Goal: Use online tool/utility: Utilize a website feature to perform a specific function

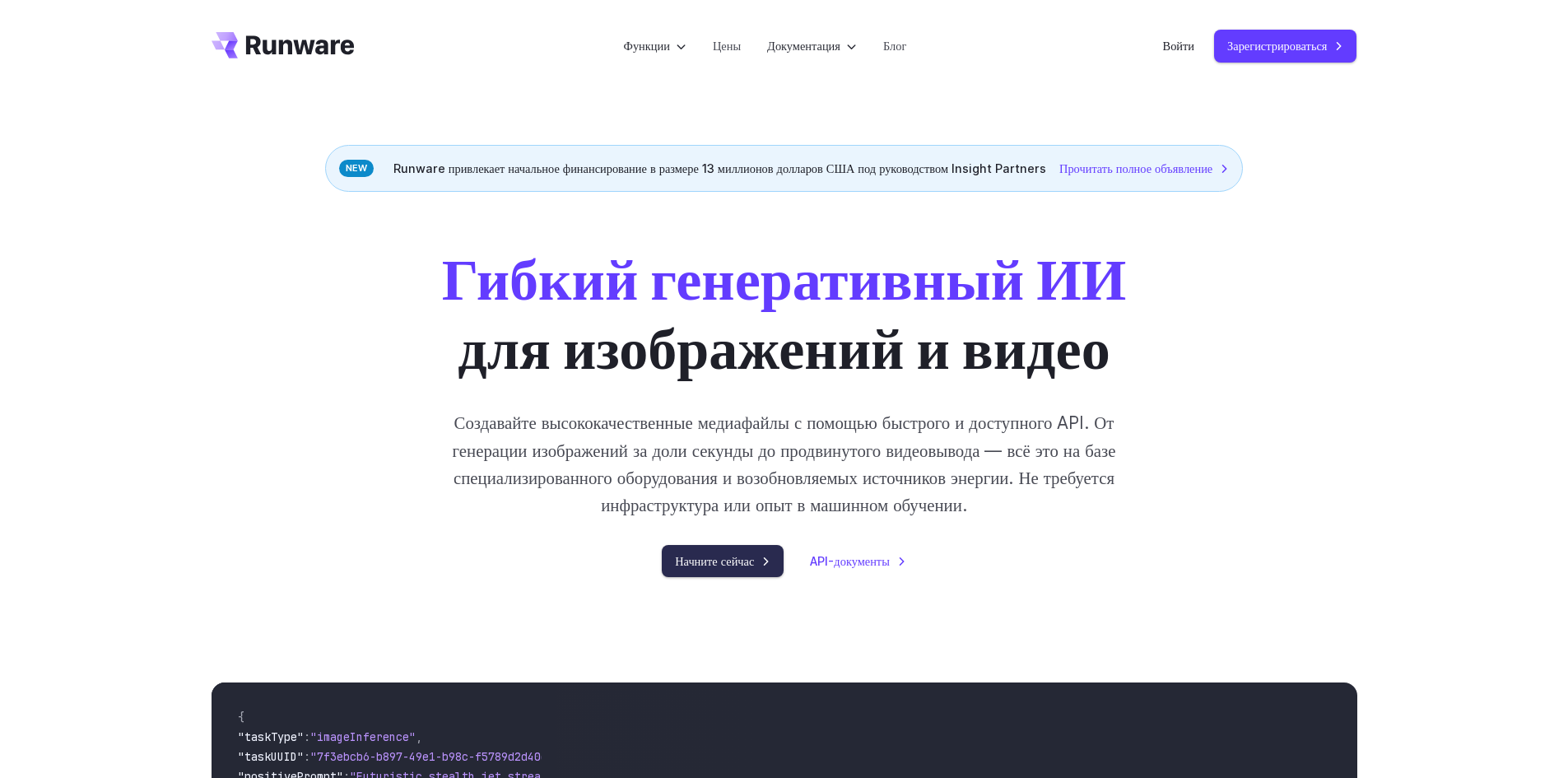
click at [719, 561] on font "Начните сейчас" at bounding box center [714, 561] width 79 height 14
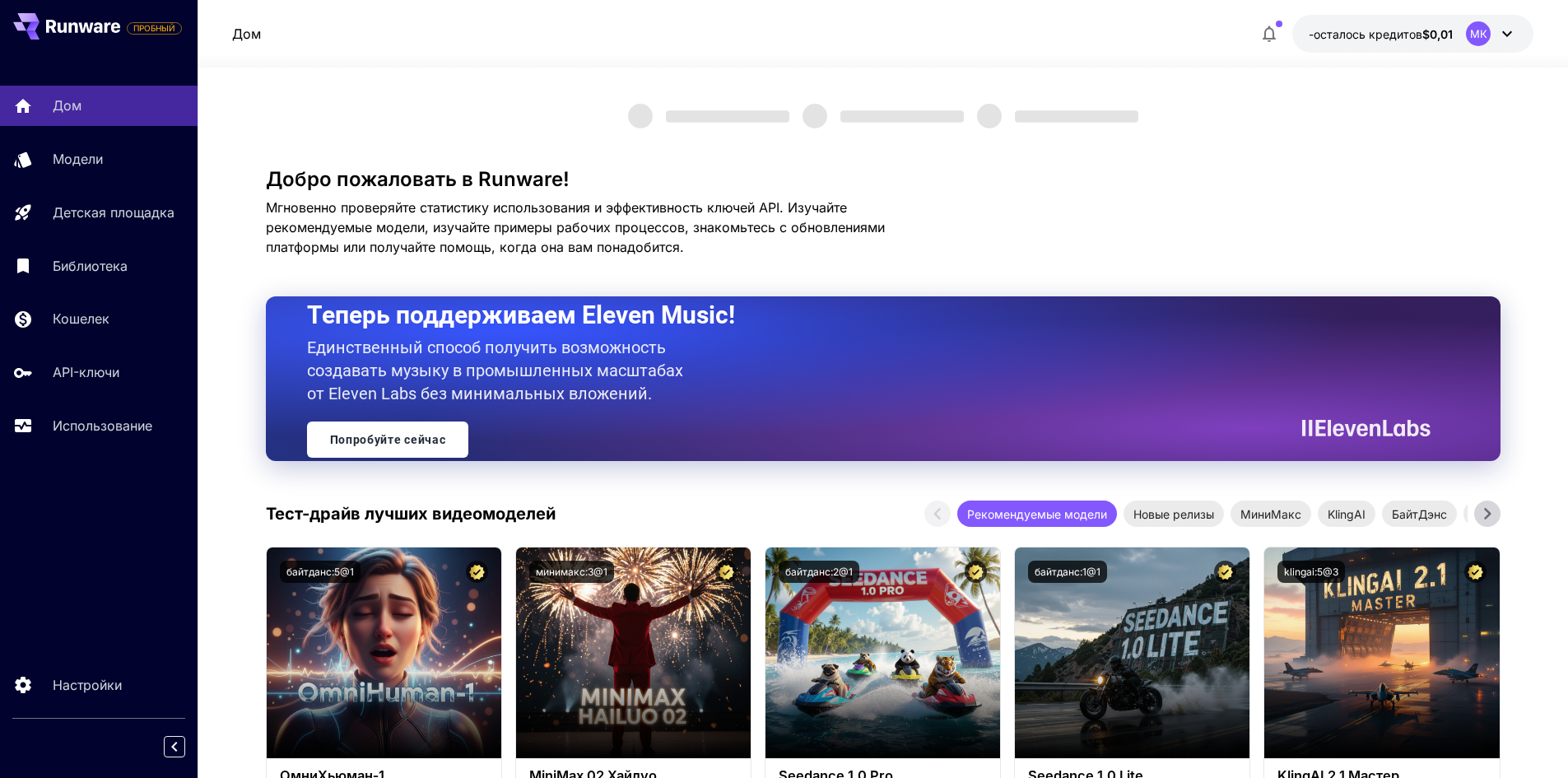
drag, startPoint x: 0, startPoint y: 0, endPoint x: 1480, endPoint y: 37, distance: 1480.5
click at [1480, 37] on font "МК" at bounding box center [1478, 33] width 17 height 13
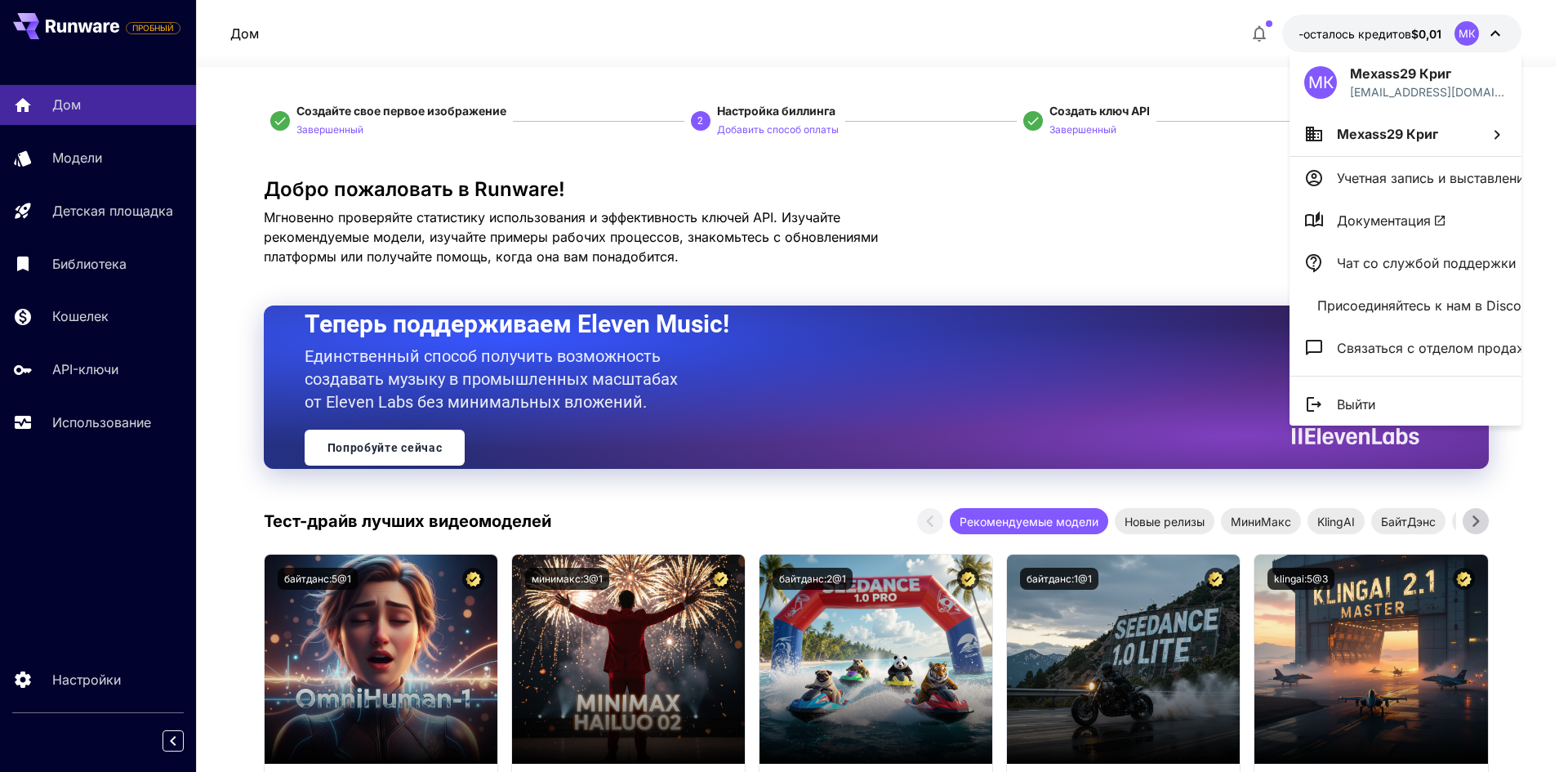
click at [1356, 395] on li "Выйти" at bounding box center [1406, 404] width 232 height 42
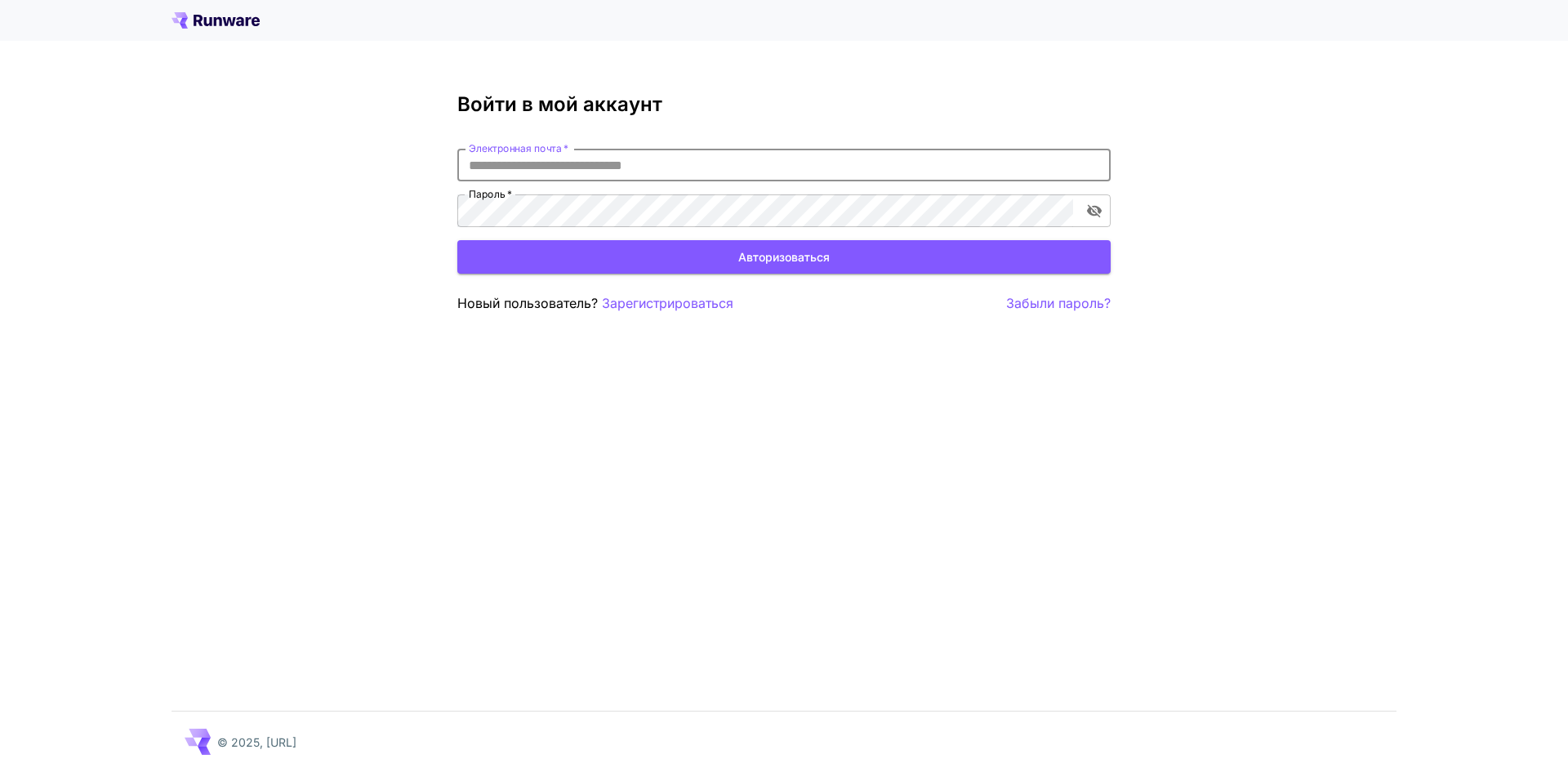
click at [654, 174] on input "Электронная почта   *" at bounding box center [784, 165] width 654 height 33
type input "**********"
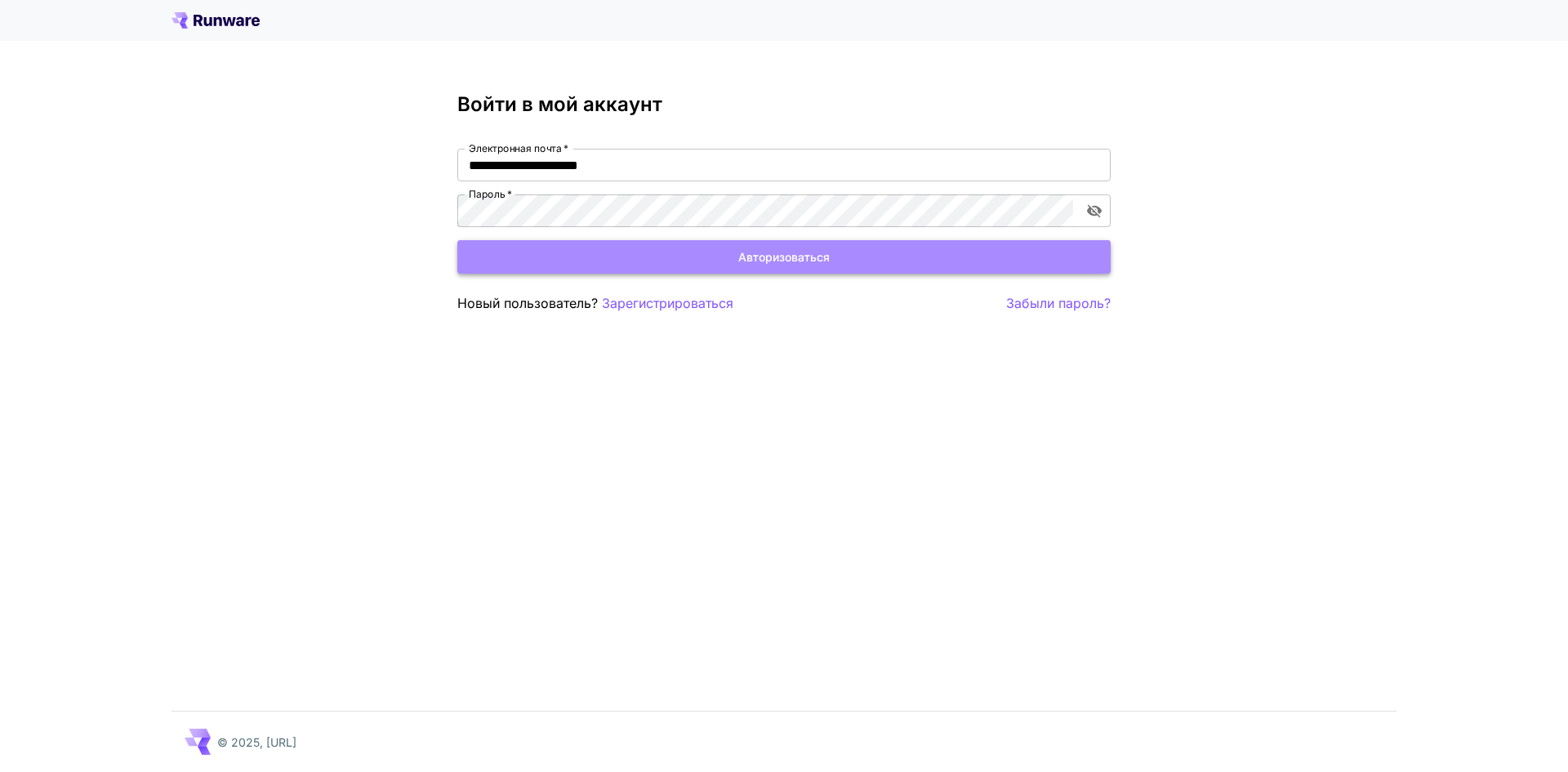
click at [568, 254] on button "Авторизоваться" at bounding box center [784, 256] width 654 height 34
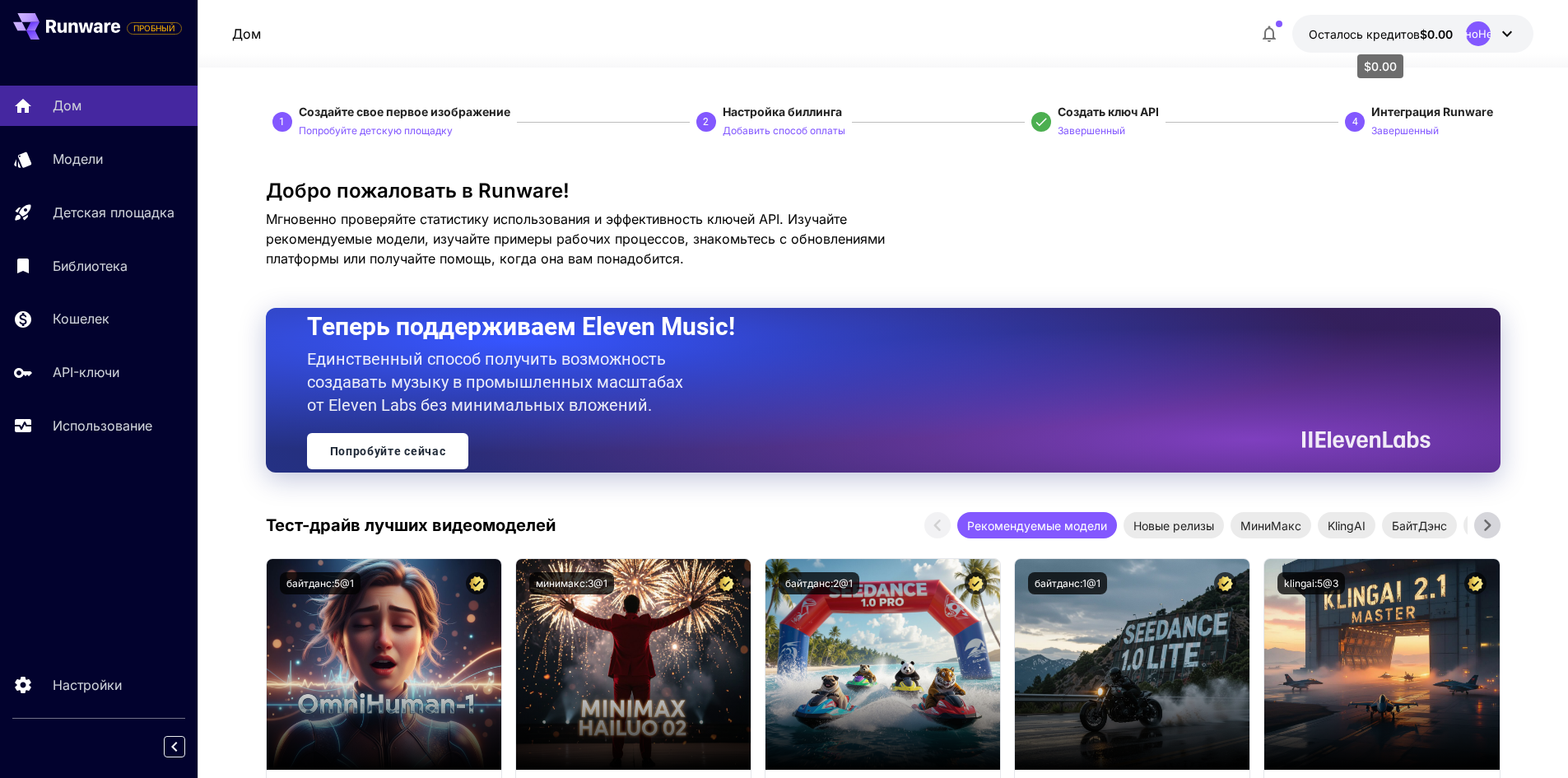
click at [1405, 37] on font "Осталось кредитов" at bounding box center [1364, 34] width 111 height 14
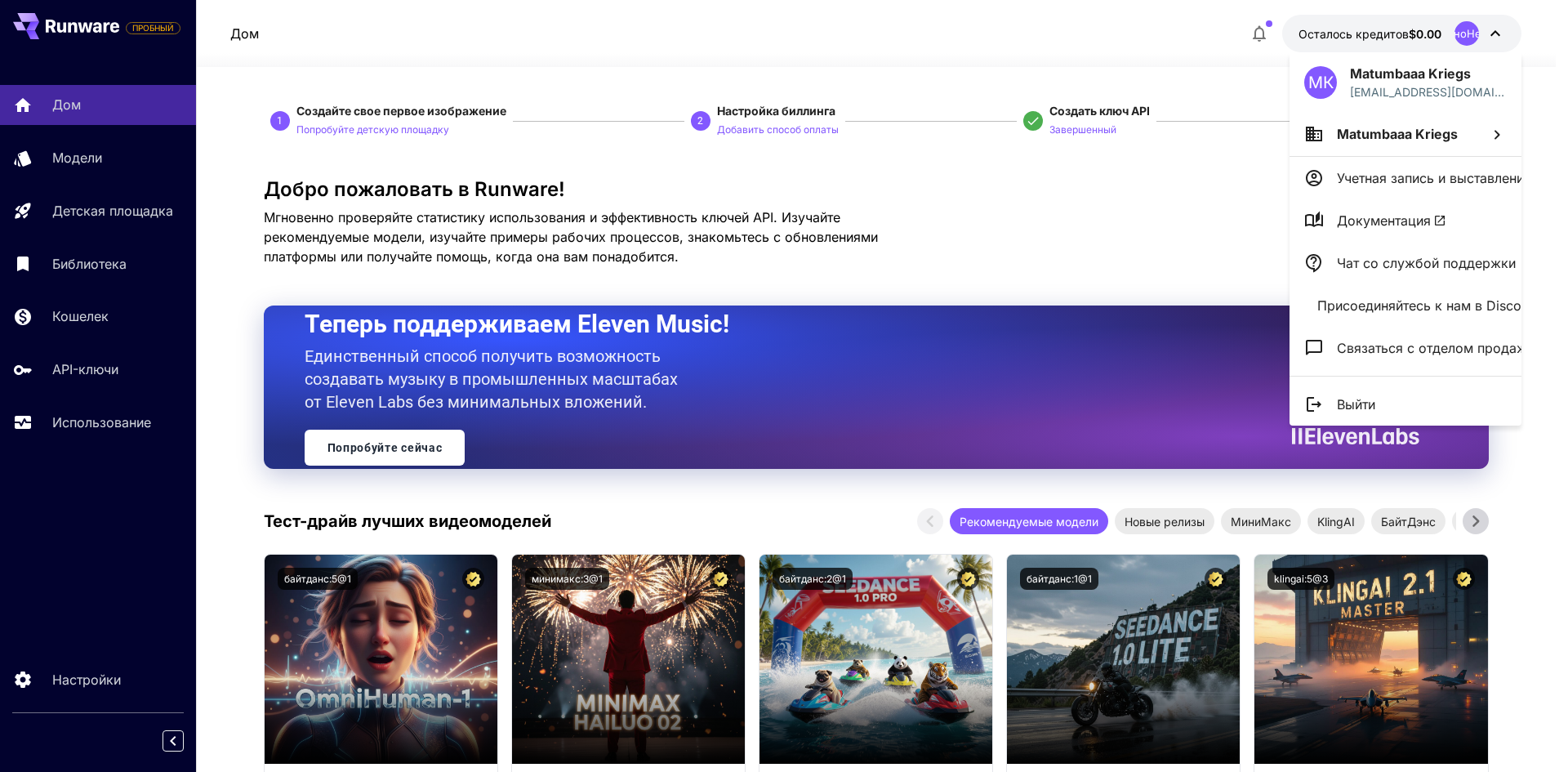
click at [1392, 38] on div at bounding box center [784, 386] width 1568 height 772
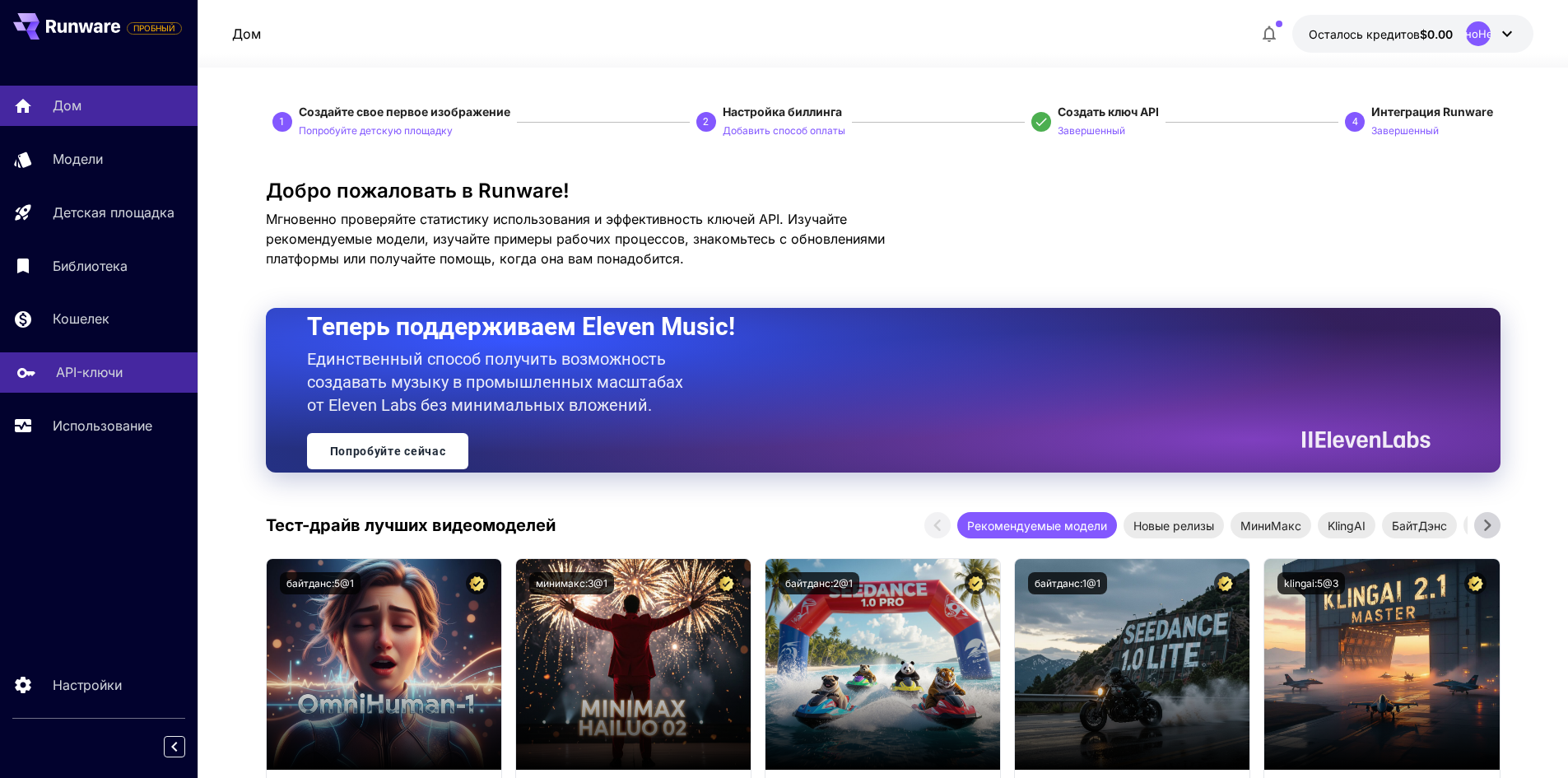
click at [104, 382] on p "API-ключи" at bounding box center [89, 372] width 67 height 20
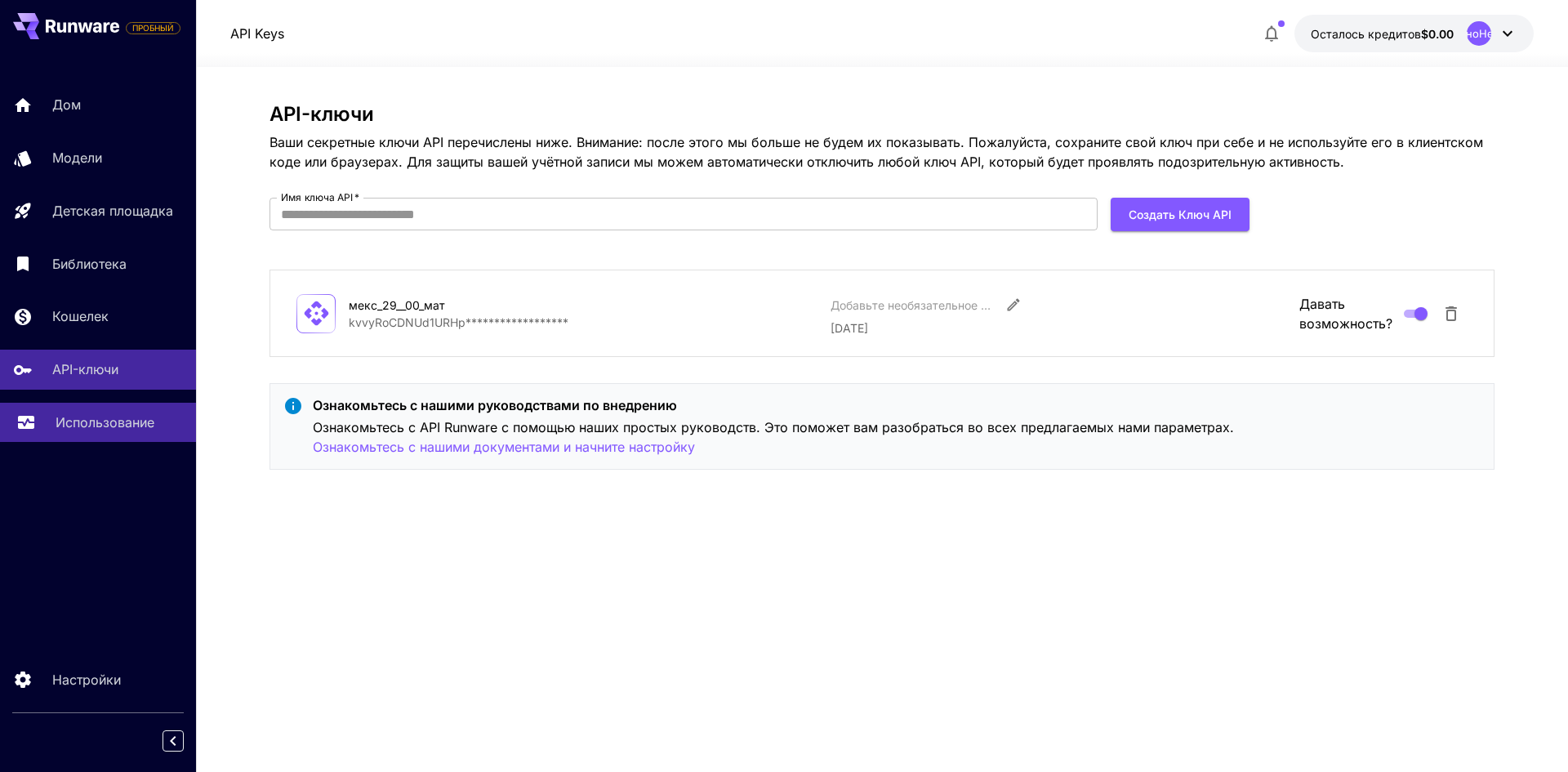
click at [100, 430] on p "Использование" at bounding box center [104, 422] width 98 height 20
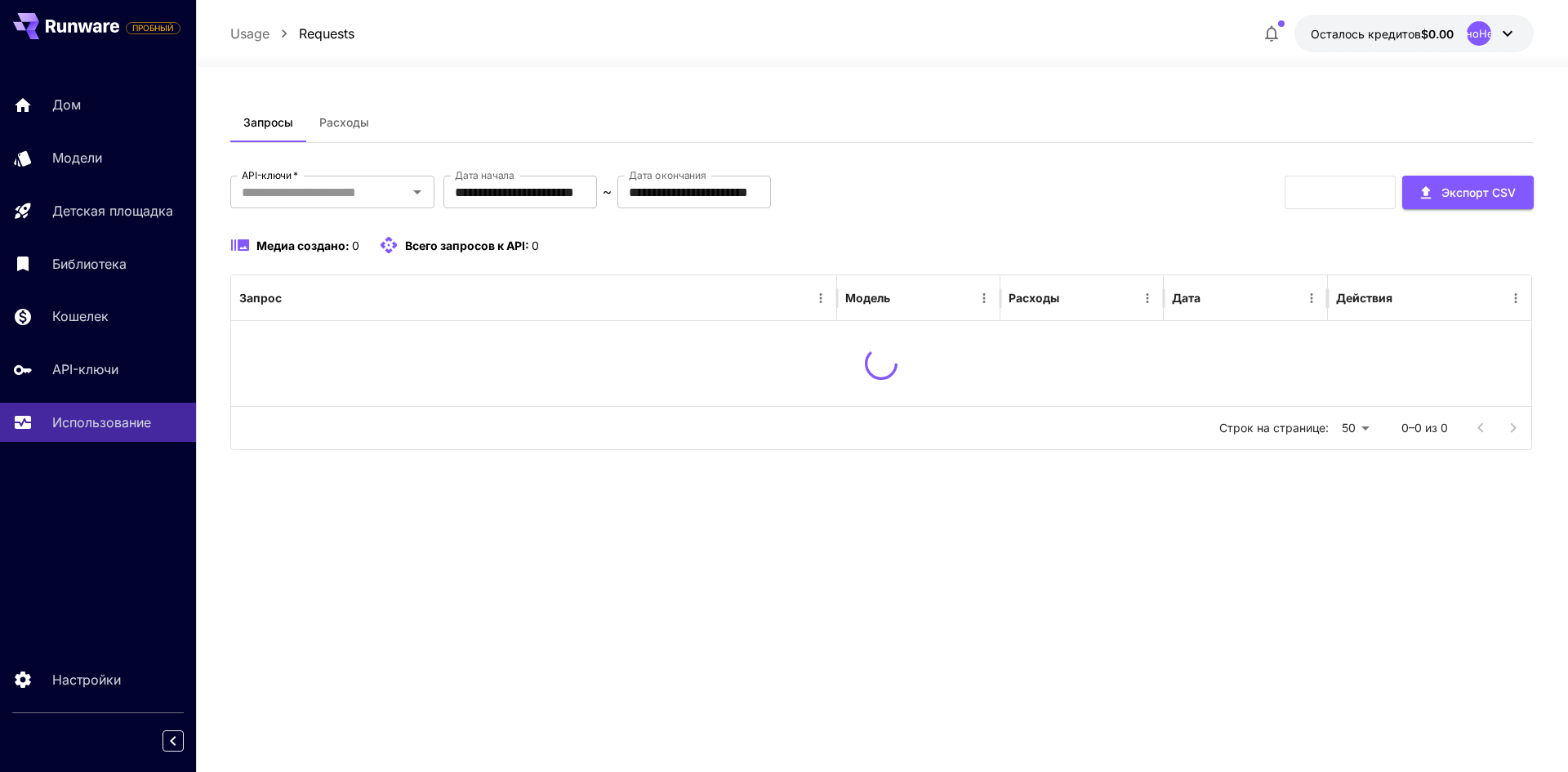
click at [117, 345] on div "Дом Модели Детская площадка Библиотека Кошелек API-ключи Использование" at bounding box center [98, 263] width 196 height 357
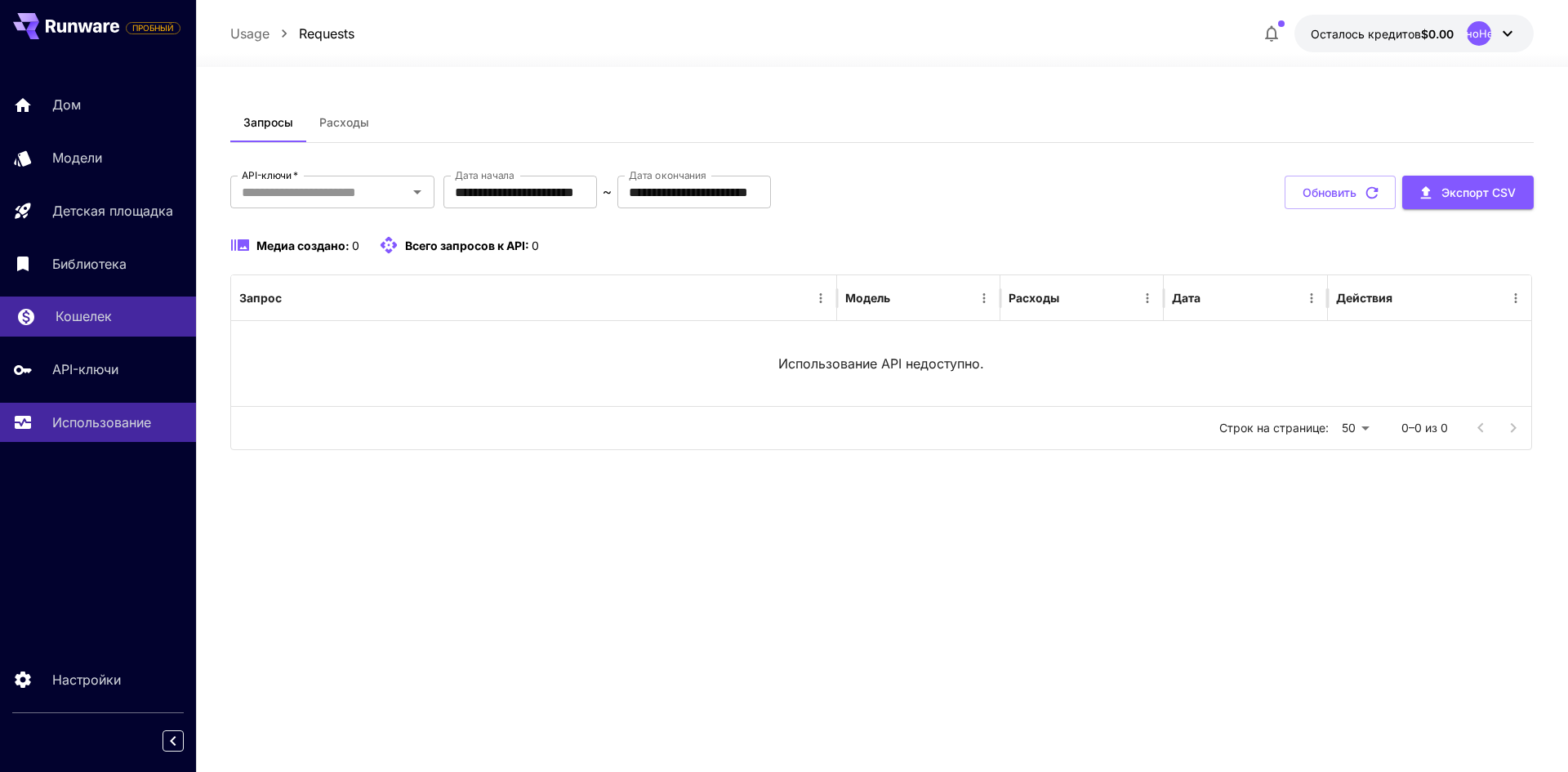
click at [122, 323] on div "Кошелек" at bounding box center [119, 316] width 128 height 20
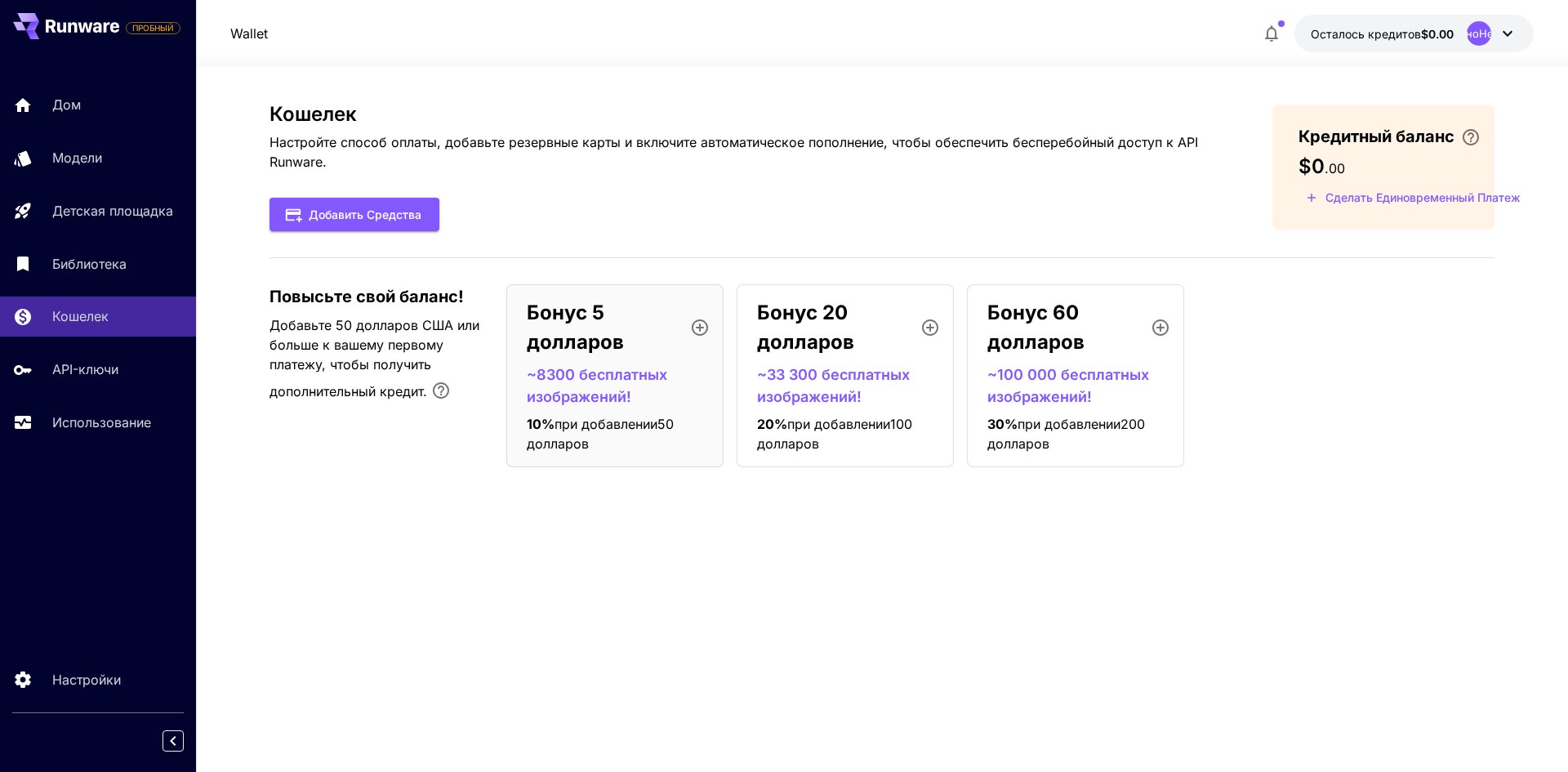
click at [839, 370] on font "~33 300 бесплатных изображений!" at bounding box center [833, 385] width 153 height 39
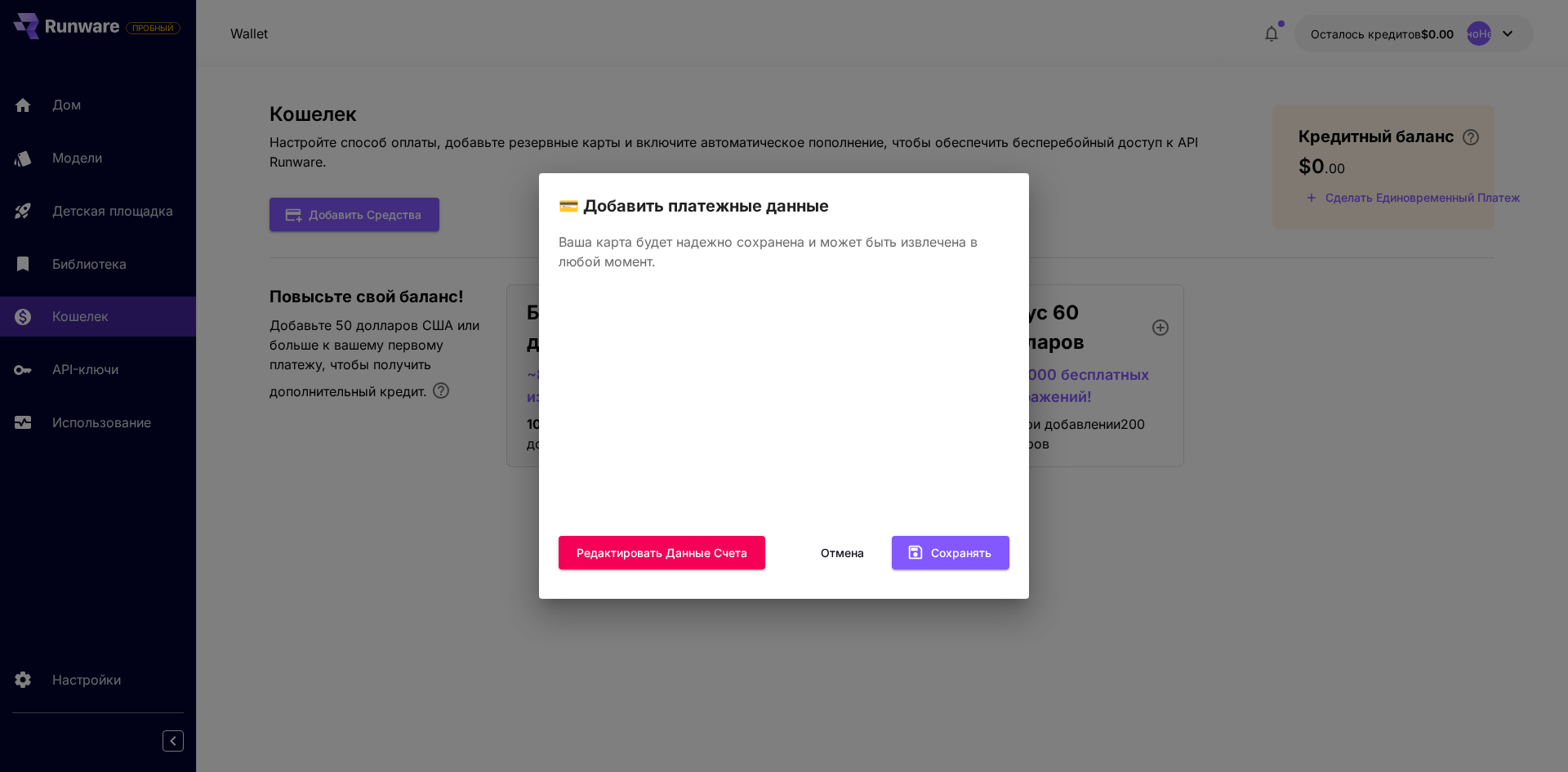
click at [847, 542] on font "Отмена" at bounding box center [843, 553] width 43 height 21
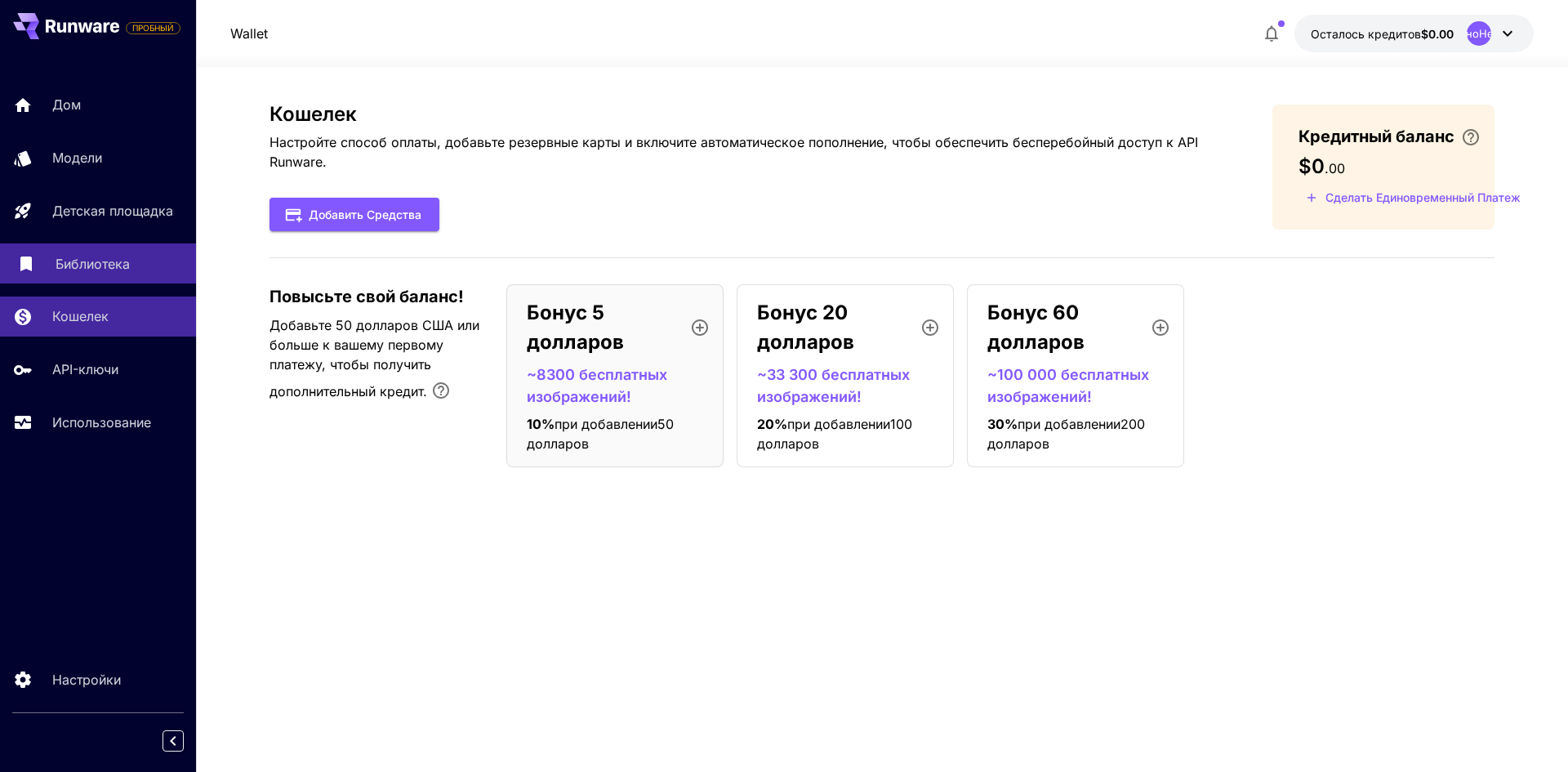
click at [151, 264] on div "Библиотека" at bounding box center [119, 263] width 128 height 20
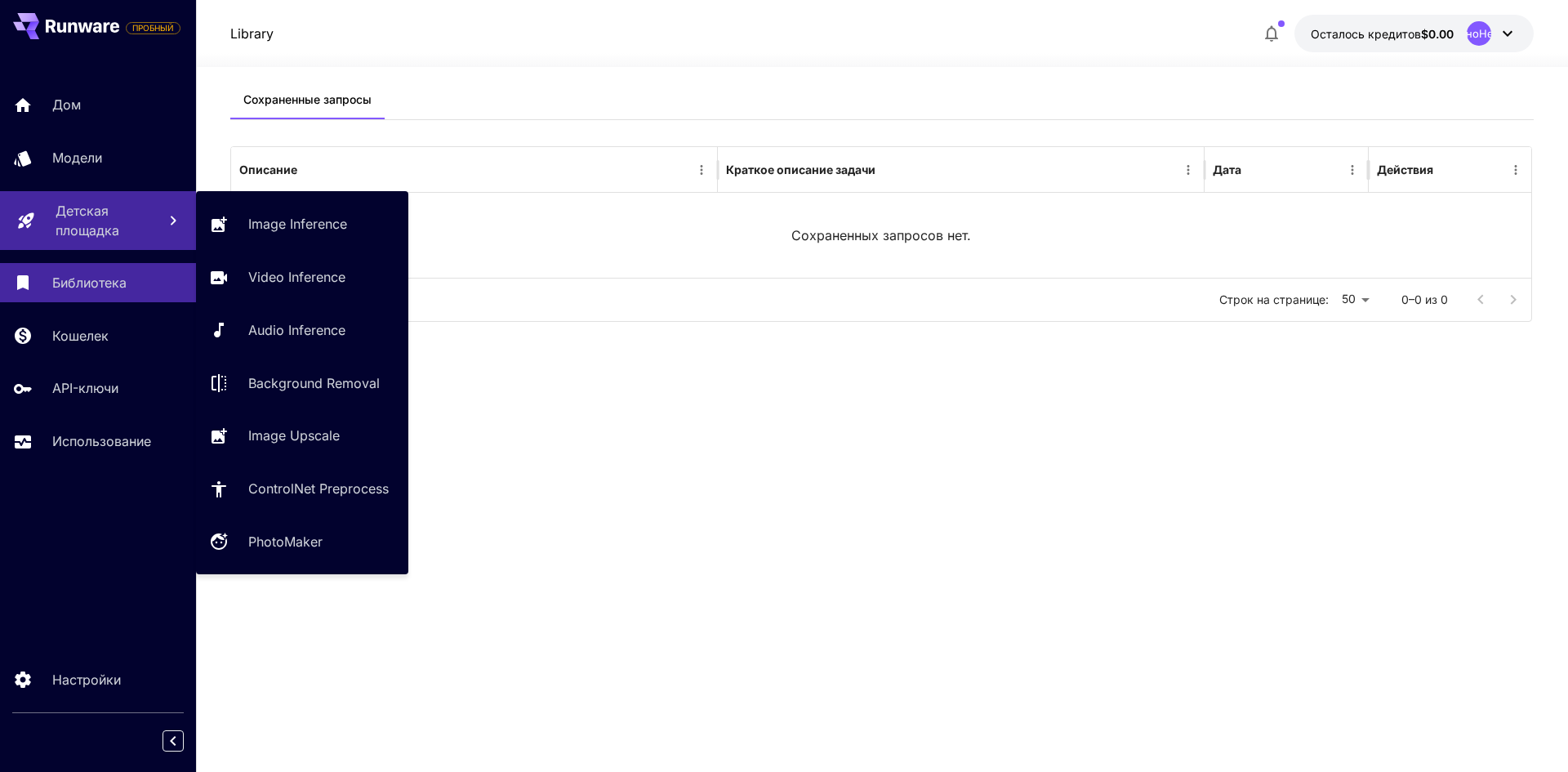
click at [140, 198] on link "Детская площадка" at bounding box center [98, 220] width 196 height 59
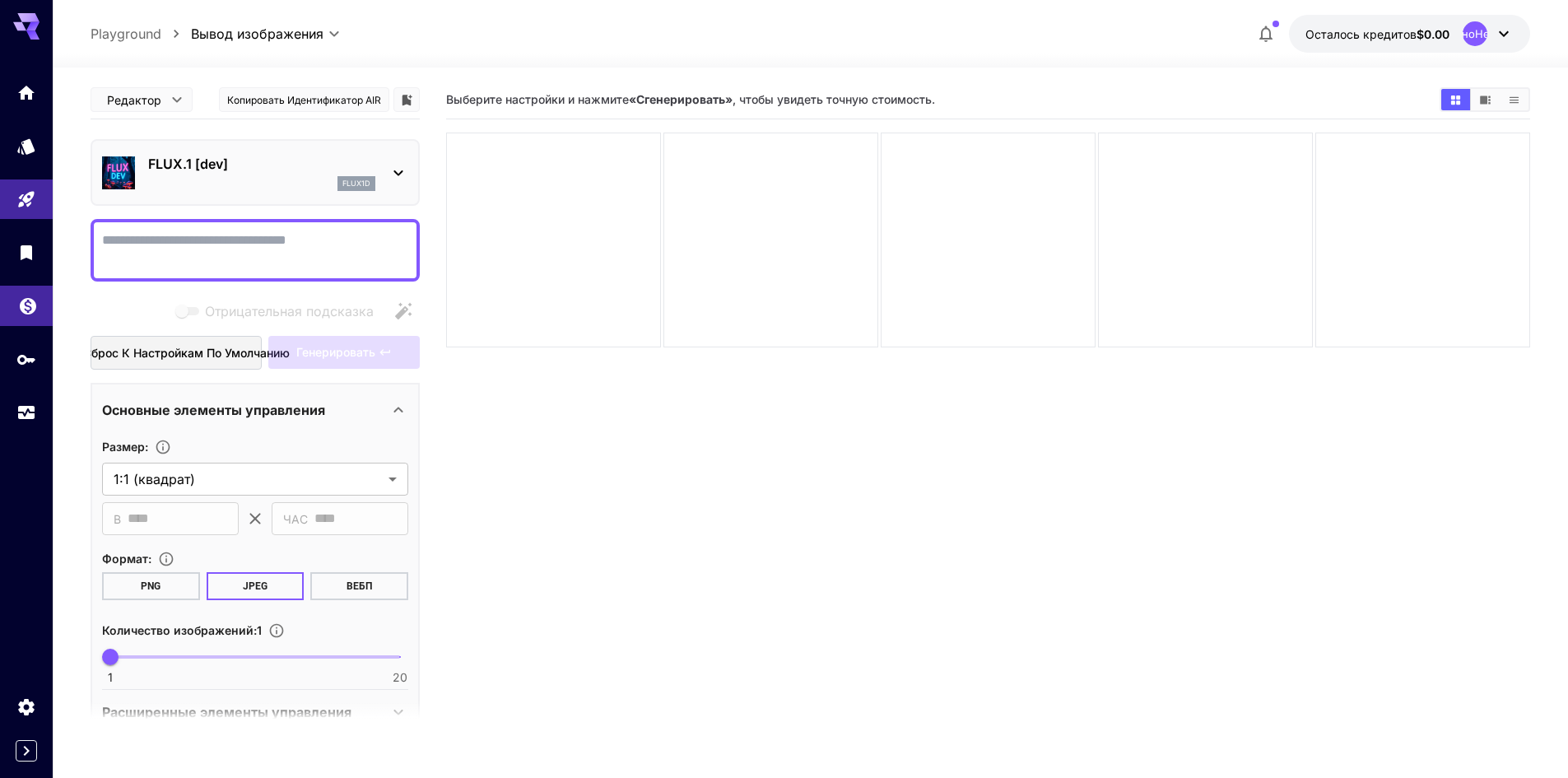
click at [2, 301] on link at bounding box center [26, 305] width 53 height 40
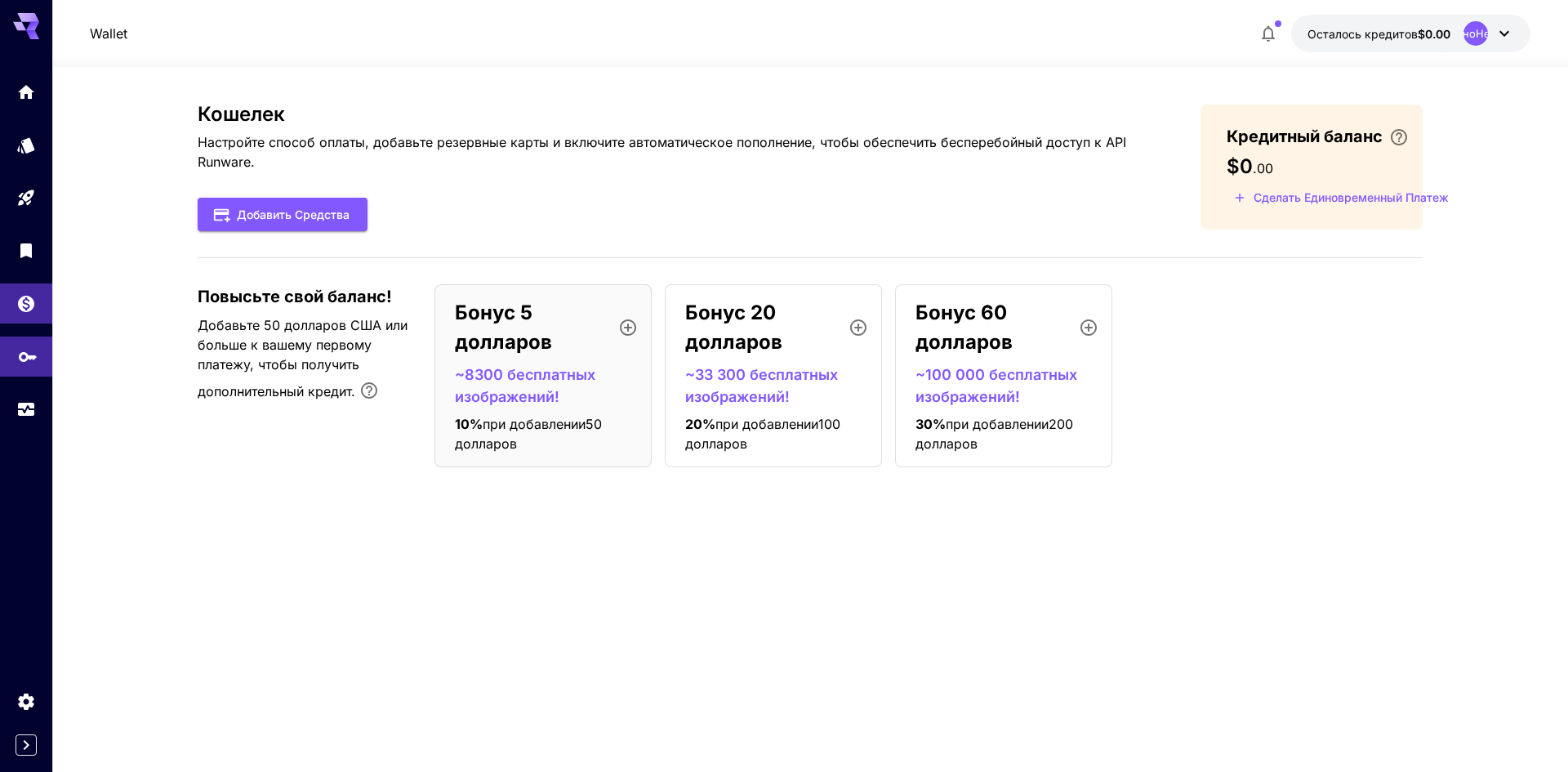
click at [5, 337] on link at bounding box center [26, 357] width 53 height 40
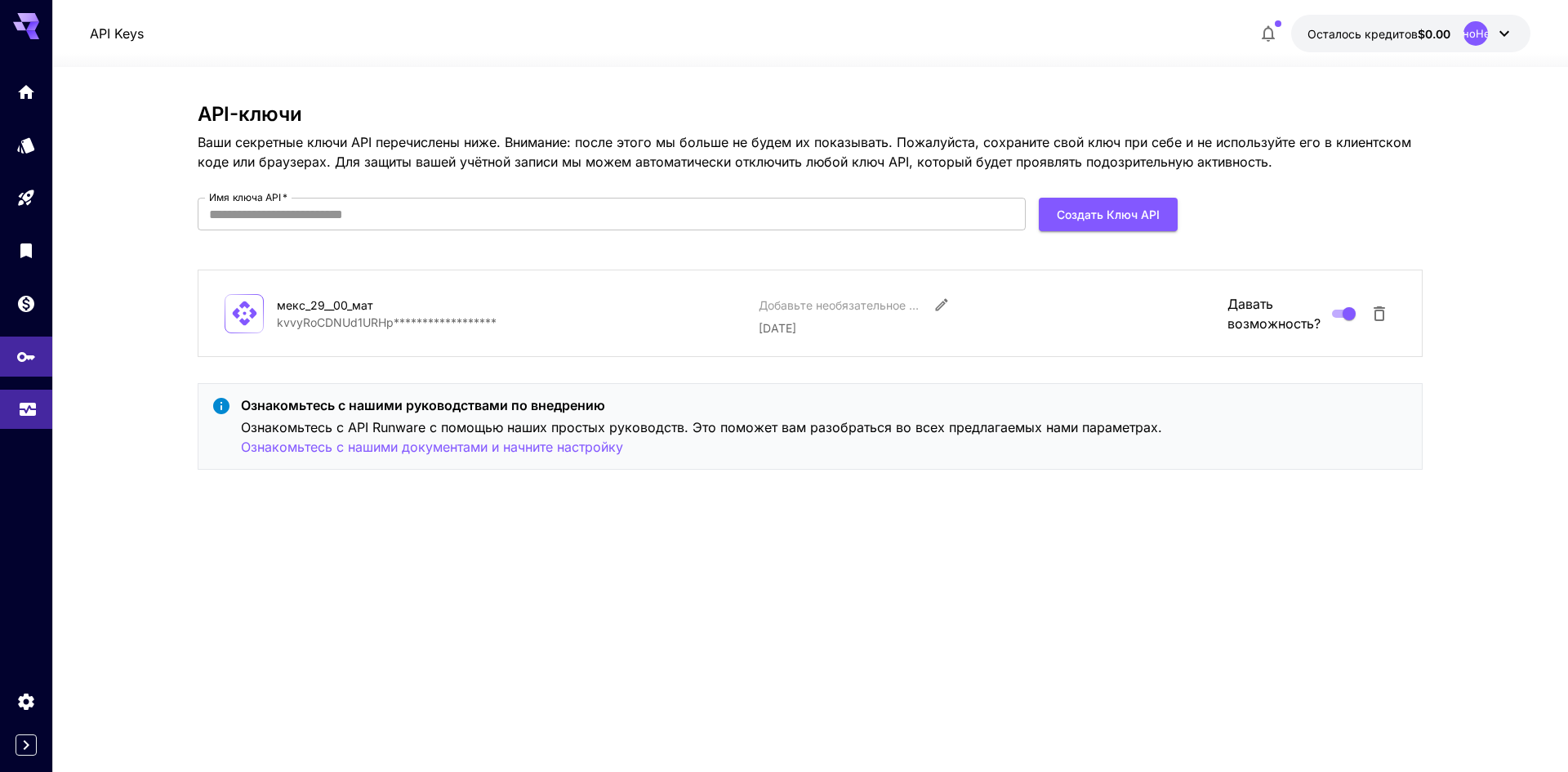
click at [14, 396] on link at bounding box center [26, 409] width 53 height 40
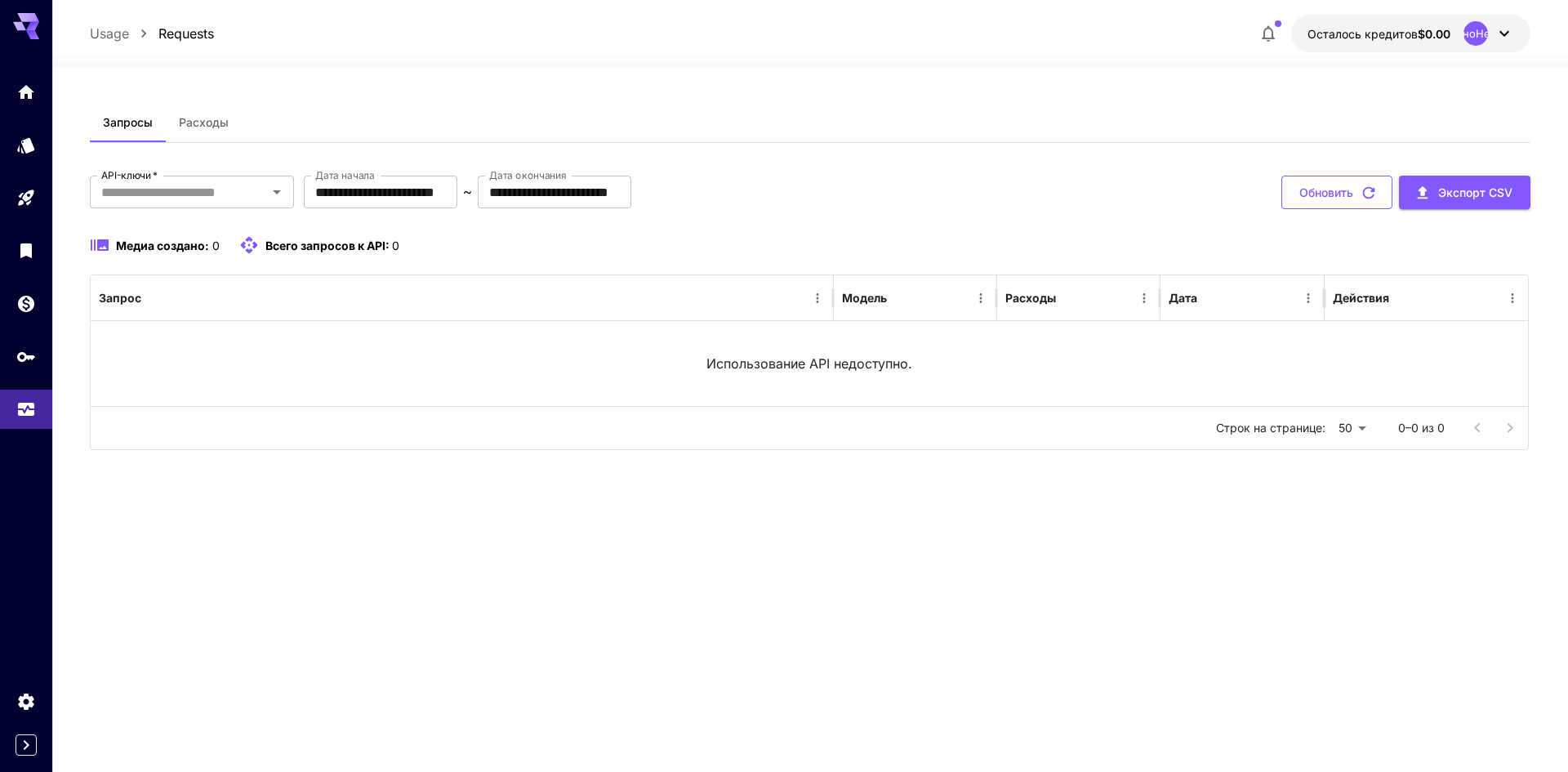
click at [1344, 199] on font "Обновить" at bounding box center [1326, 193] width 54 height 14
click at [1369, 60] on div at bounding box center [811, 57] width 1516 height 20
click at [1369, 36] on font "Осталось кредитов" at bounding box center [1363, 34] width 111 height 14
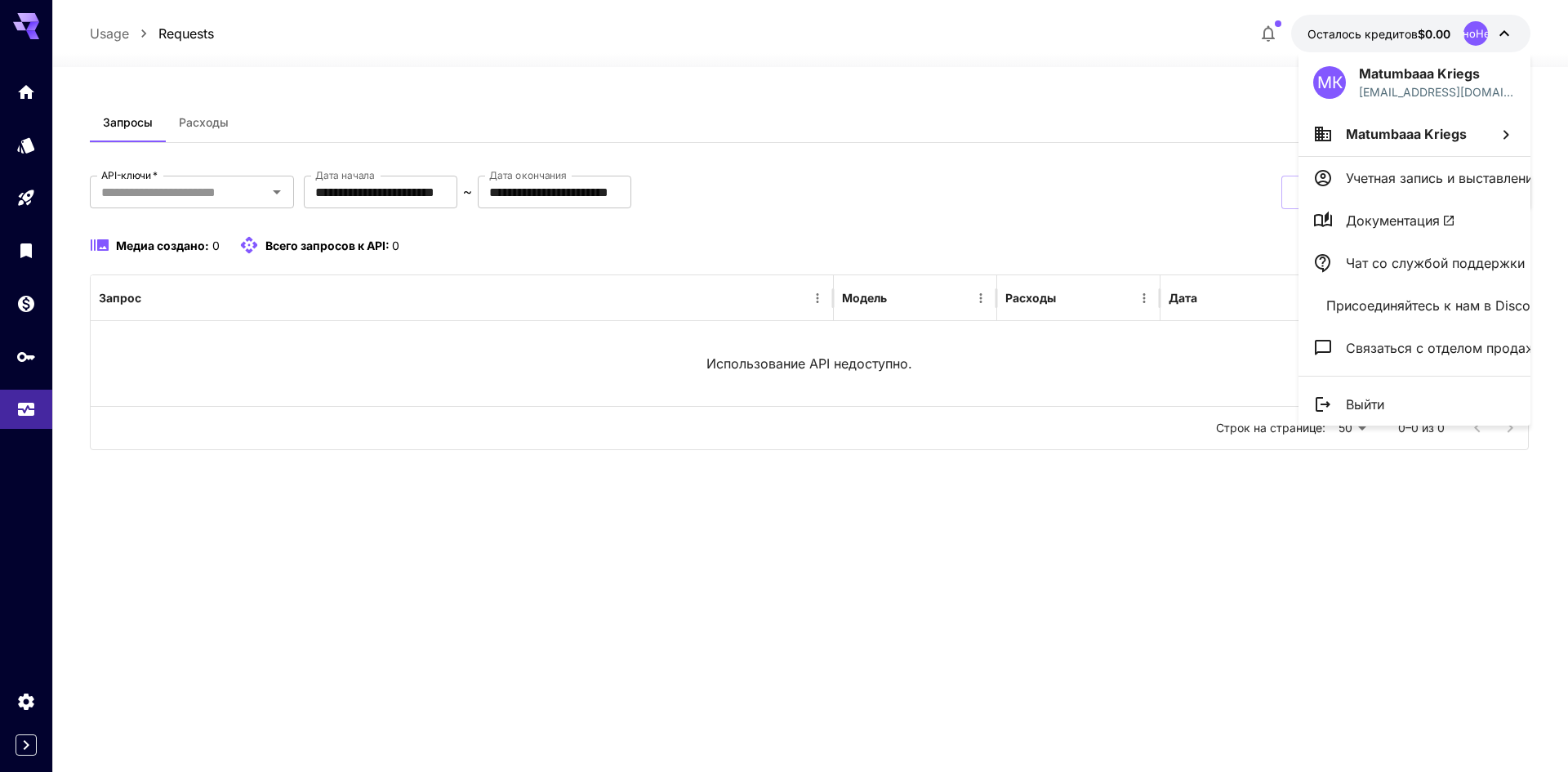
click at [1367, 40] on div at bounding box center [784, 386] width 1568 height 772
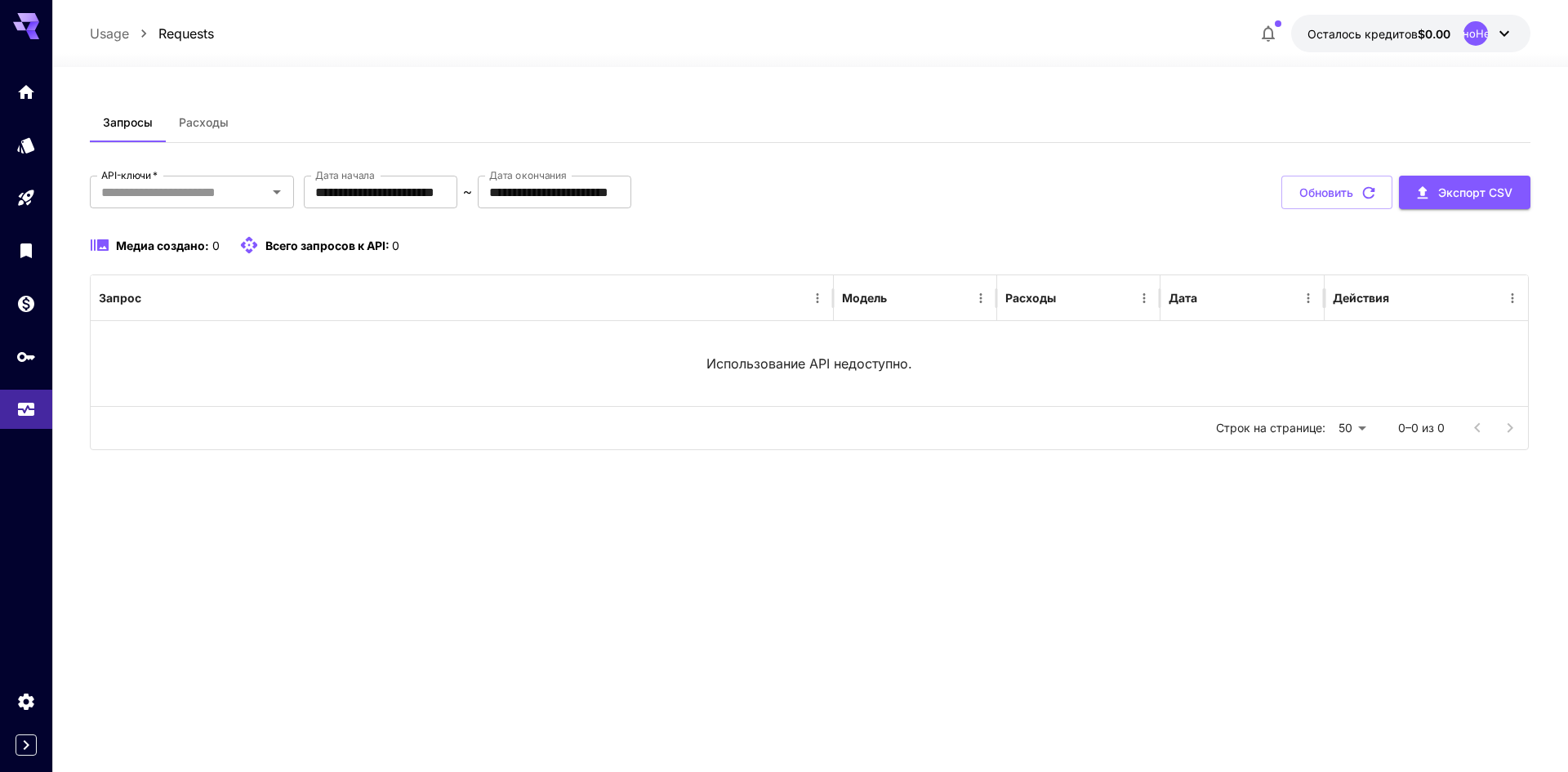
click at [1375, 28] on font "Осталось кредитов" at bounding box center [1363, 34] width 111 height 14
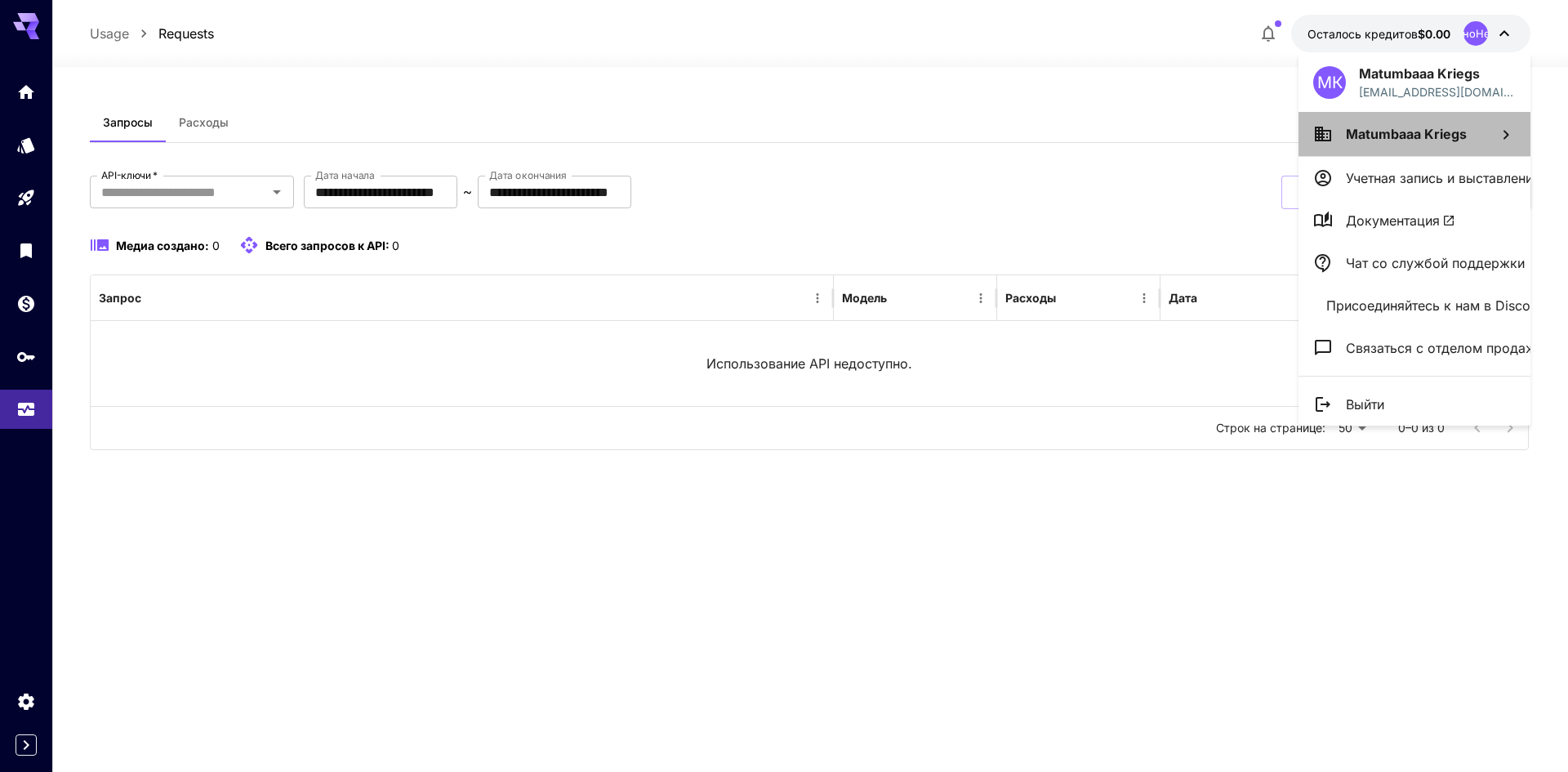
click at [1409, 126] on font "Matumbaaa Kriegs" at bounding box center [1407, 134] width 121 height 16
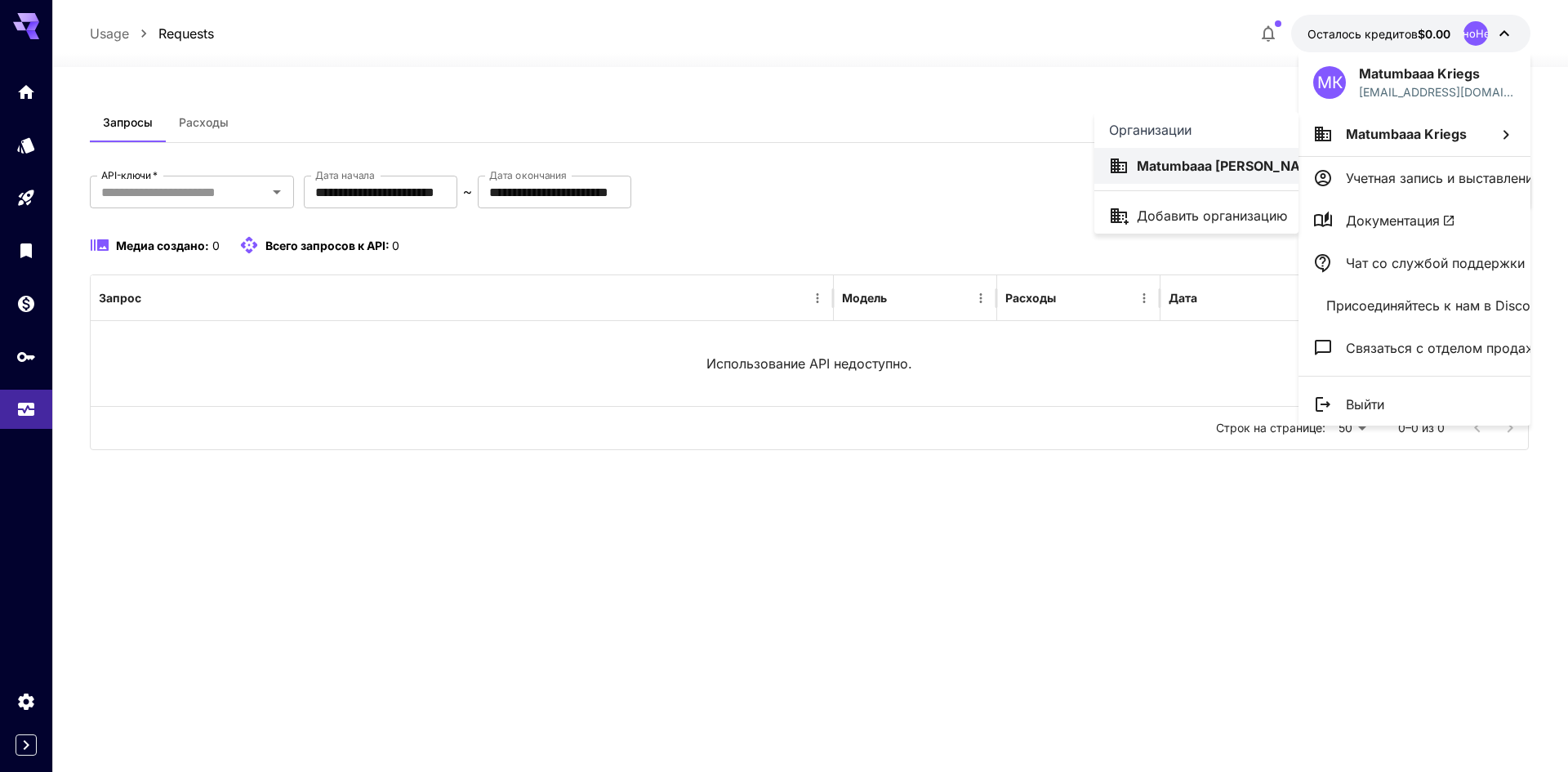
click at [1344, 172] on span "ТЫ" at bounding box center [1356, 167] width 25 height 12
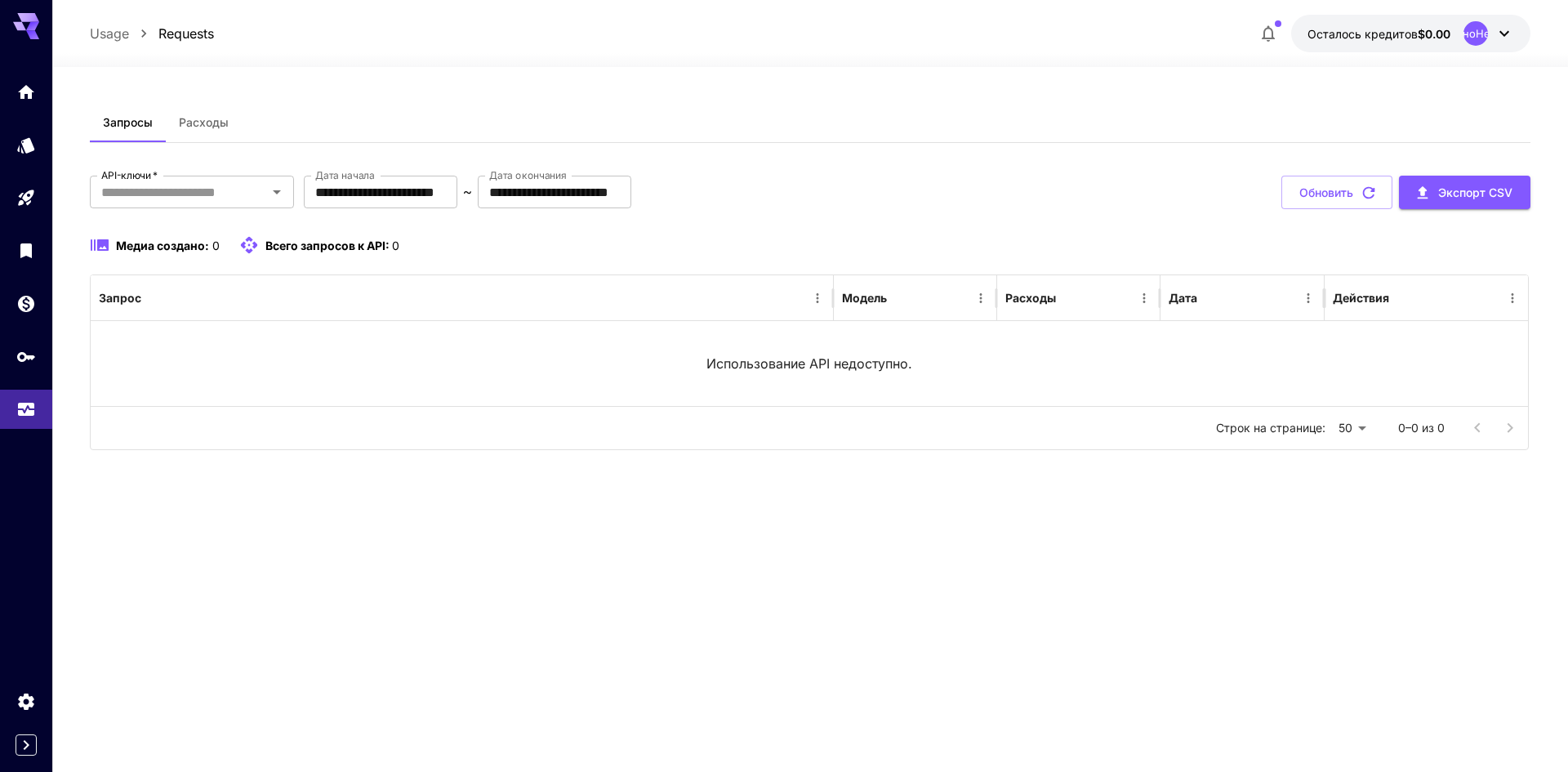
click at [1440, 41] on button "Осталось кредитов $0.00 НеопределеноНеопределено" at bounding box center [1410, 34] width 239 height 38
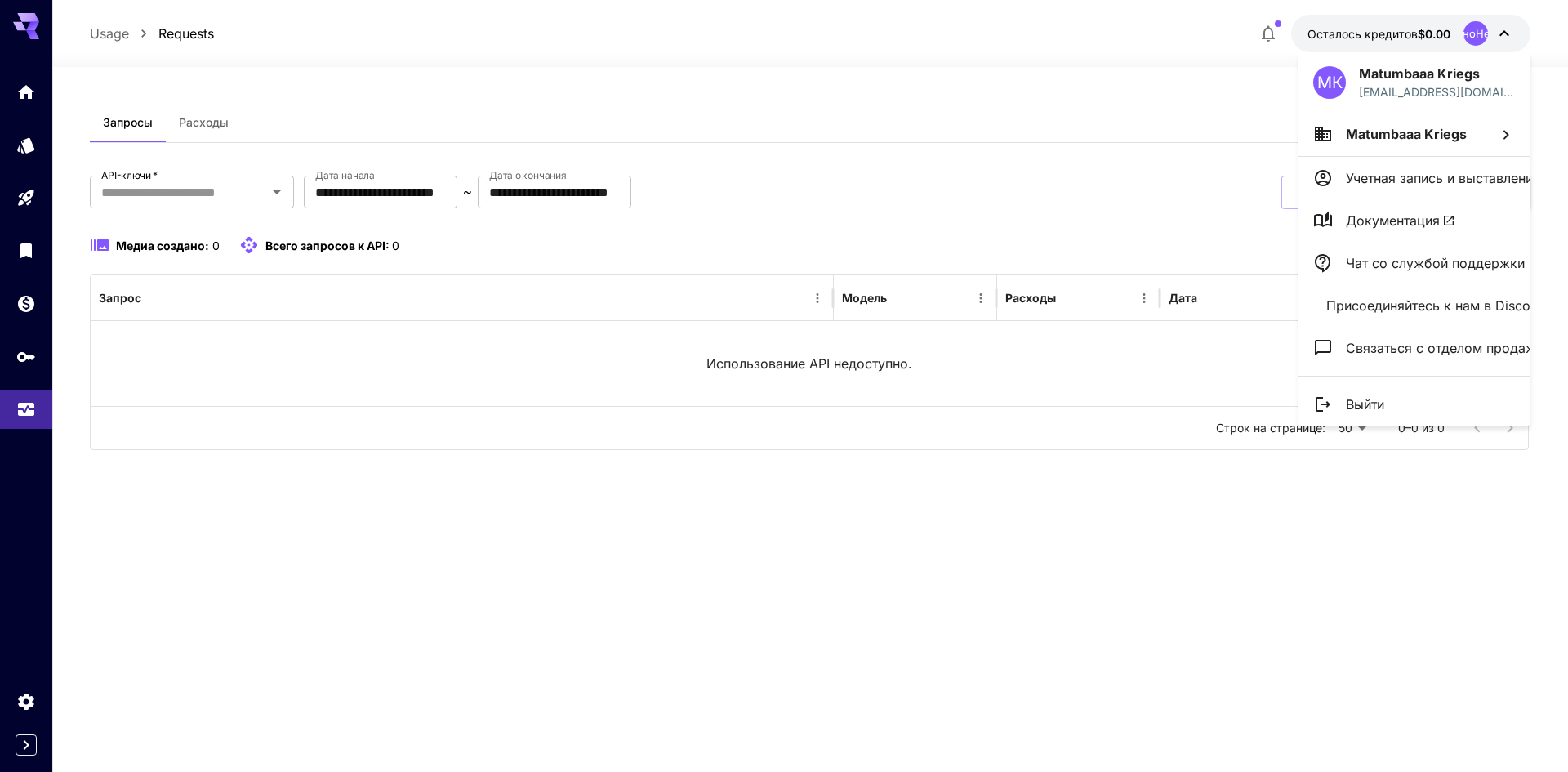
click at [1434, 409] on li "Выйти" at bounding box center [1414, 404] width 232 height 42
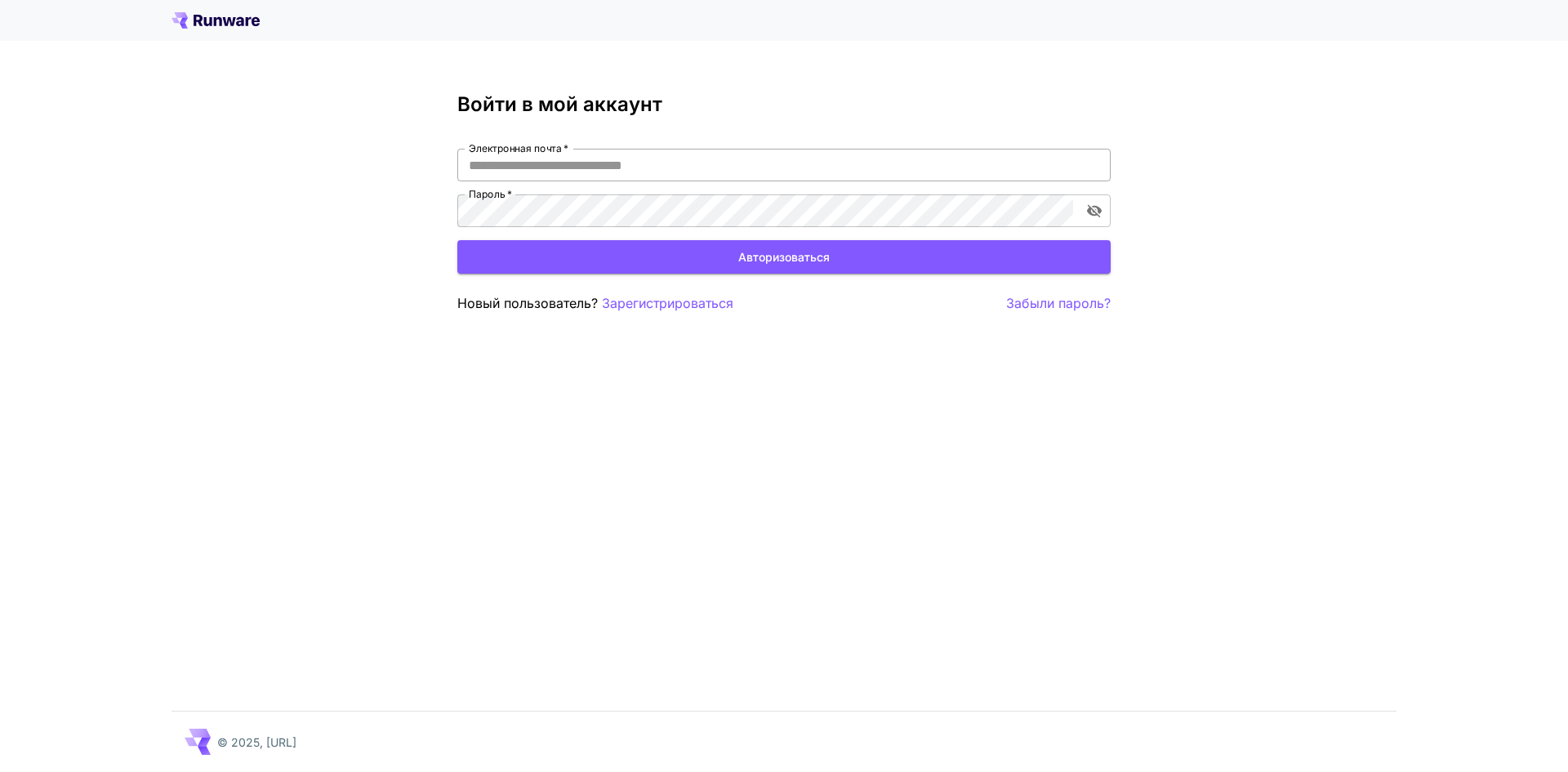
click at [680, 163] on input "Электронная почта   *" at bounding box center [784, 165] width 654 height 33
type input "**********"
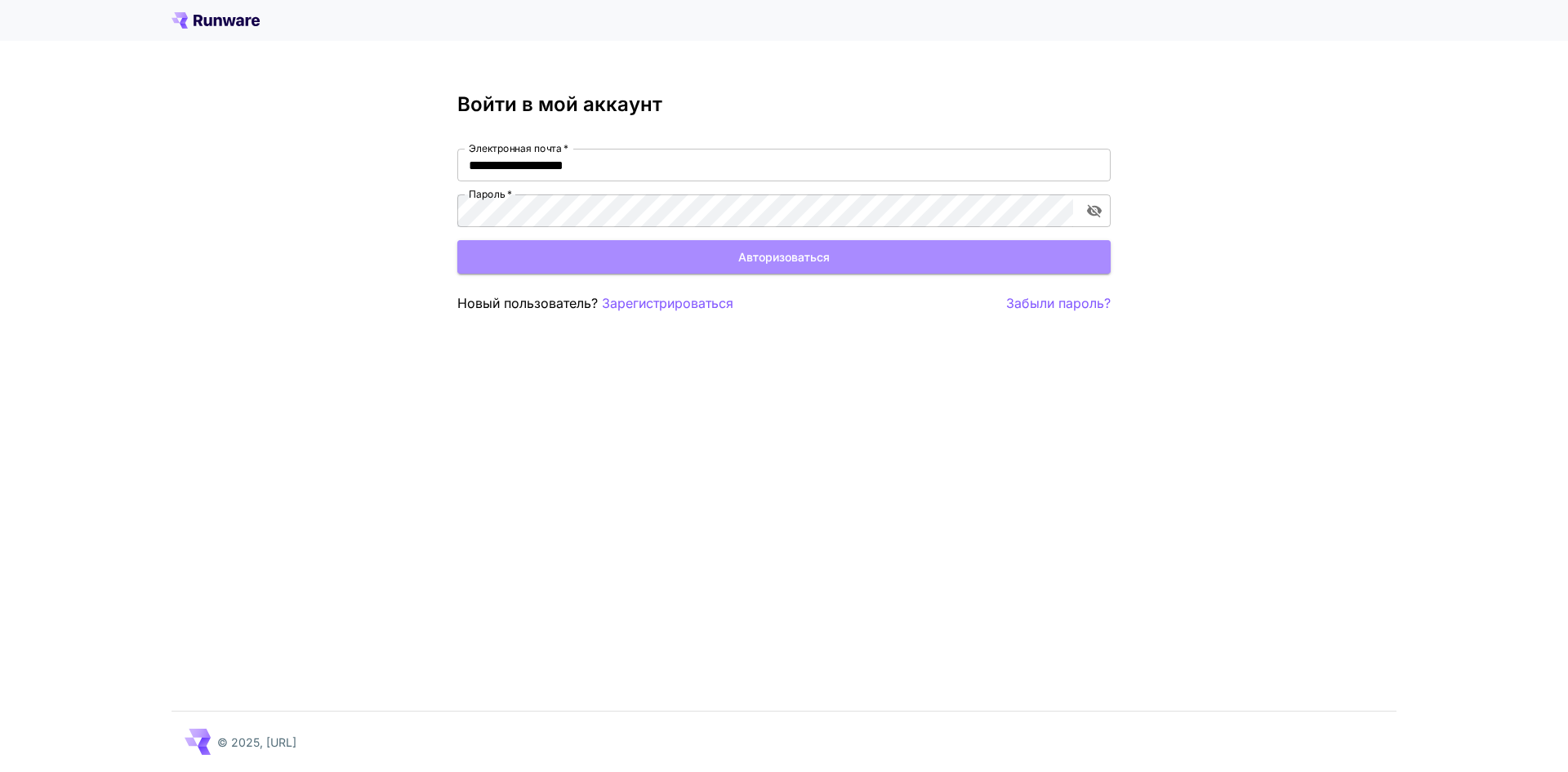
drag, startPoint x: 635, startPoint y: 259, endPoint x: 710, endPoint y: 337, distance: 108.2
click at [637, 259] on button "Авторизоваться" at bounding box center [784, 256] width 654 height 34
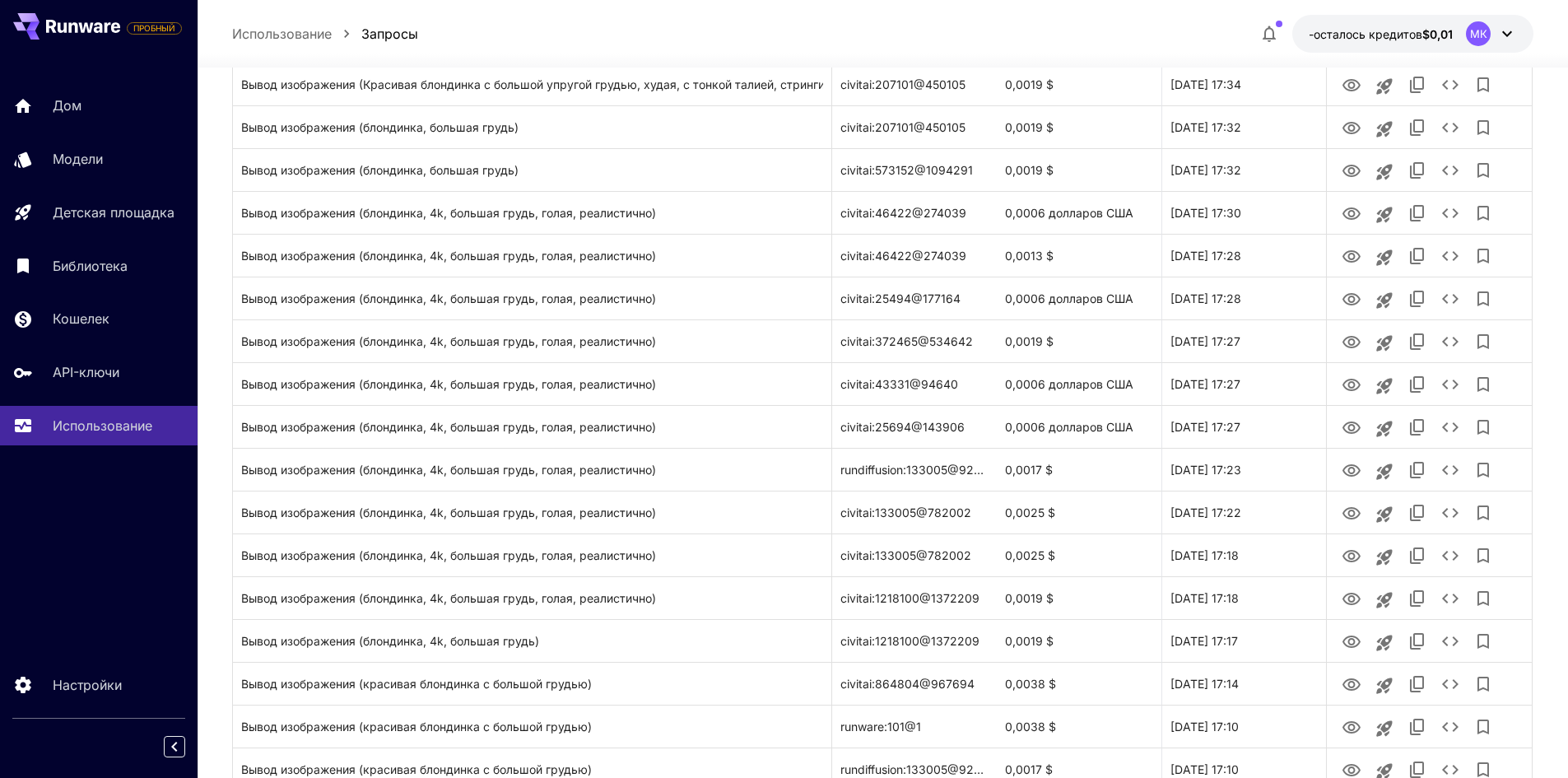
scroll to position [881, 0]
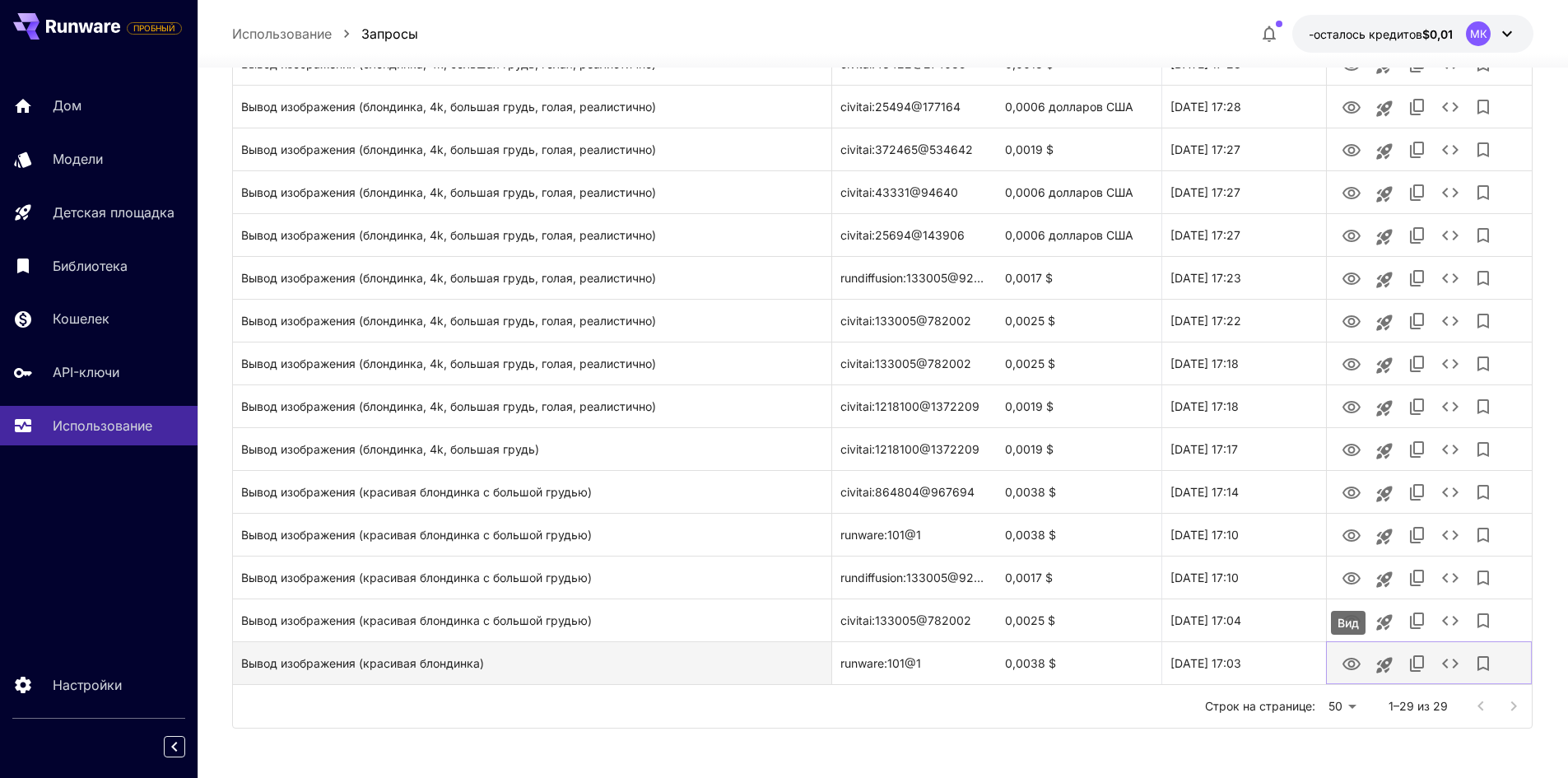
click at [1348, 672] on icon "Вид" at bounding box center [1351, 664] width 20 height 20
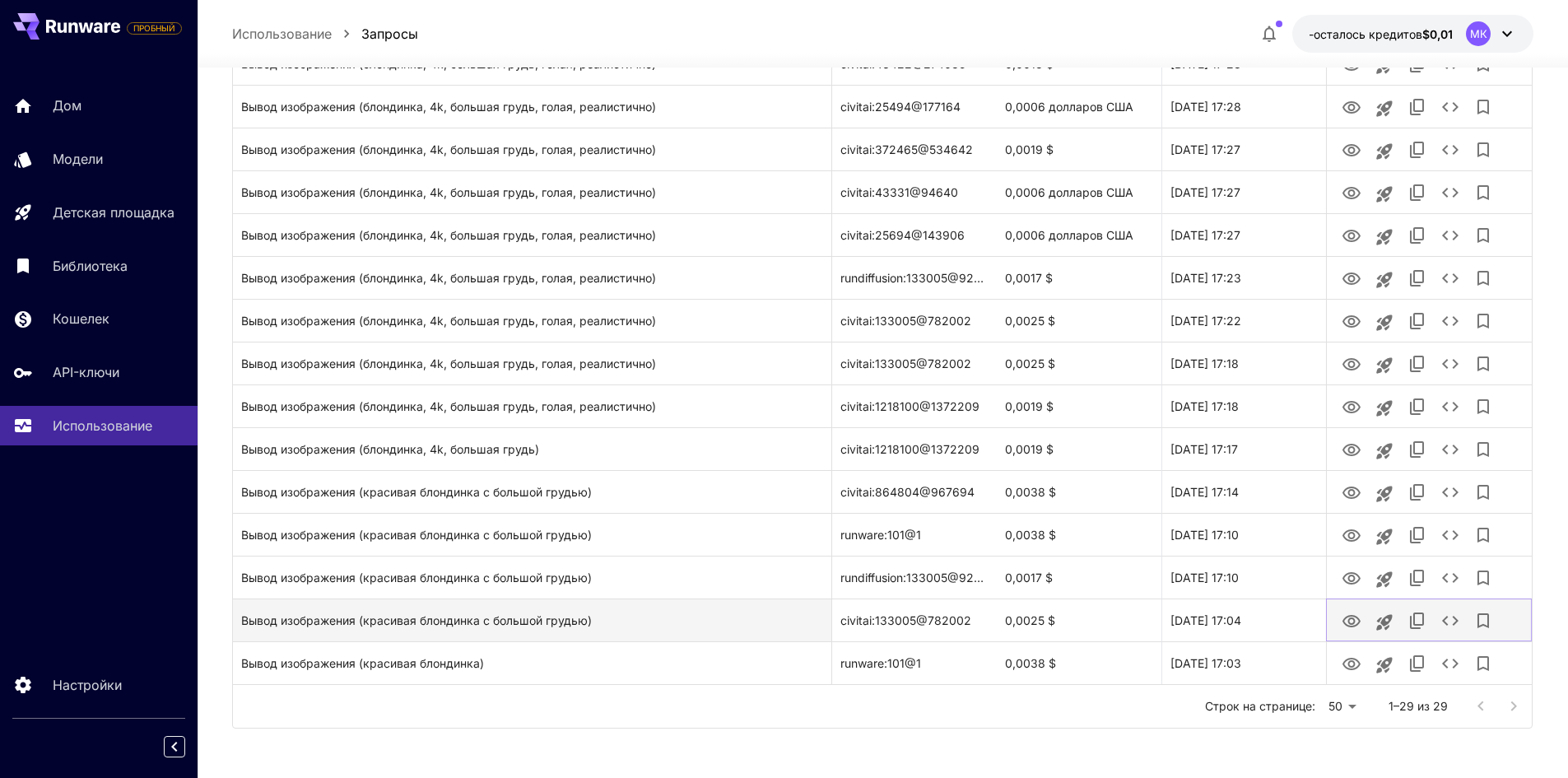
click at [1345, 632] on button "Вид" at bounding box center [1351, 620] width 33 height 34
click at [1346, 616] on icon "Вид" at bounding box center [1351, 621] width 20 height 20
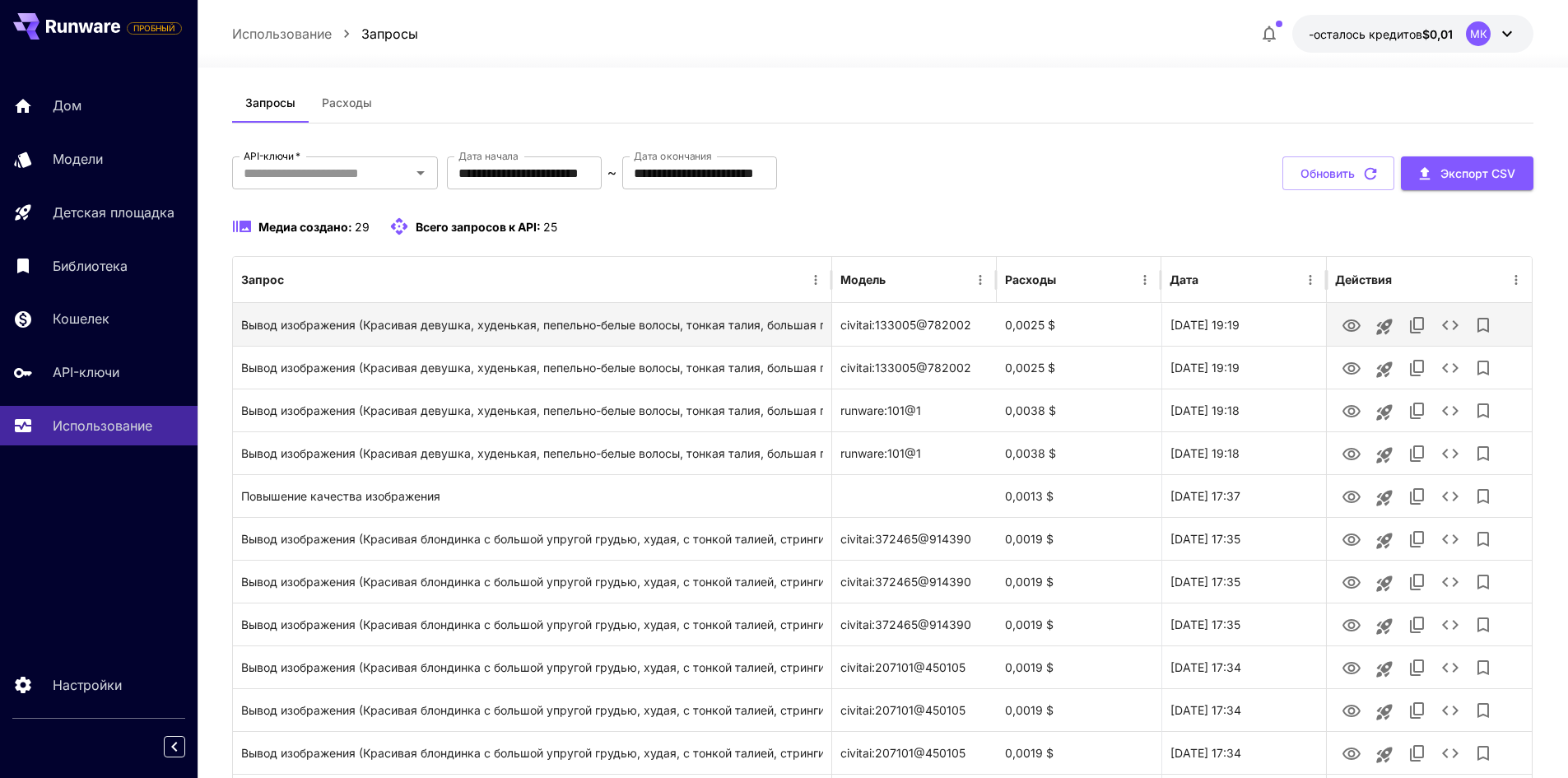
scroll to position [0, 0]
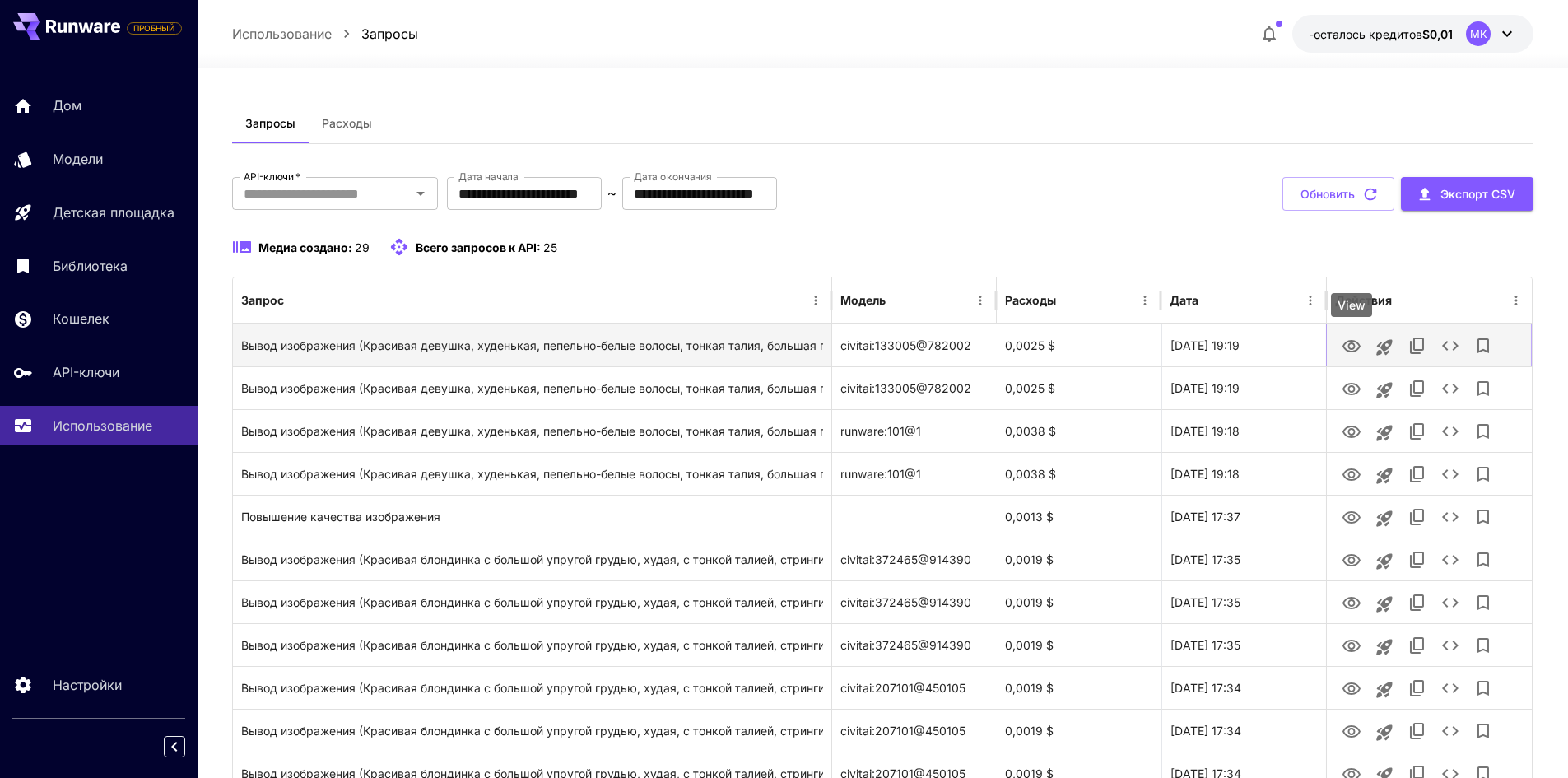
click at [1347, 344] on icon "Вид" at bounding box center [1351, 346] width 20 height 20
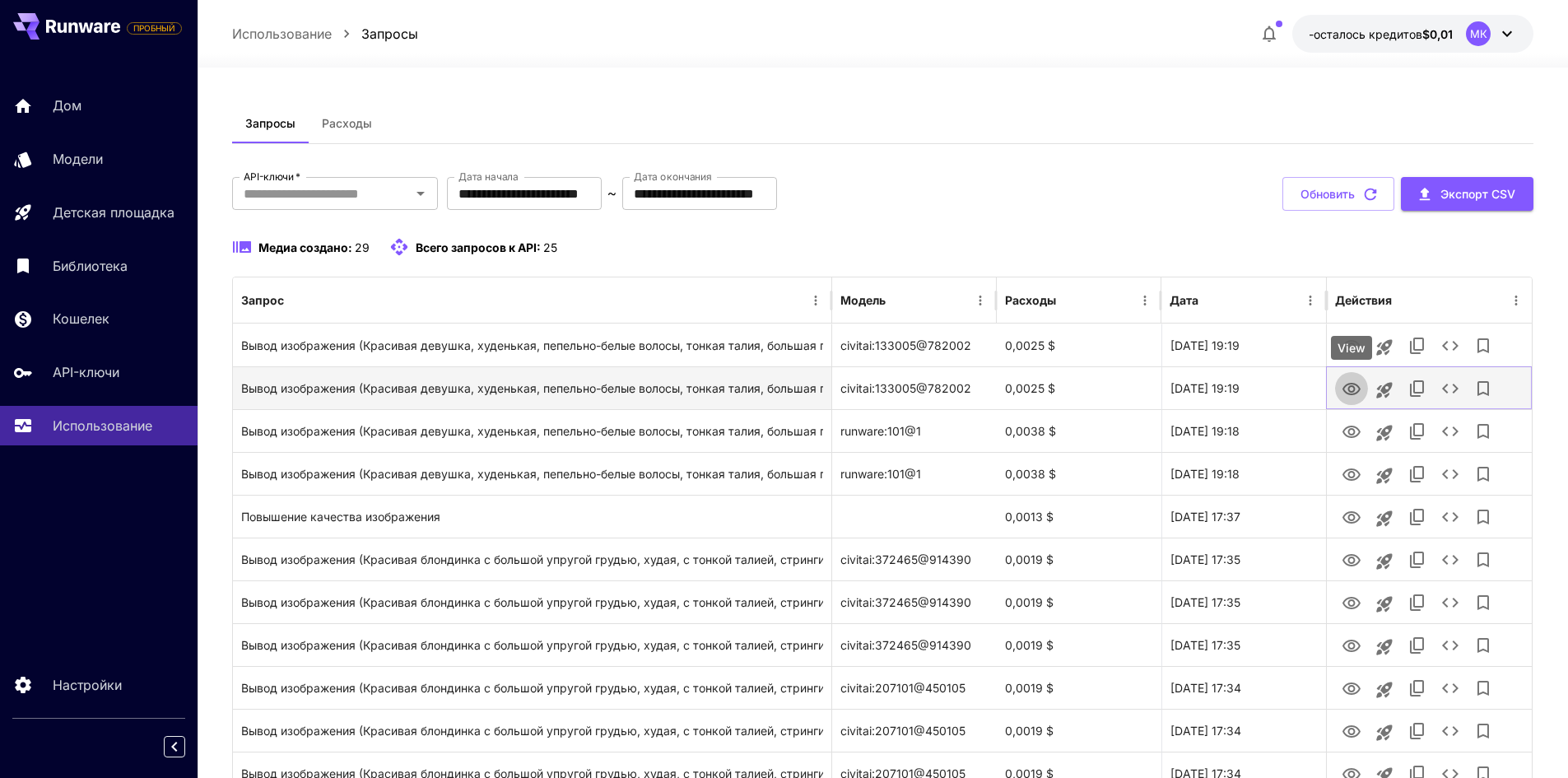
click at [1344, 391] on icon "Вид" at bounding box center [1351, 389] width 20 height 20
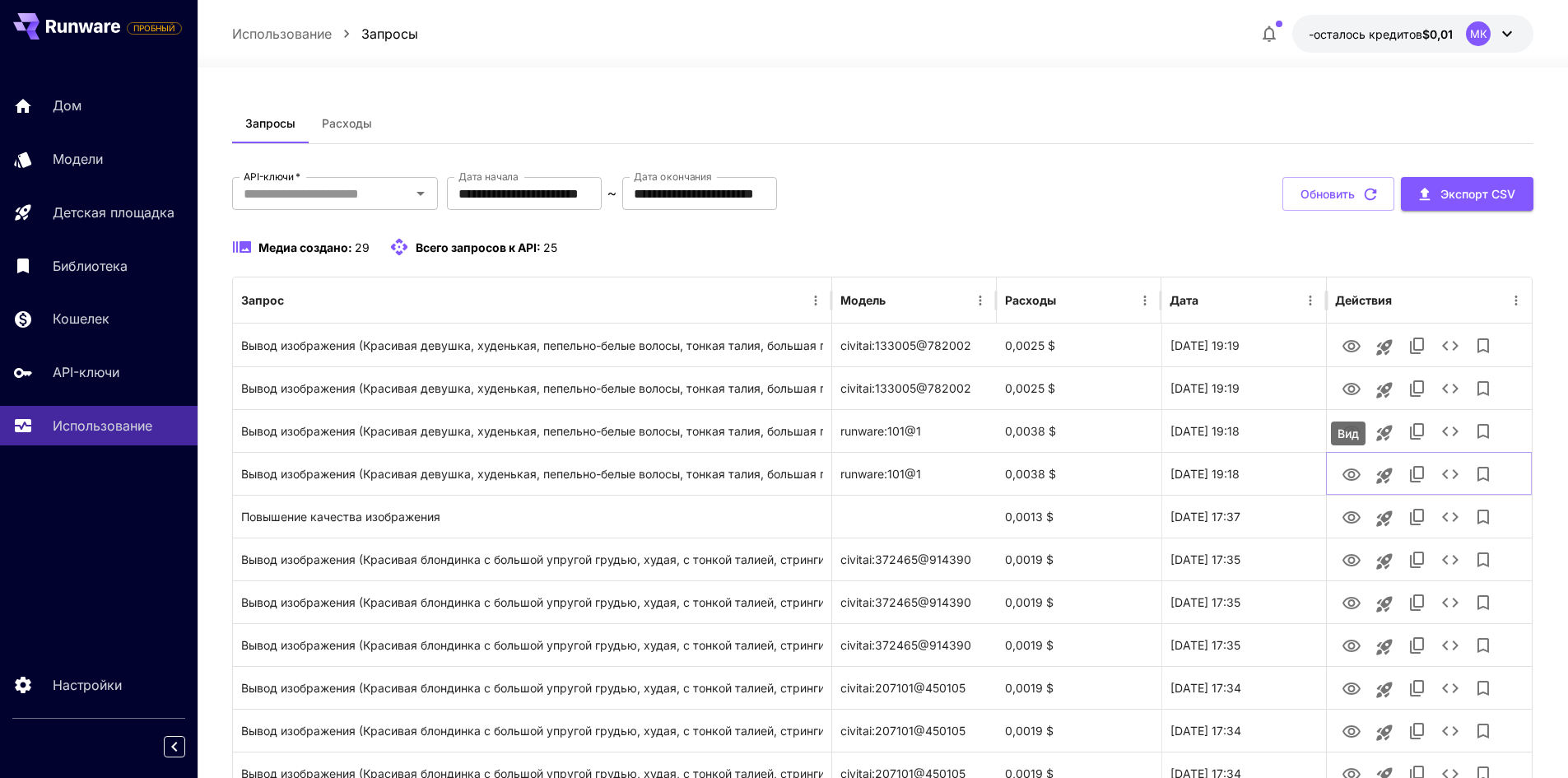
click at [1350, 435] on font "Вид" at bounding box center [1348, 433] width 22 height 14
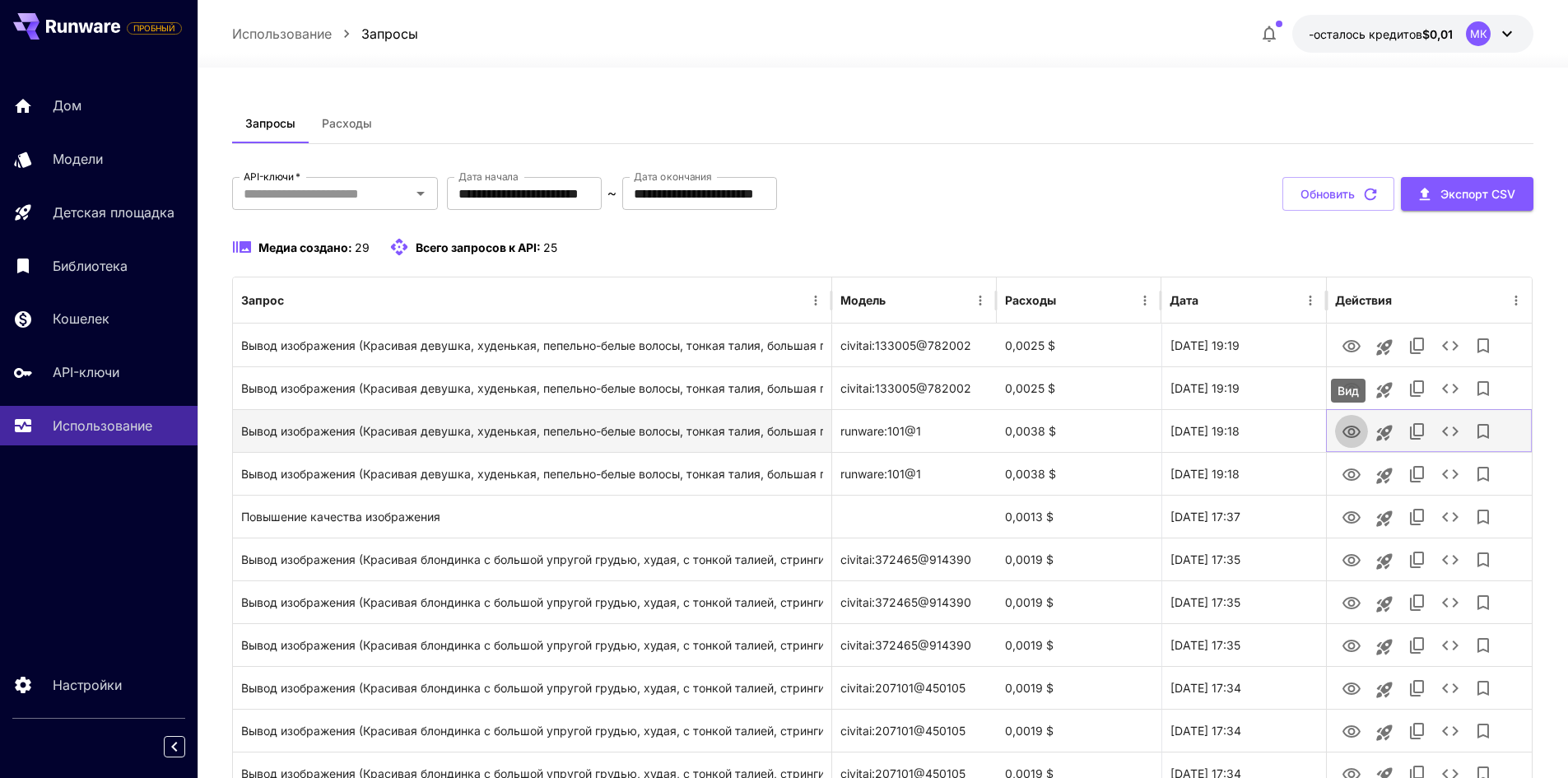
click at [1344, 426] on icon "Вид" at bounding box center [1351, 432] width 20 height 20
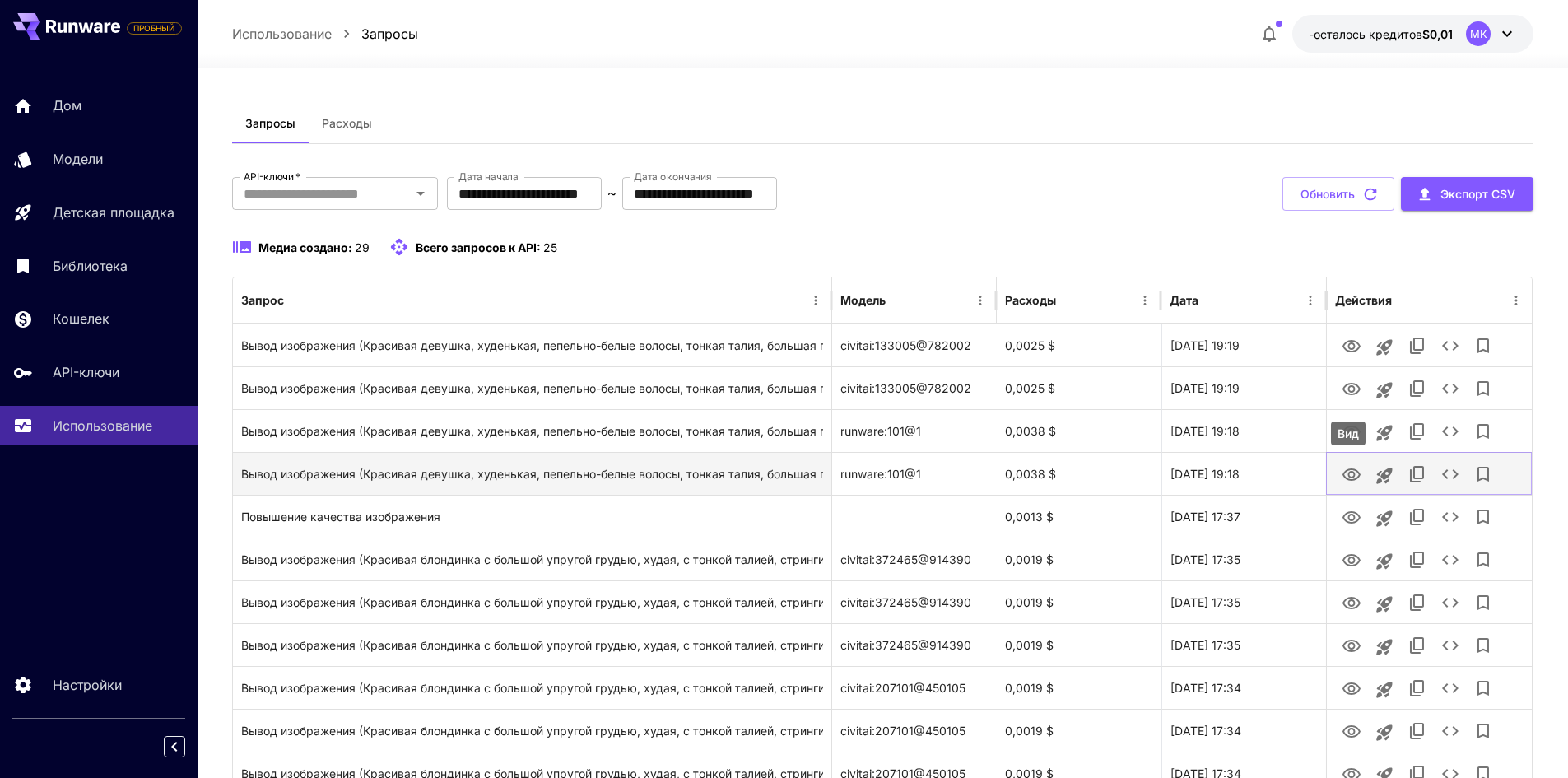
click at [1344, 476] on icon "Вид" at bounding box center [1351, 474] width 20 height 20
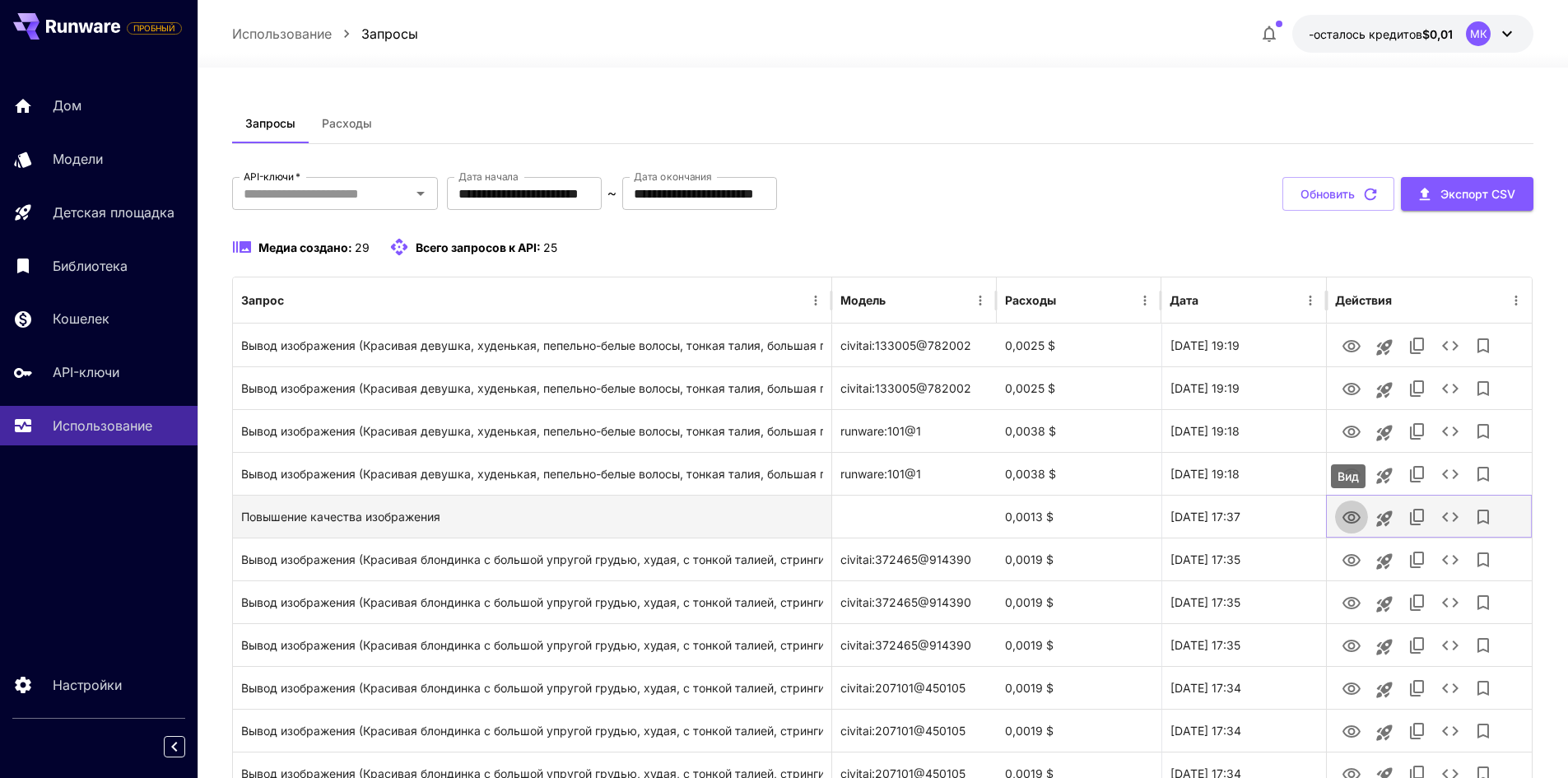
click at [1352, 514] on icon "Вид" at bounding box center [1351, 517] width 18 height 12
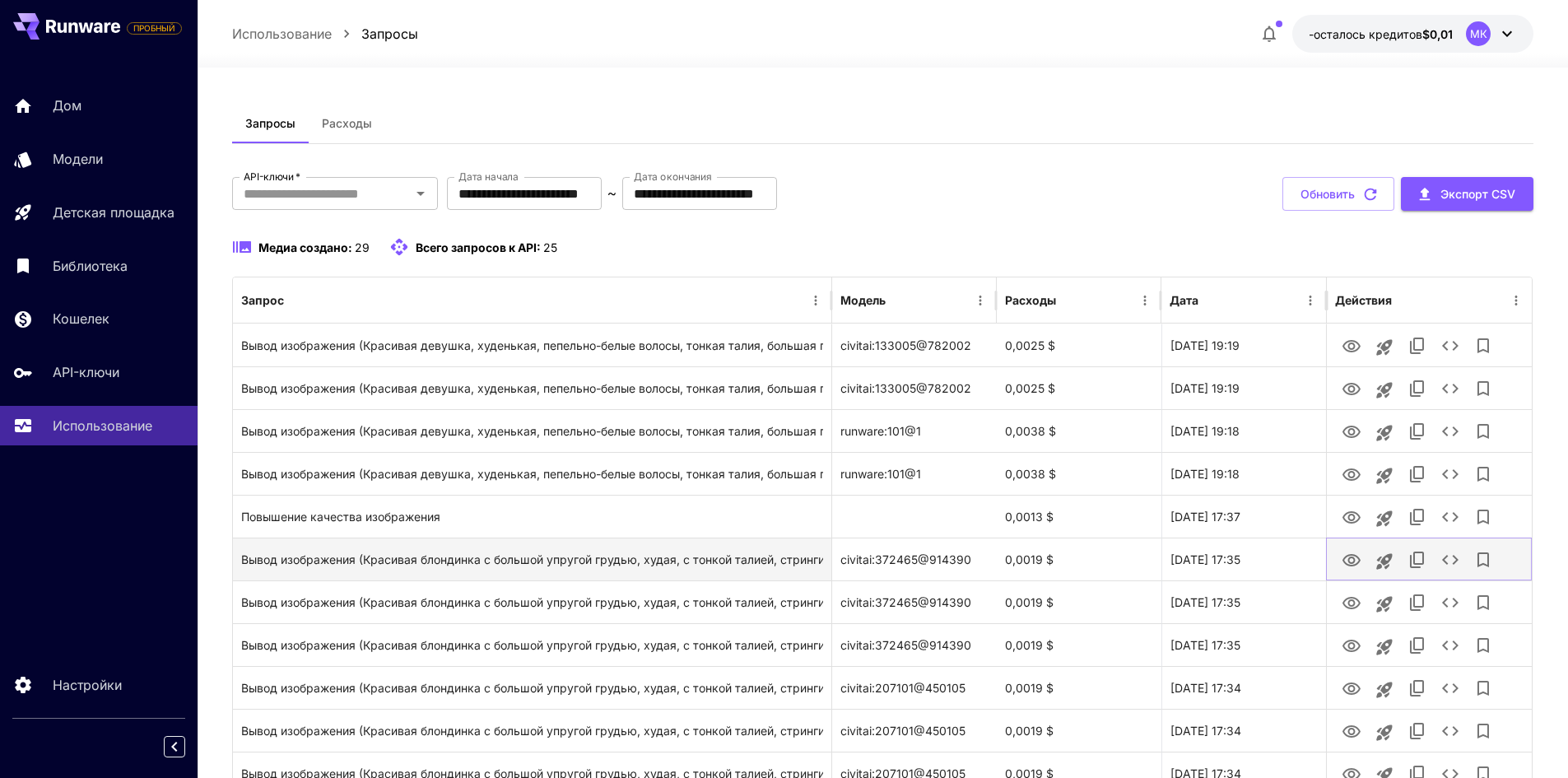
click at [1352, 560] on icon "Вид" at bounding box center [1351, 560] width 20 height 20
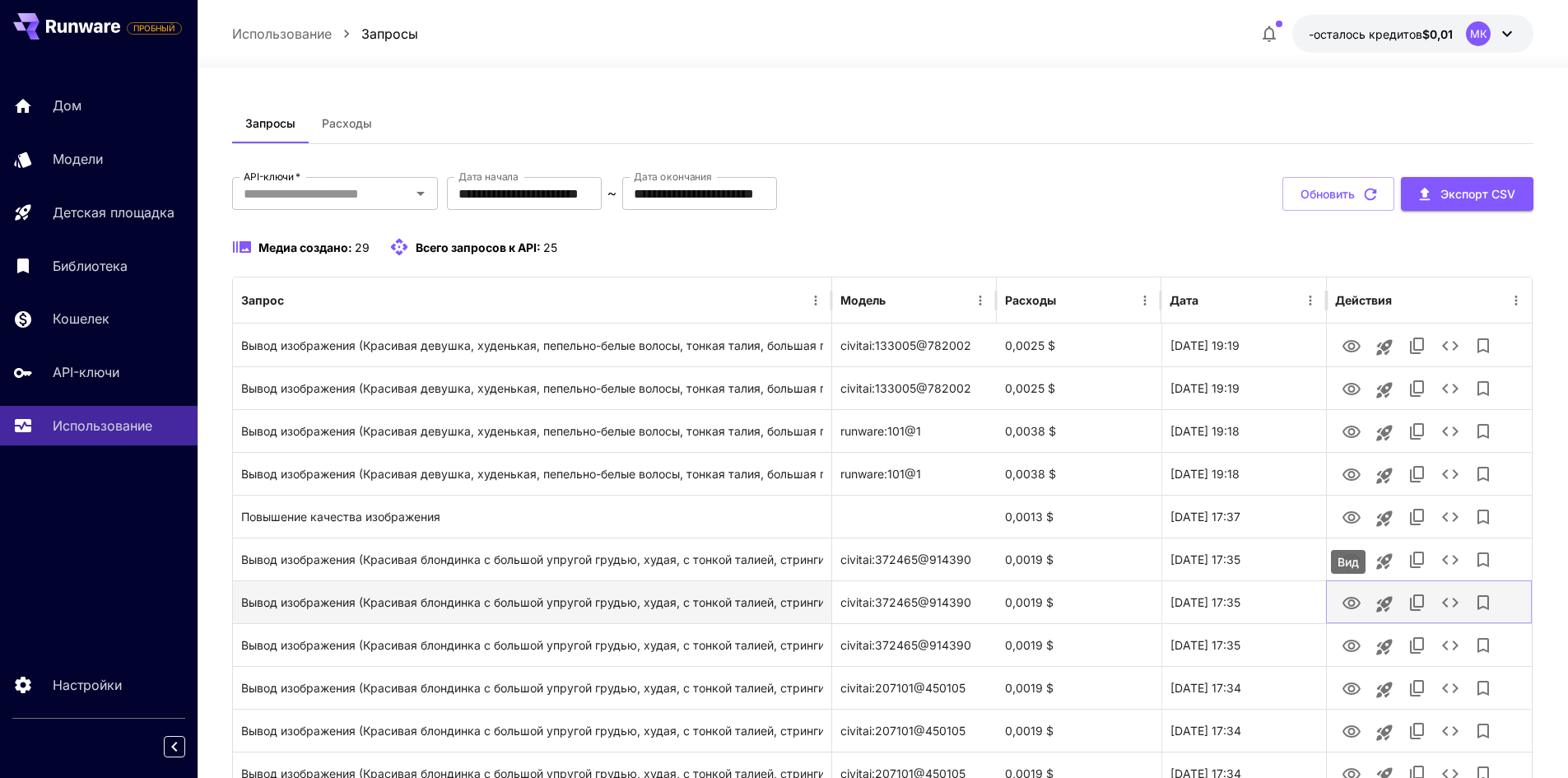
click at [1352, 591] on button "Вид" at bounding box center [1351, 602] width 33 height 34
click at [1347, 601] on icon "Вид" at bounding box center [1351, 603] width 20 height 20
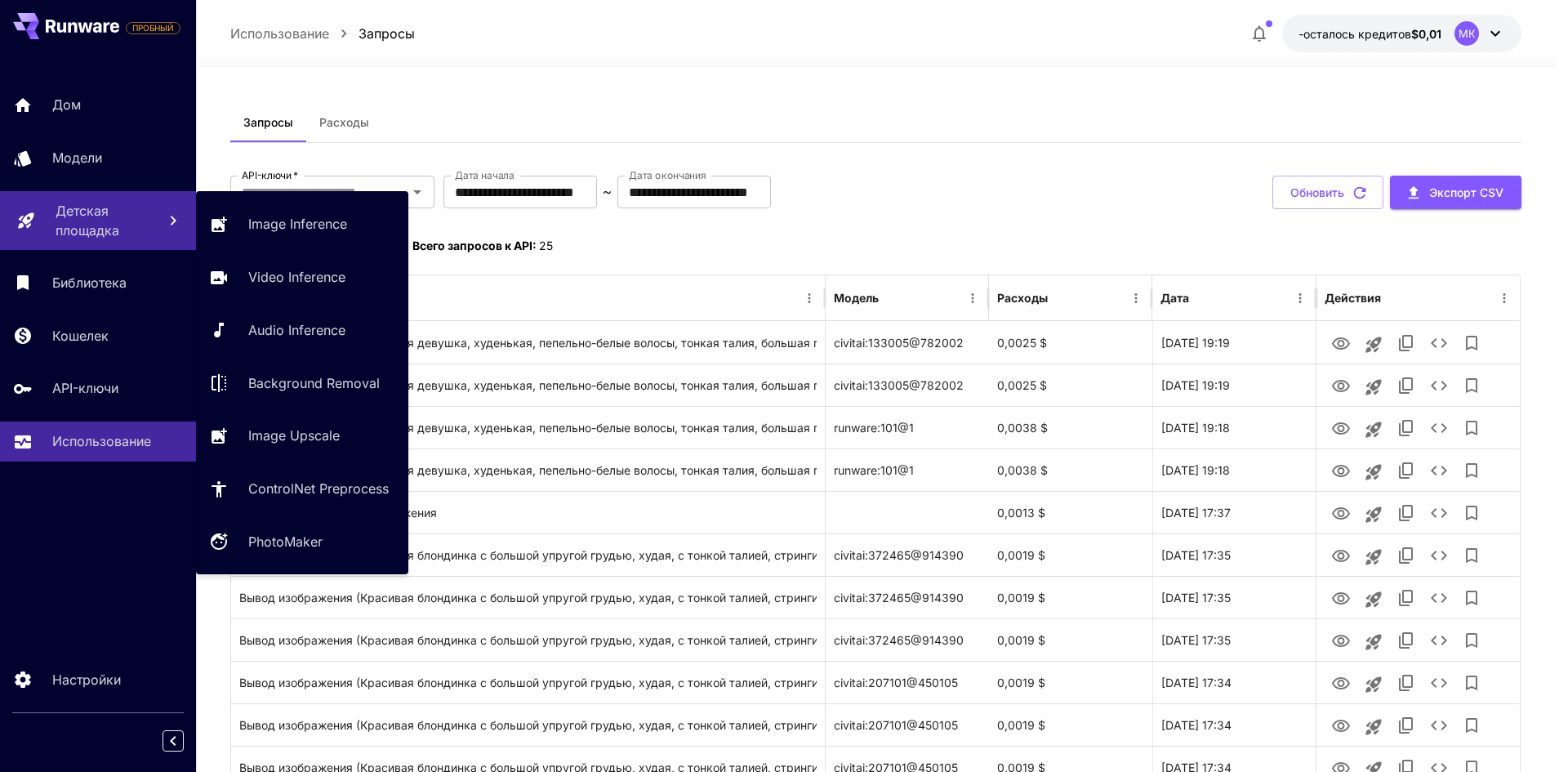
click at [95, 211] on font "Детская площадка" at bounding box center [87, 221] width 64 height 36
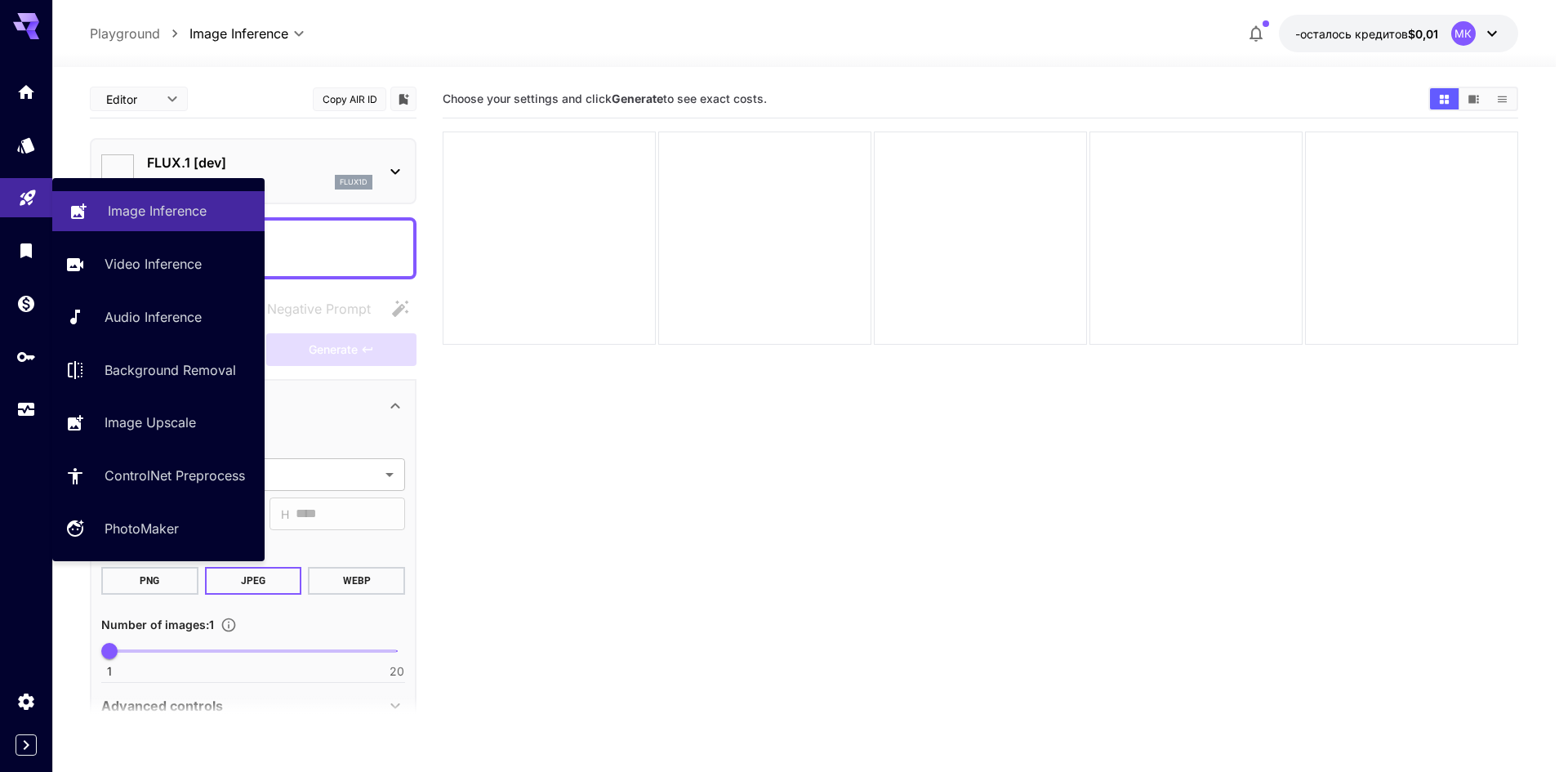
type input "**********"
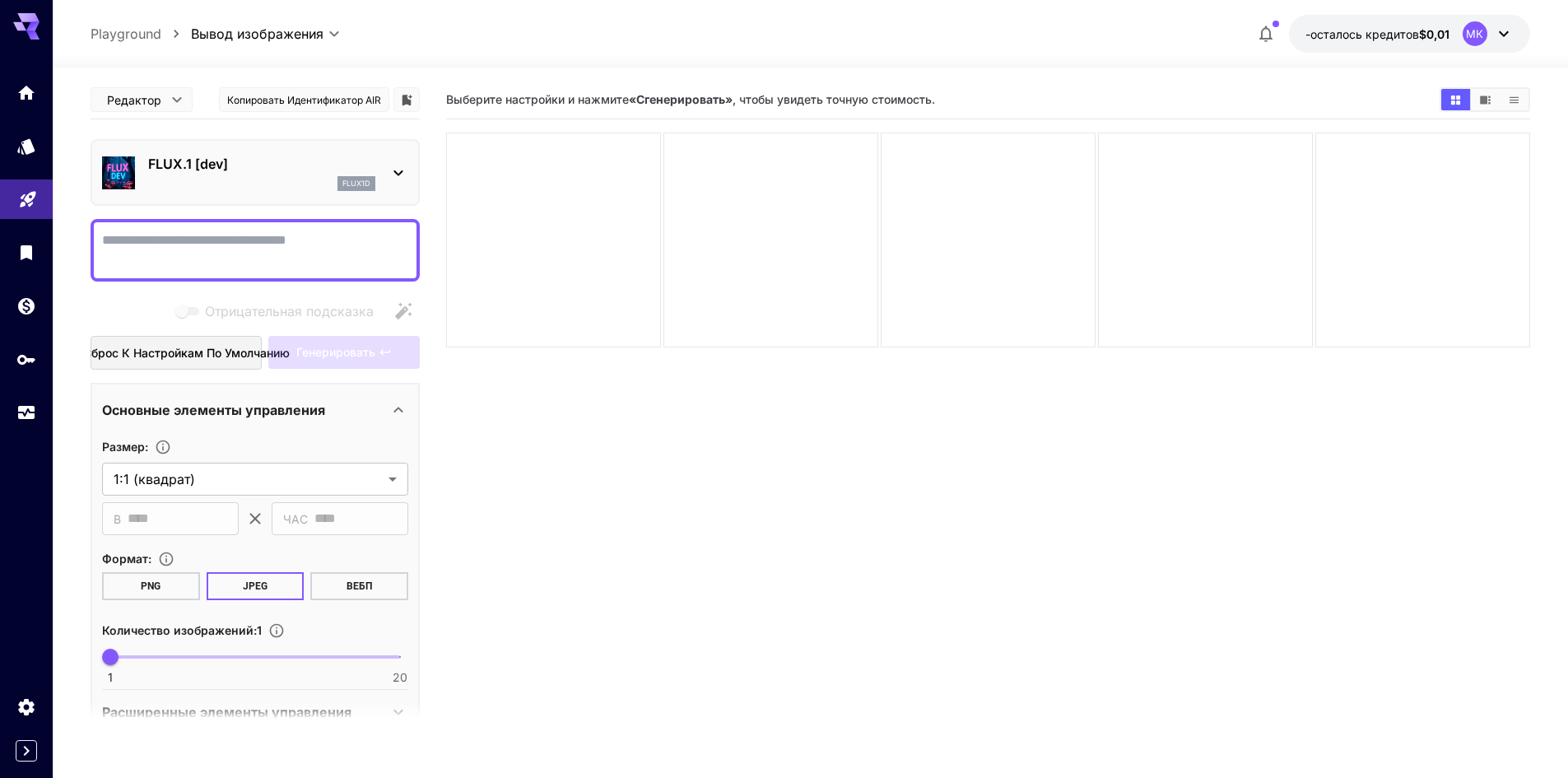
click at [330, 261] on textarea "Отрицательная подсказка" at bounding box center [255, 250] width 306 height 39
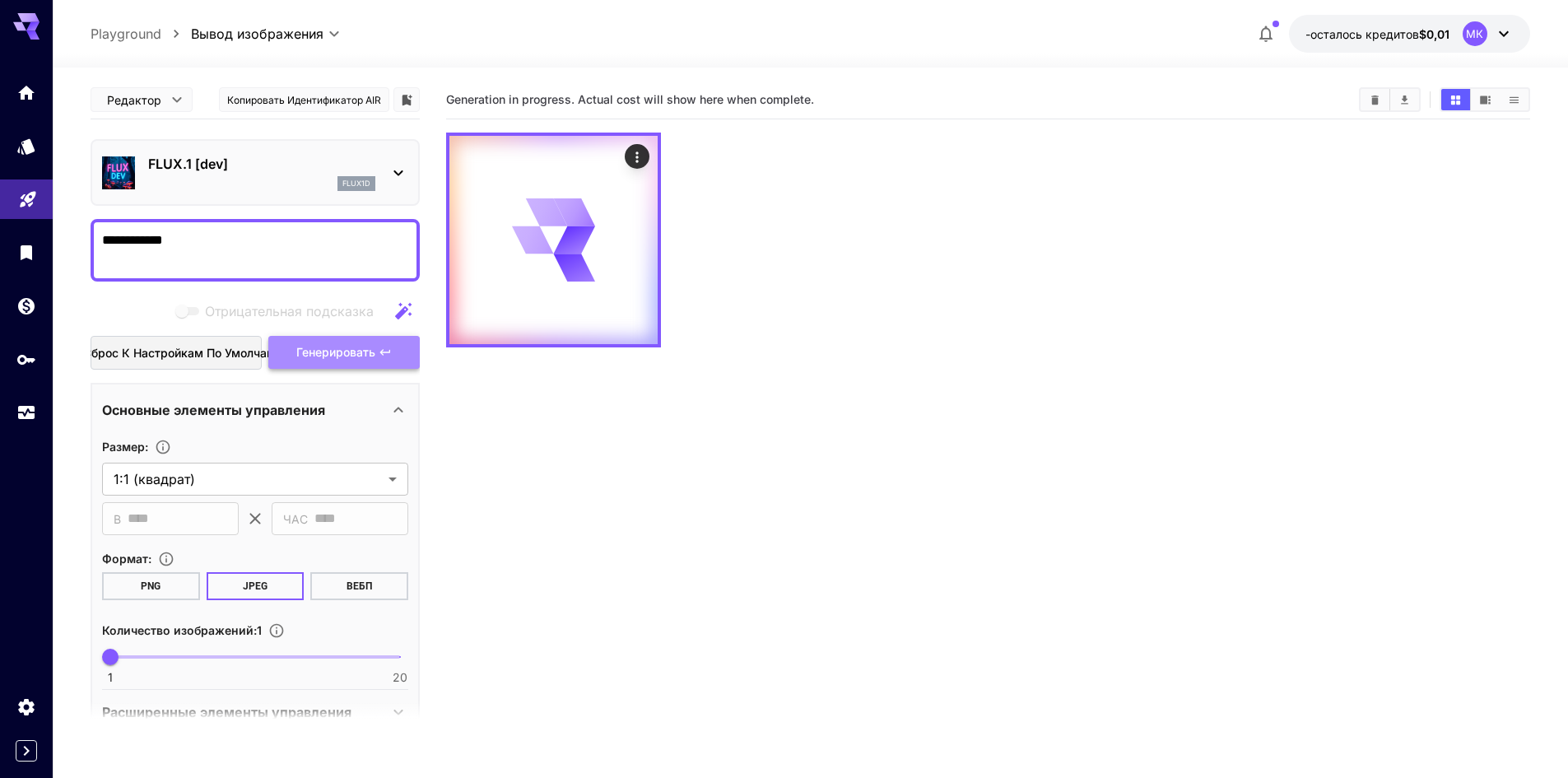
click at [338, 359] on span "Генерировать" at bounding box center [336, 352] width 79 height 21
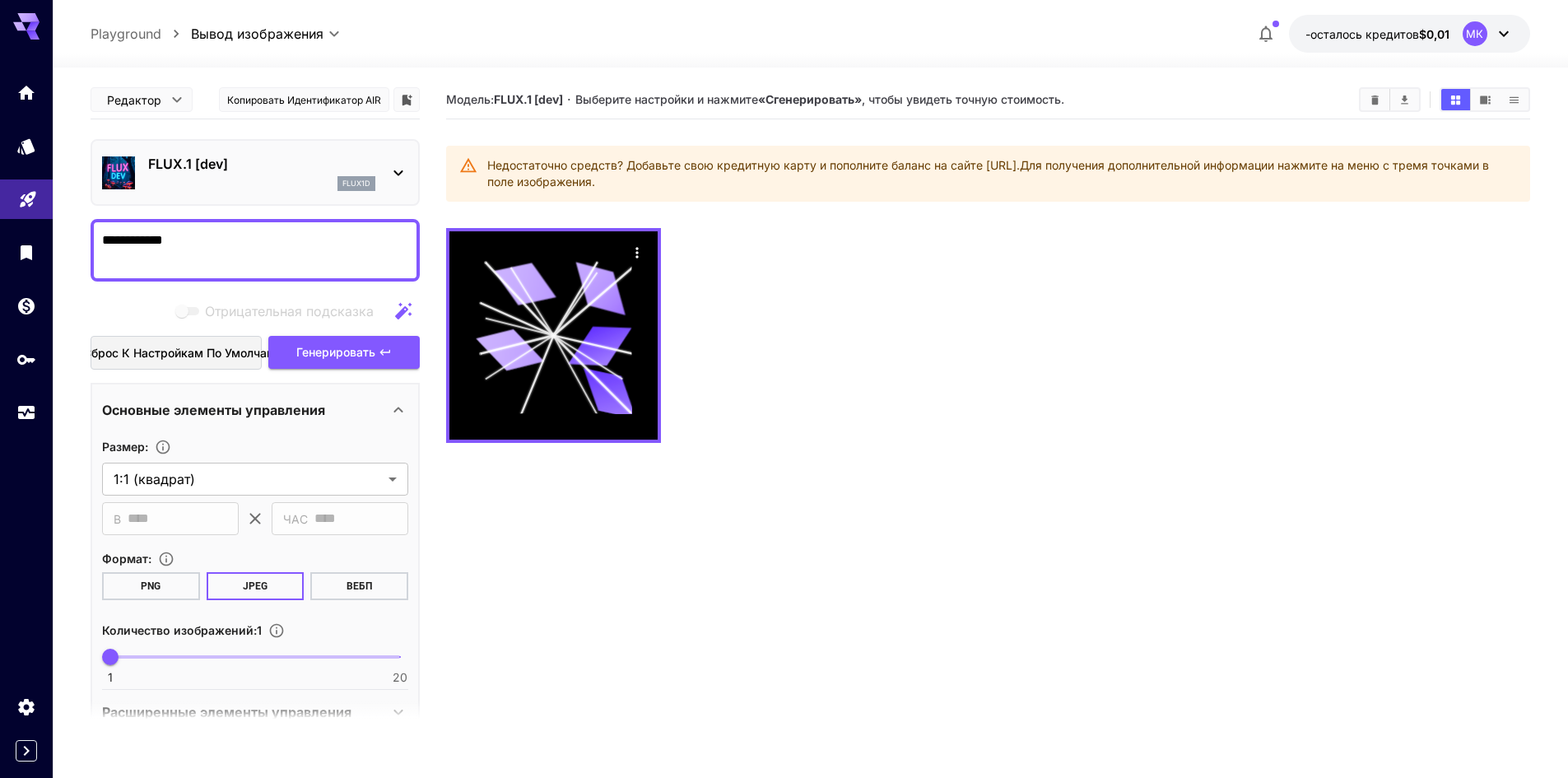
click at [243, 231] on textarea "**********" at bounding box center [255, 250] width 306 height 39
type textarea "******"
click at [358, 352] on font "Генерировать" at bounding box center [336, 352] width 79 height 14
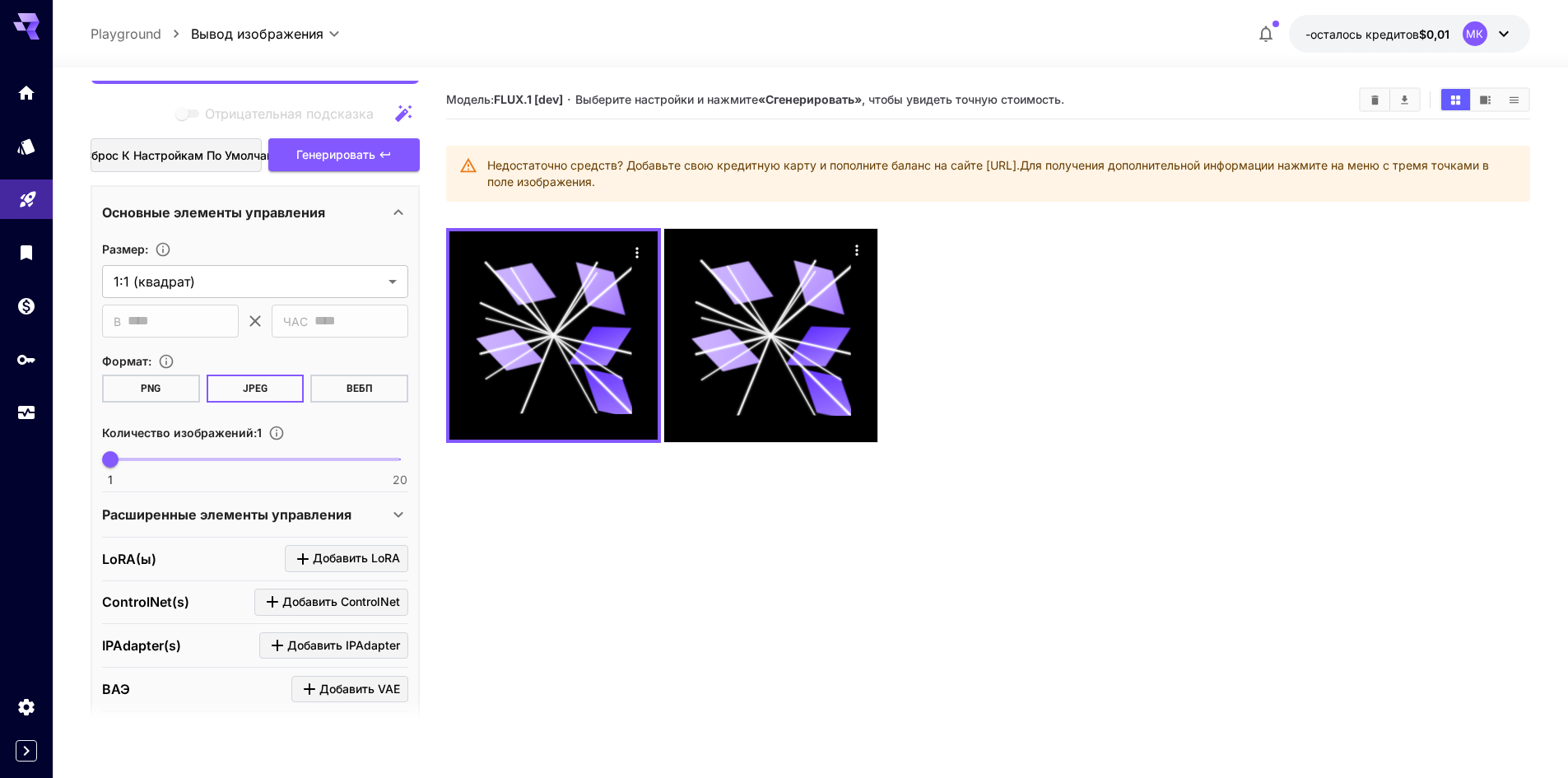
scroll to position [247, 0]
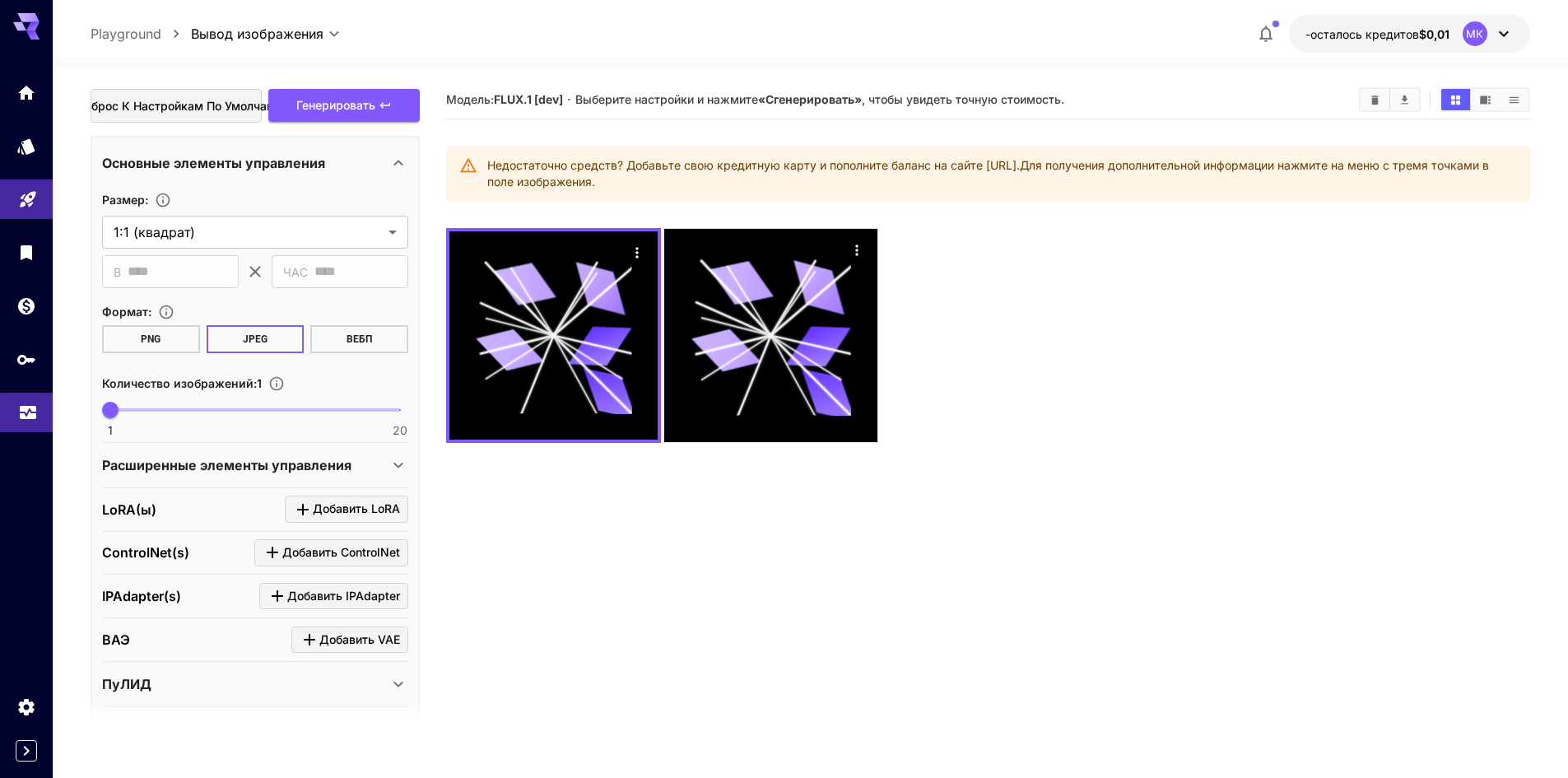
click at [0, 407] on link at bounding box center [26, 412] width 53 height 40
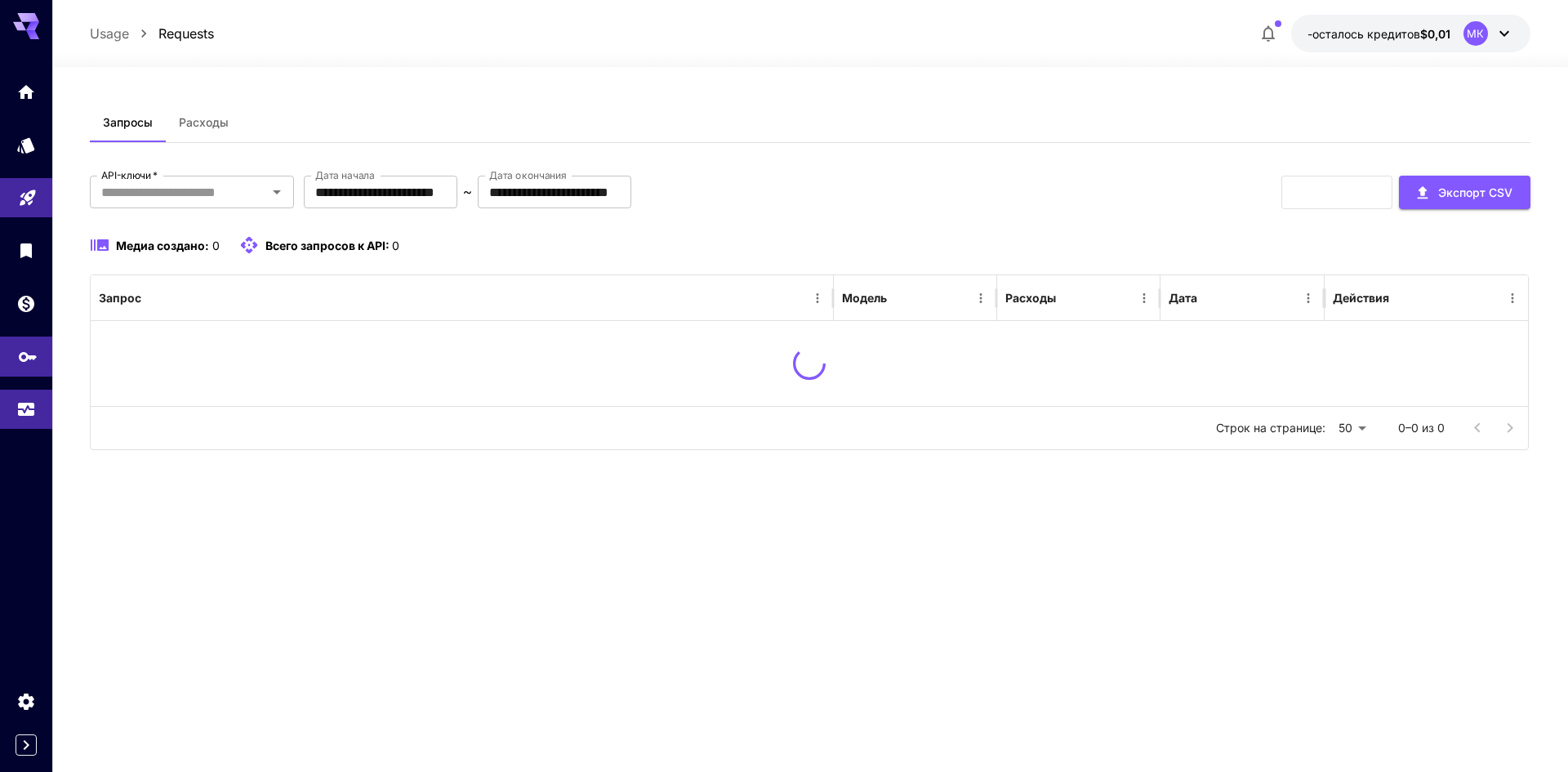
click at [3, 349] on link at bounding box center [26, 357] width 53 height 40
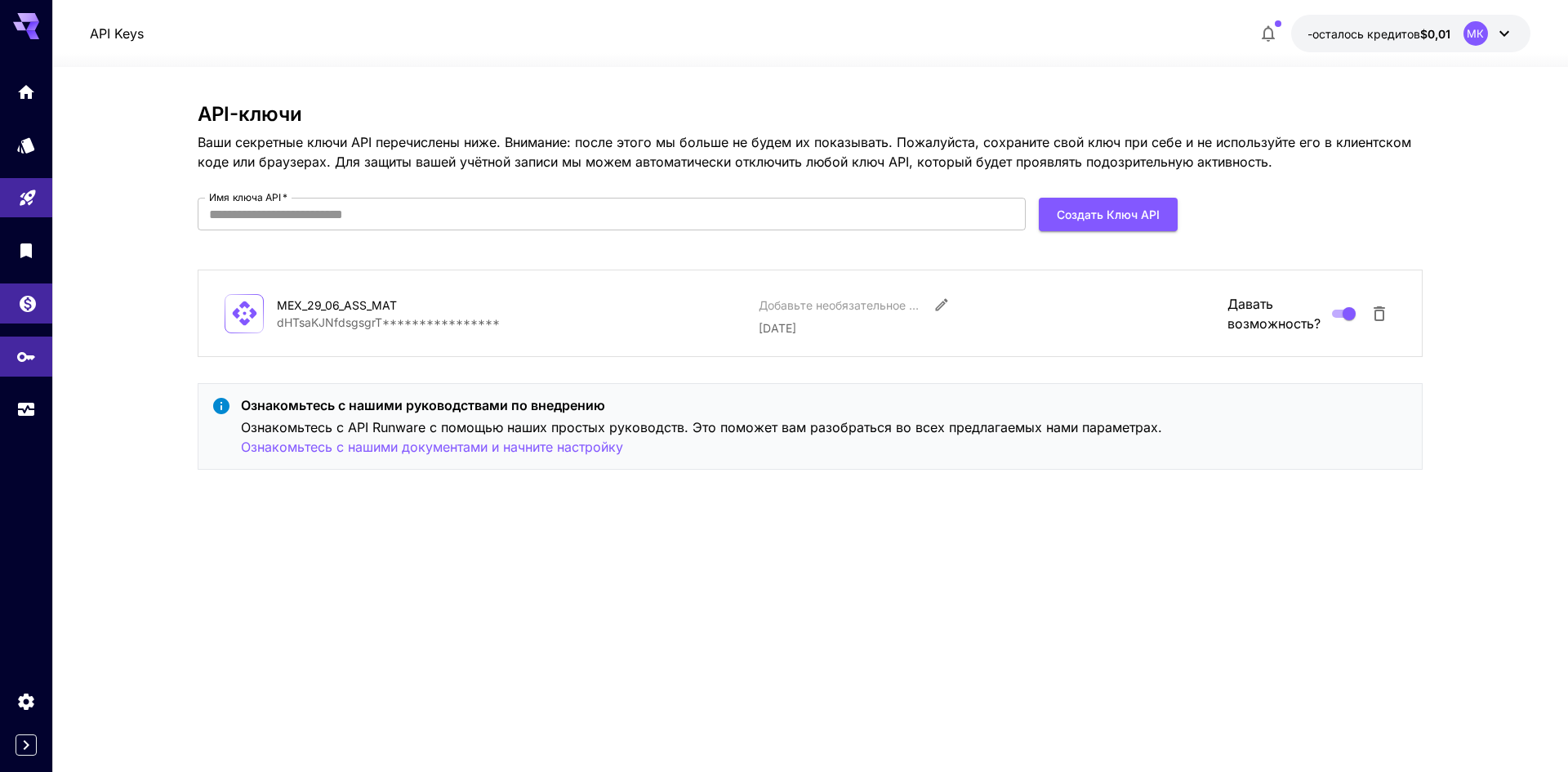
click at [0, 307] on link at bounding box center [26, 303] width 53 height 40
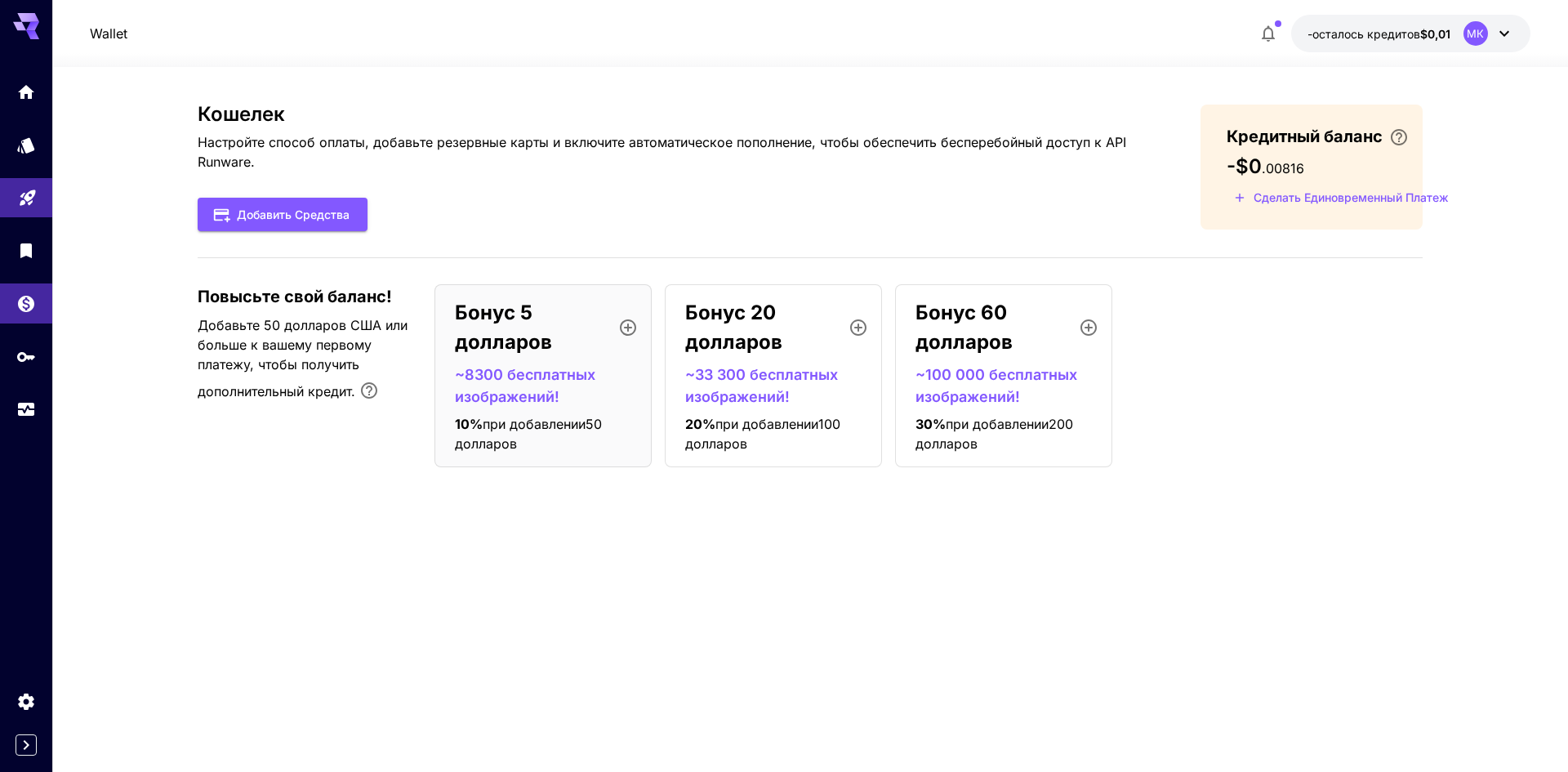
click at [855, 329] on icon "button" at bounding box center [858, 327] width 20 height 20
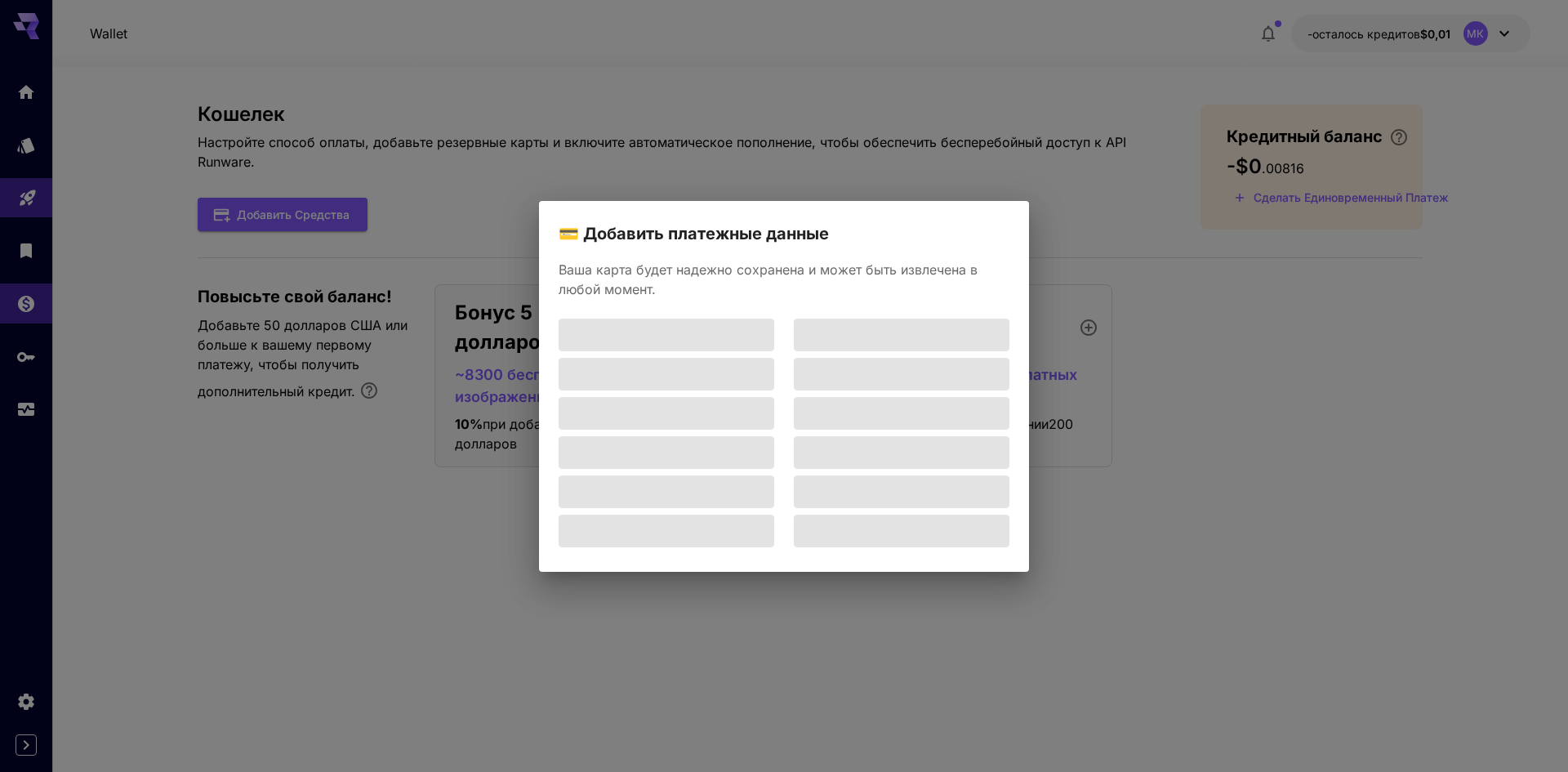
drag, startPoint x: 1136, startPoint y: 339, endPoint x: 1146, endPoint y: 342, distance: 10.4
click at [1146, 342] on div "💳 Добавить платежные данные Ваша карта будет надежно сохранена и может быть изв…" at bounding box center [784, 386] width 1568 height 772
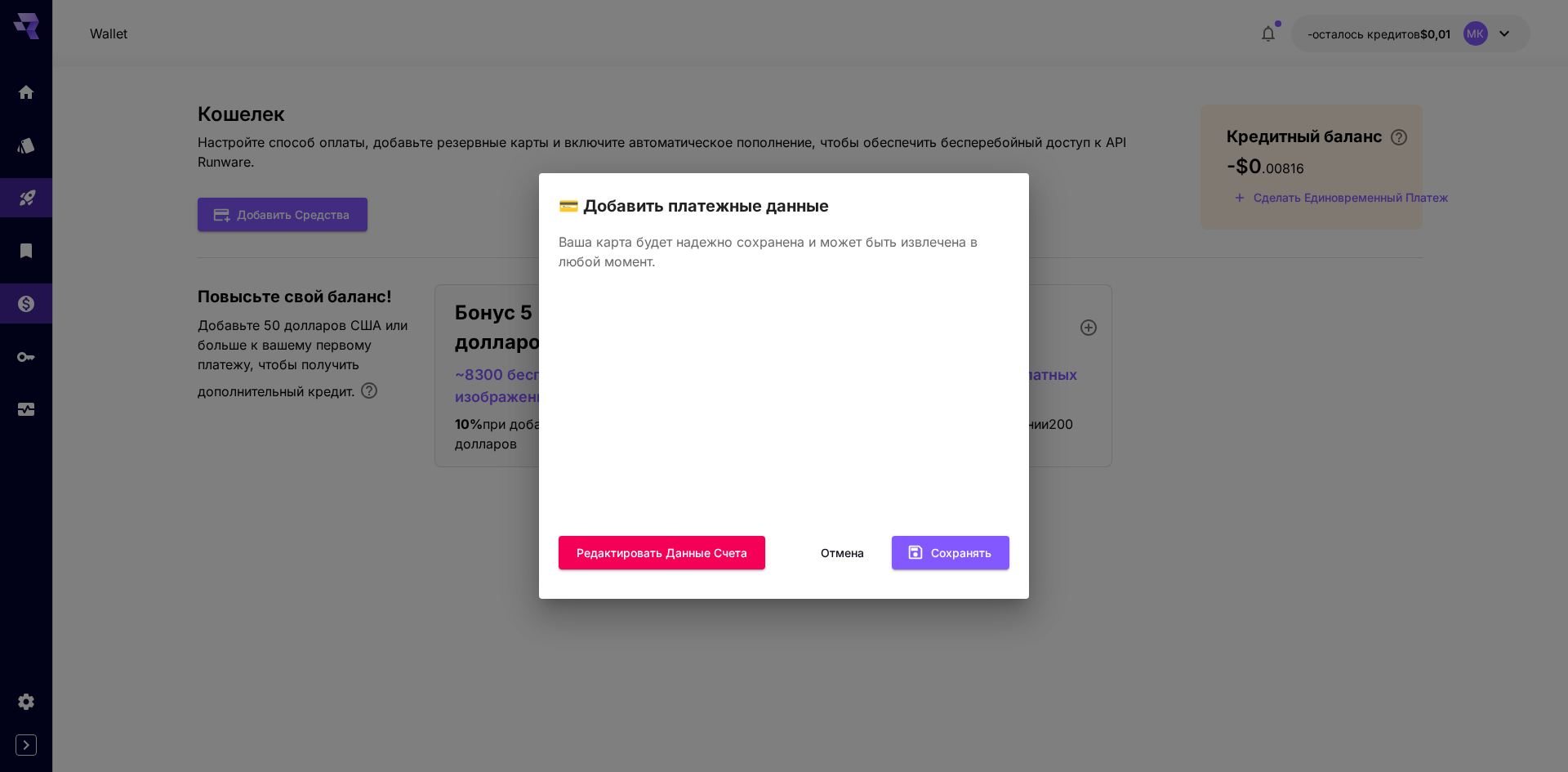
click at [857, 555] on font "Отмена" at bounding box center [843, 552] width 43 height 14
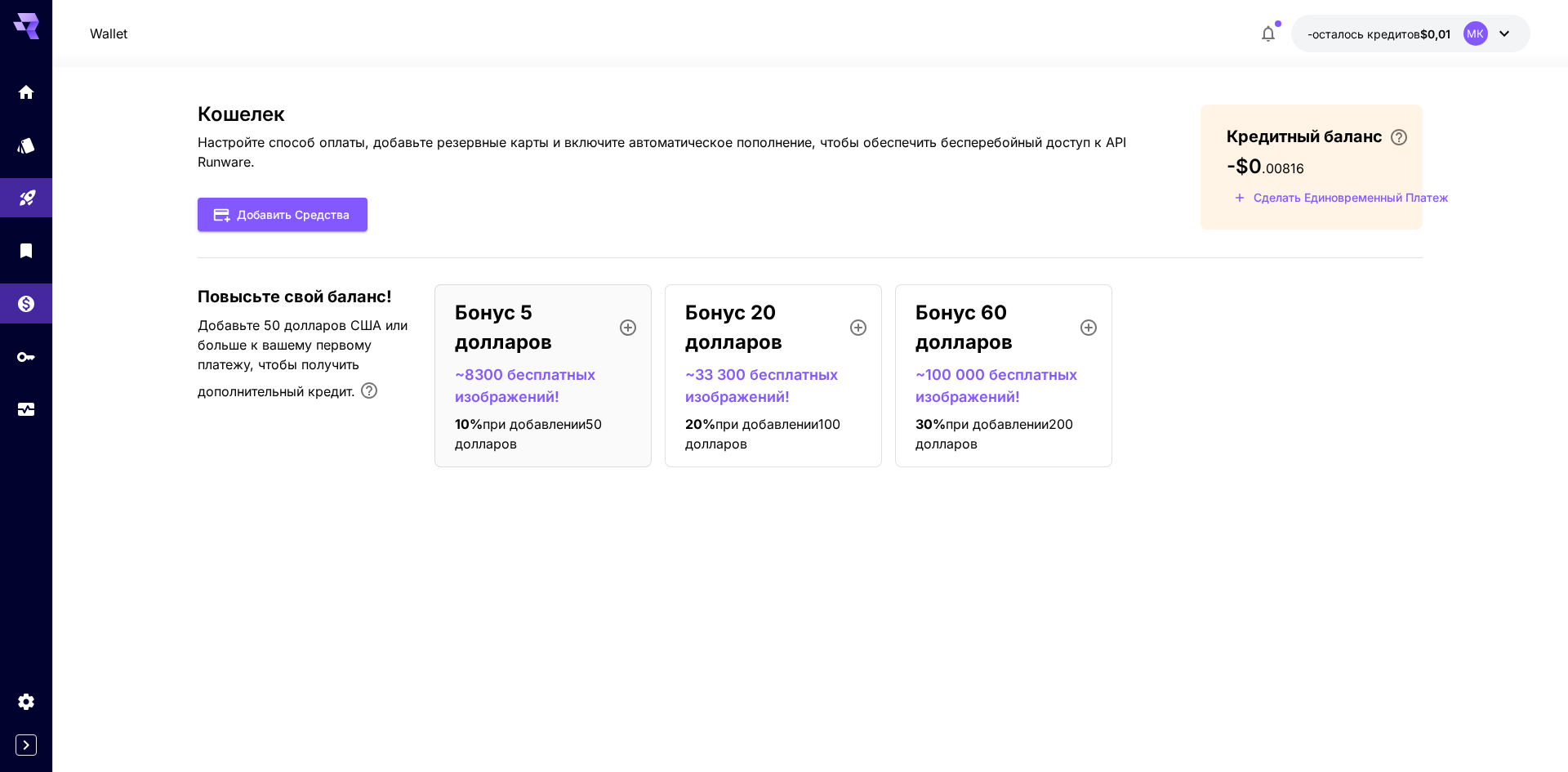
click at [1488, 32] on div "МК" at bounding box center [1489, 34] width 51 height 24
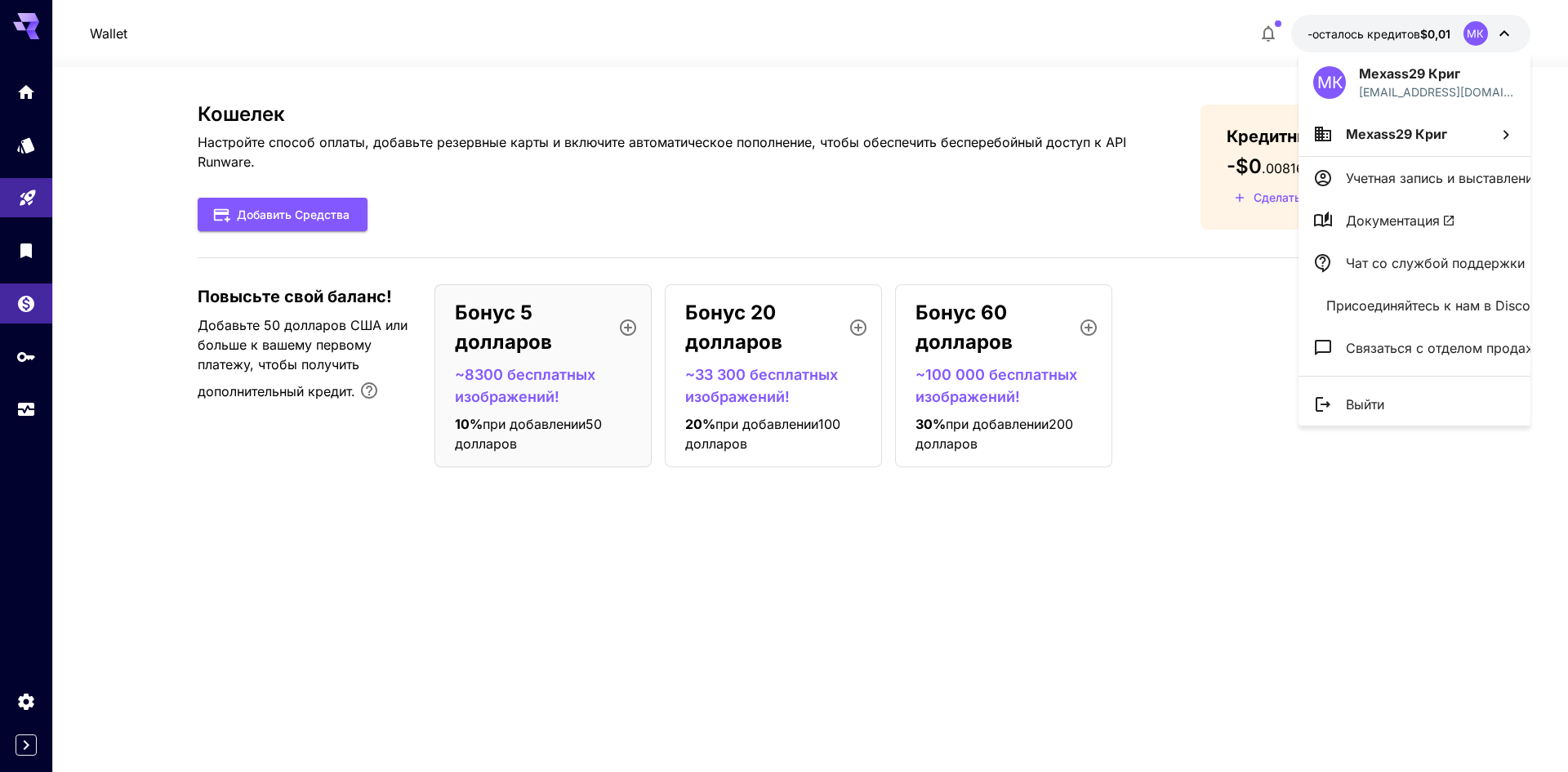
click at [290, 288] on div at bounding box center [784, 386] width 1568 height 772
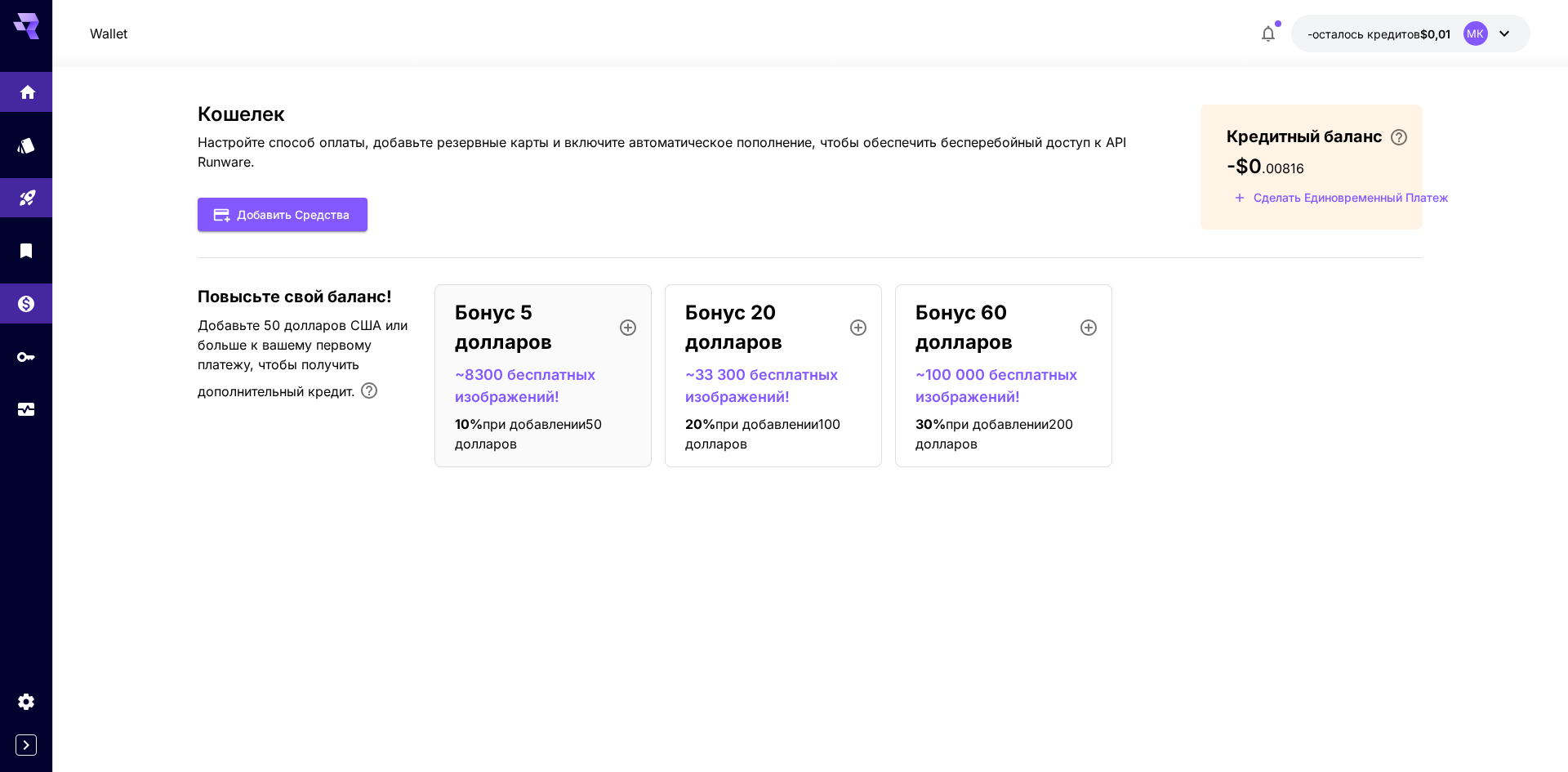
click at [8, 73] on link at bounding box center [26, 92] width 53 height 40
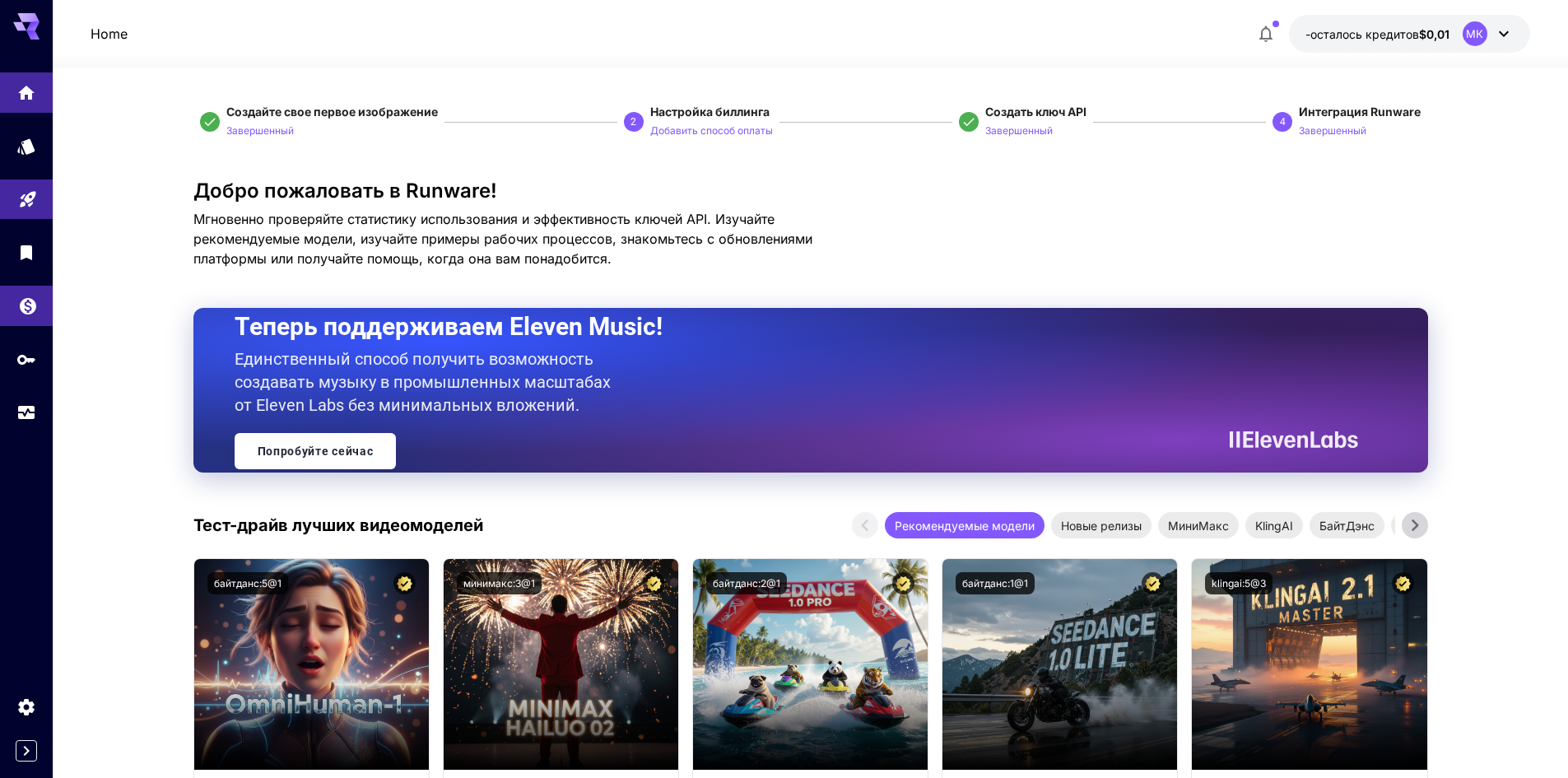
click at [0, 303] on link at bounding box center [26, 305] width 53 height 40
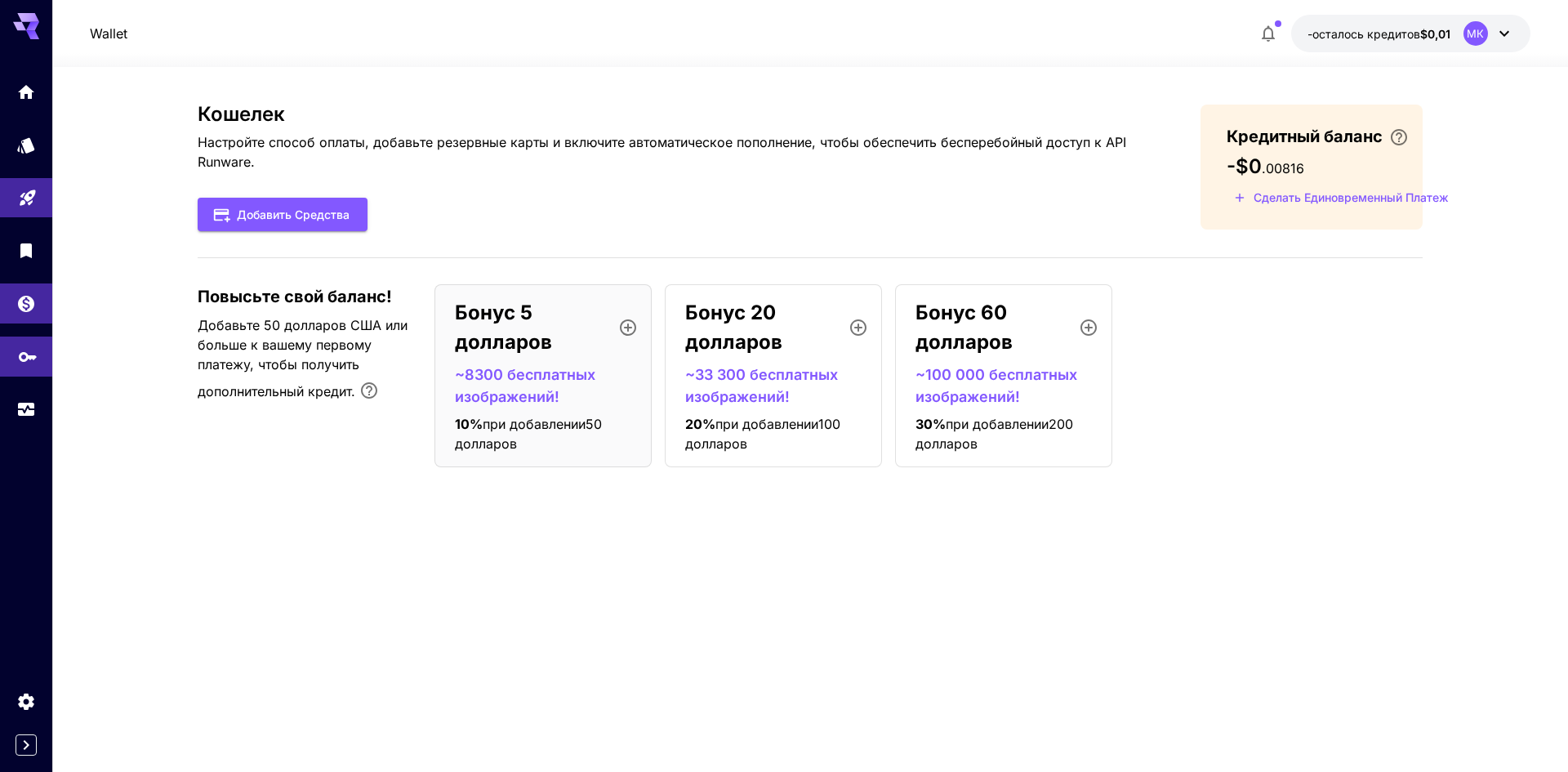
click at [3, 352] on link at bounding box center [26, 357] width 53 height 40
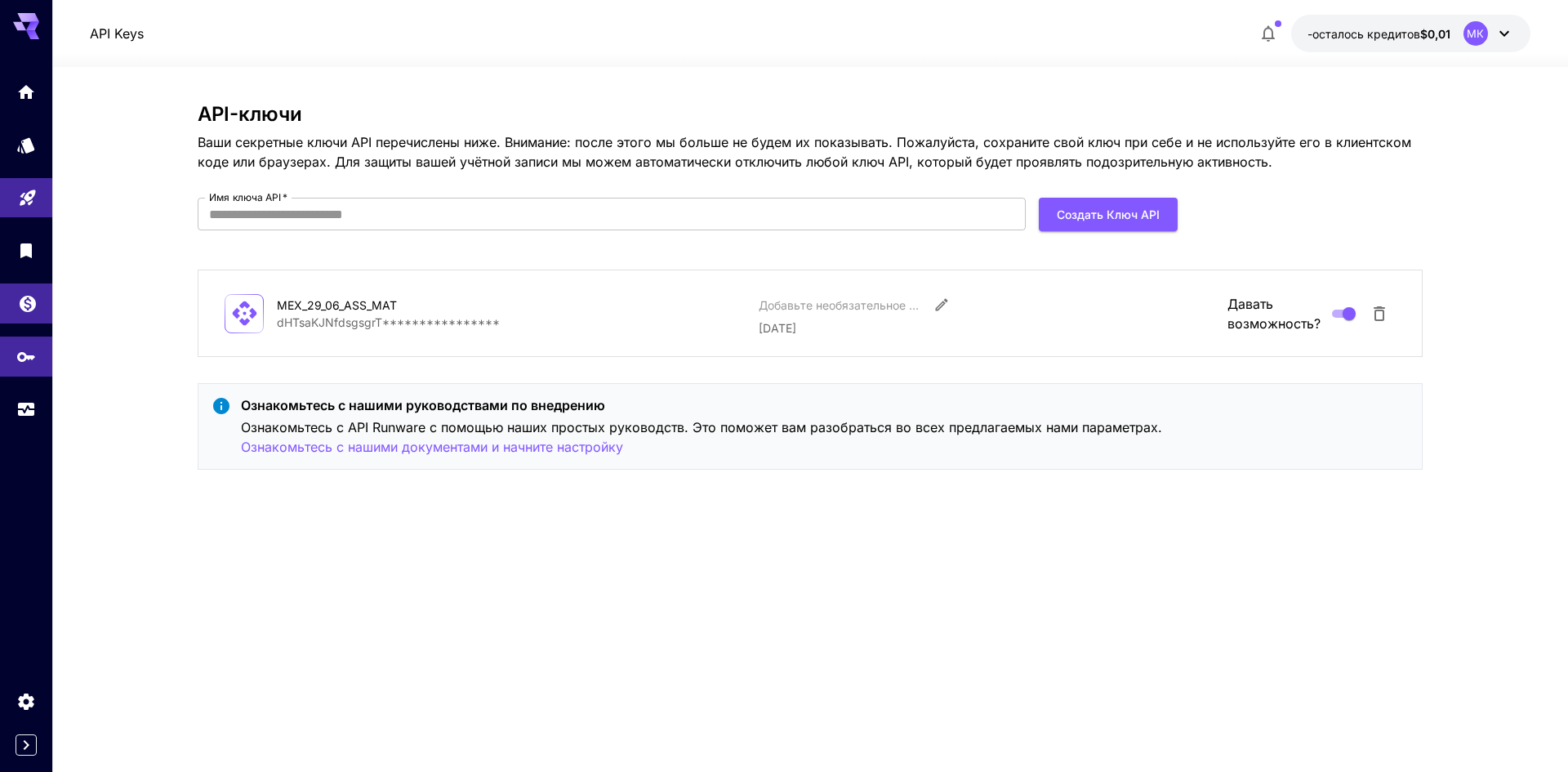
click at [9, 313] on link at bounding box center [26, 303] width 53 height 40
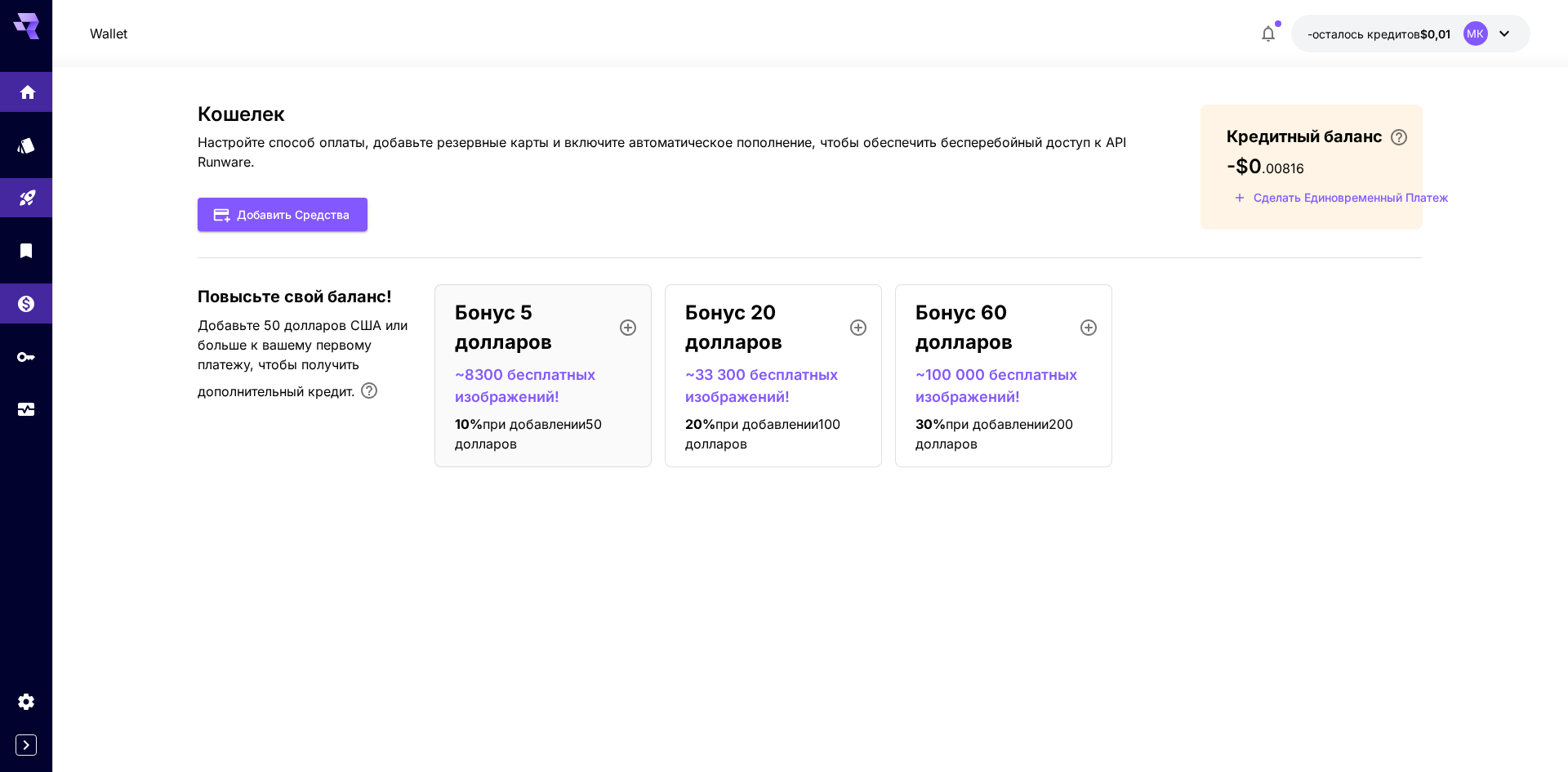
click at [6, 107] on link at bounding box center [26, 92] width 53 height 40
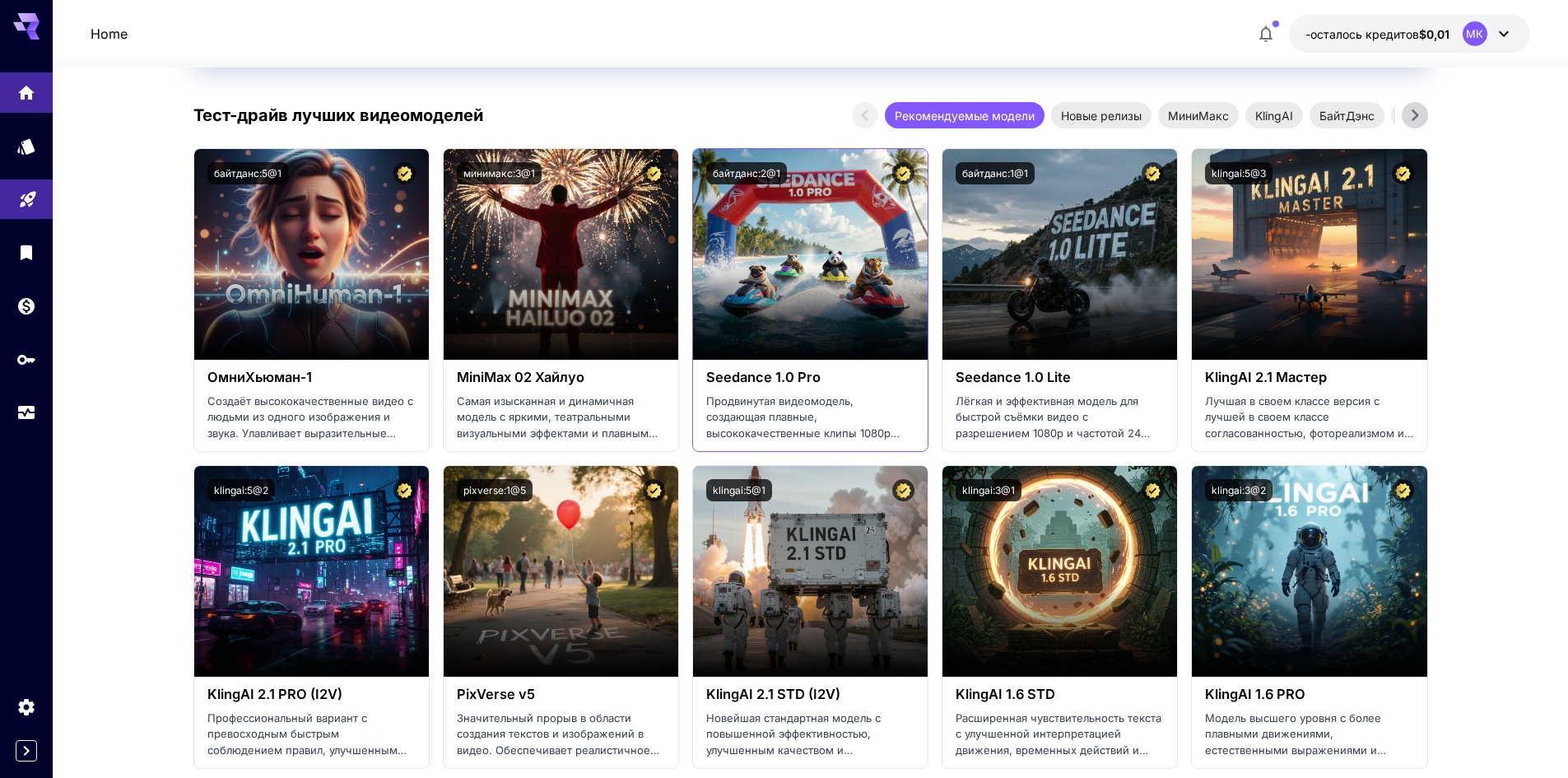
scroll to position [412, 0]
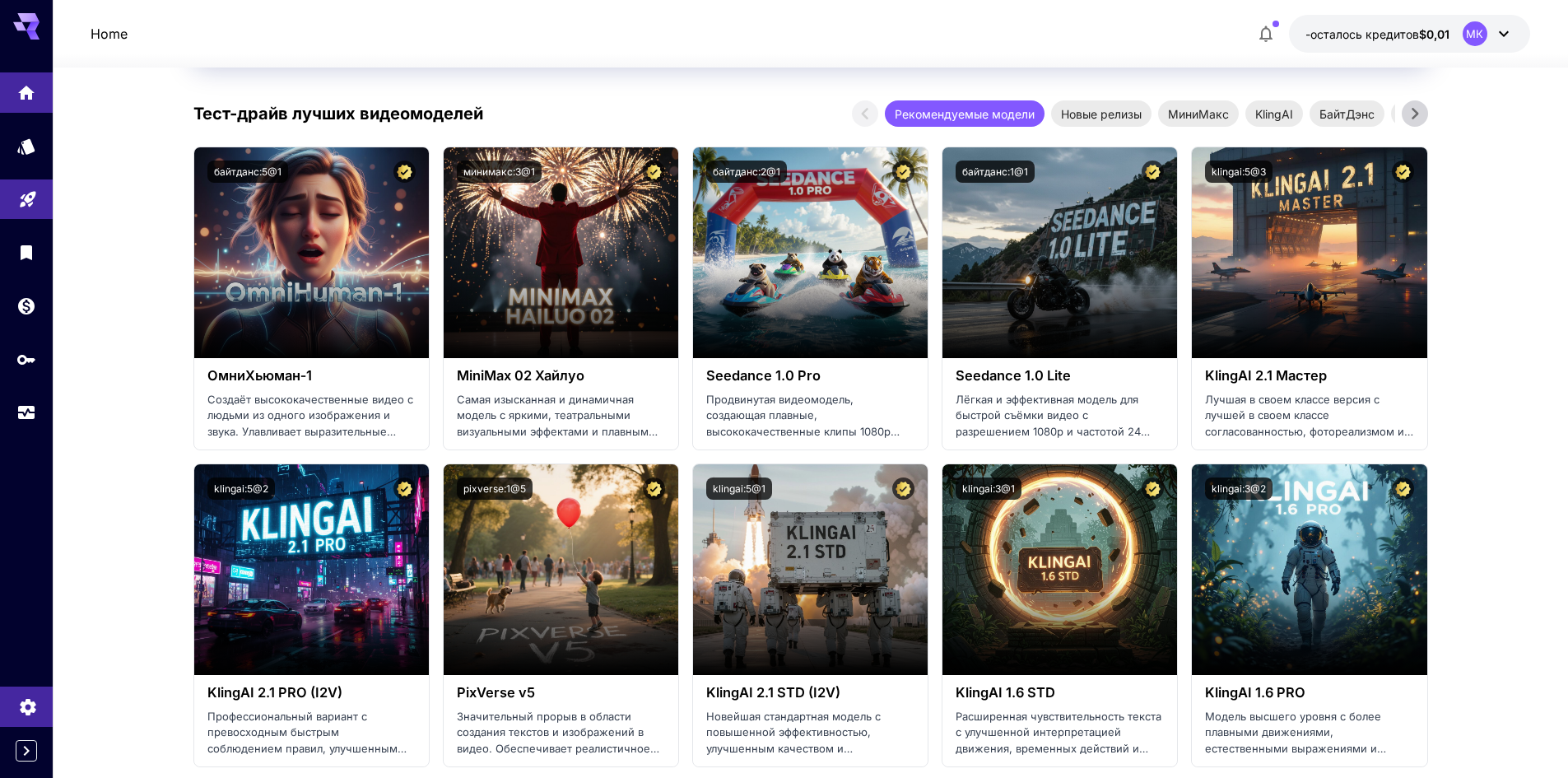
click at [17, 706] on link at bounding box center [26, 707] width 53 height 40
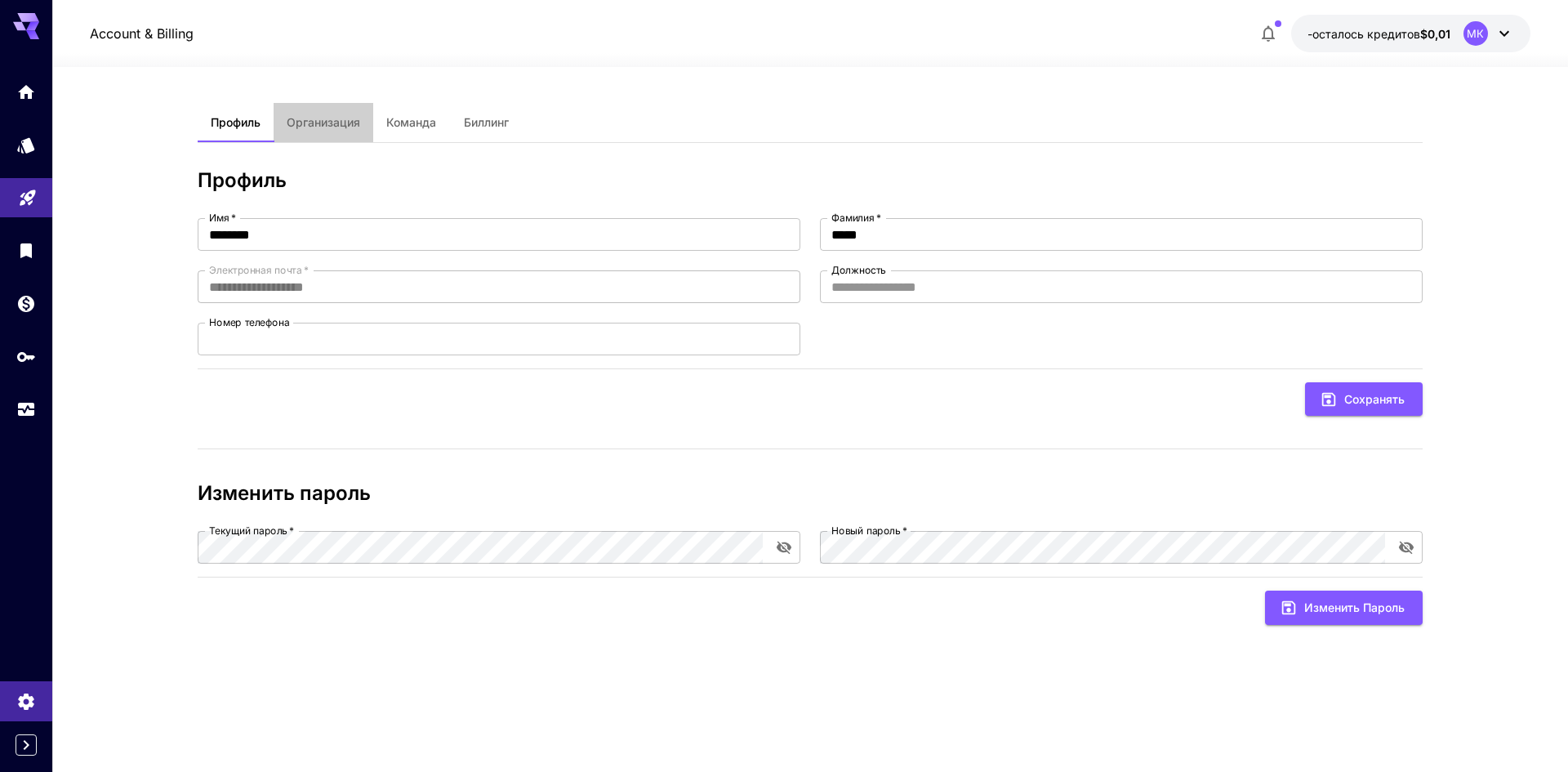
click at [351, 126] on font "Организация" at bounding box center [323, 122] width 73 height 14
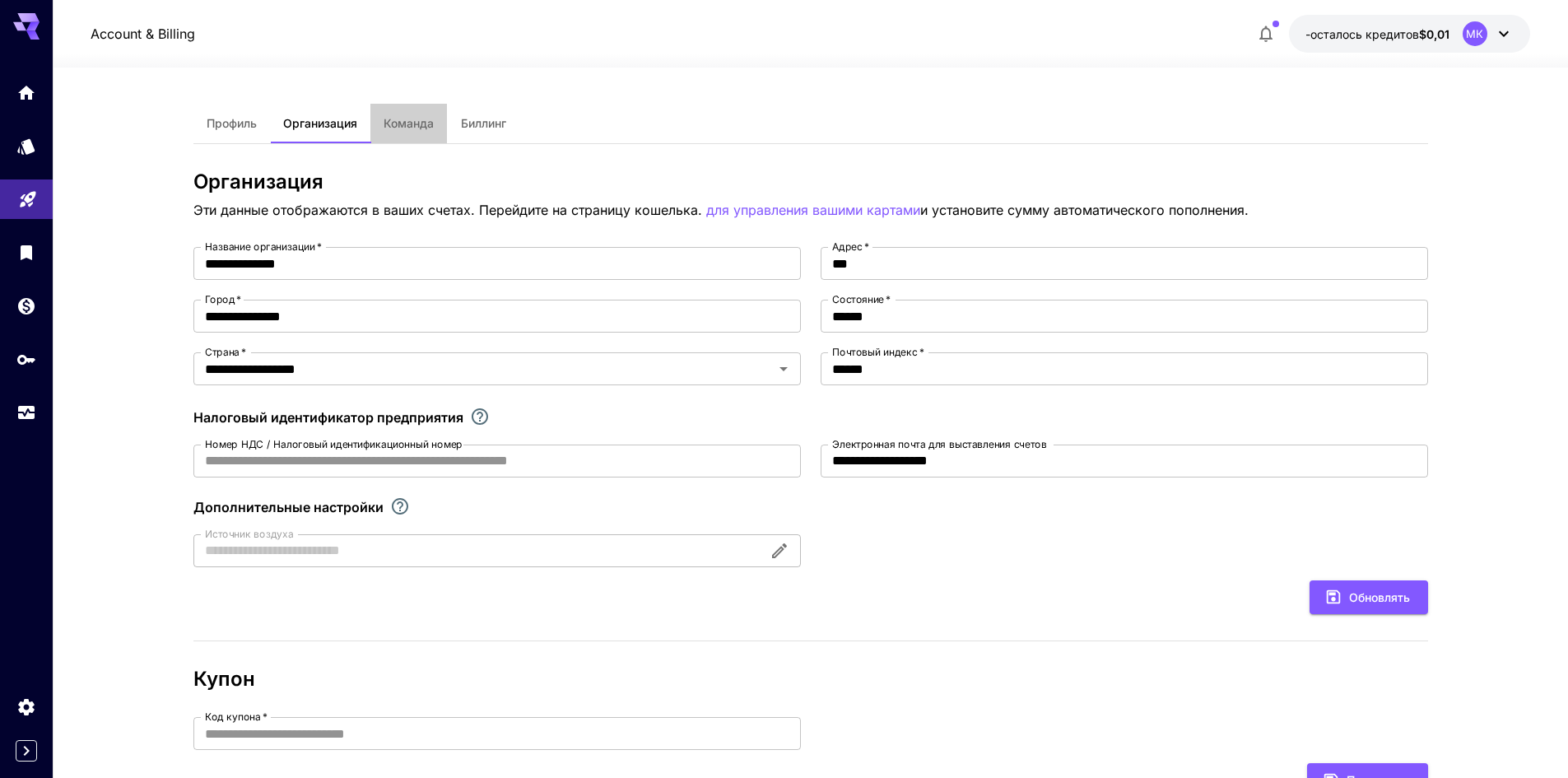
click at [403, 131] on button "Команда" at bounding box center [409, 123] width 77 height 39
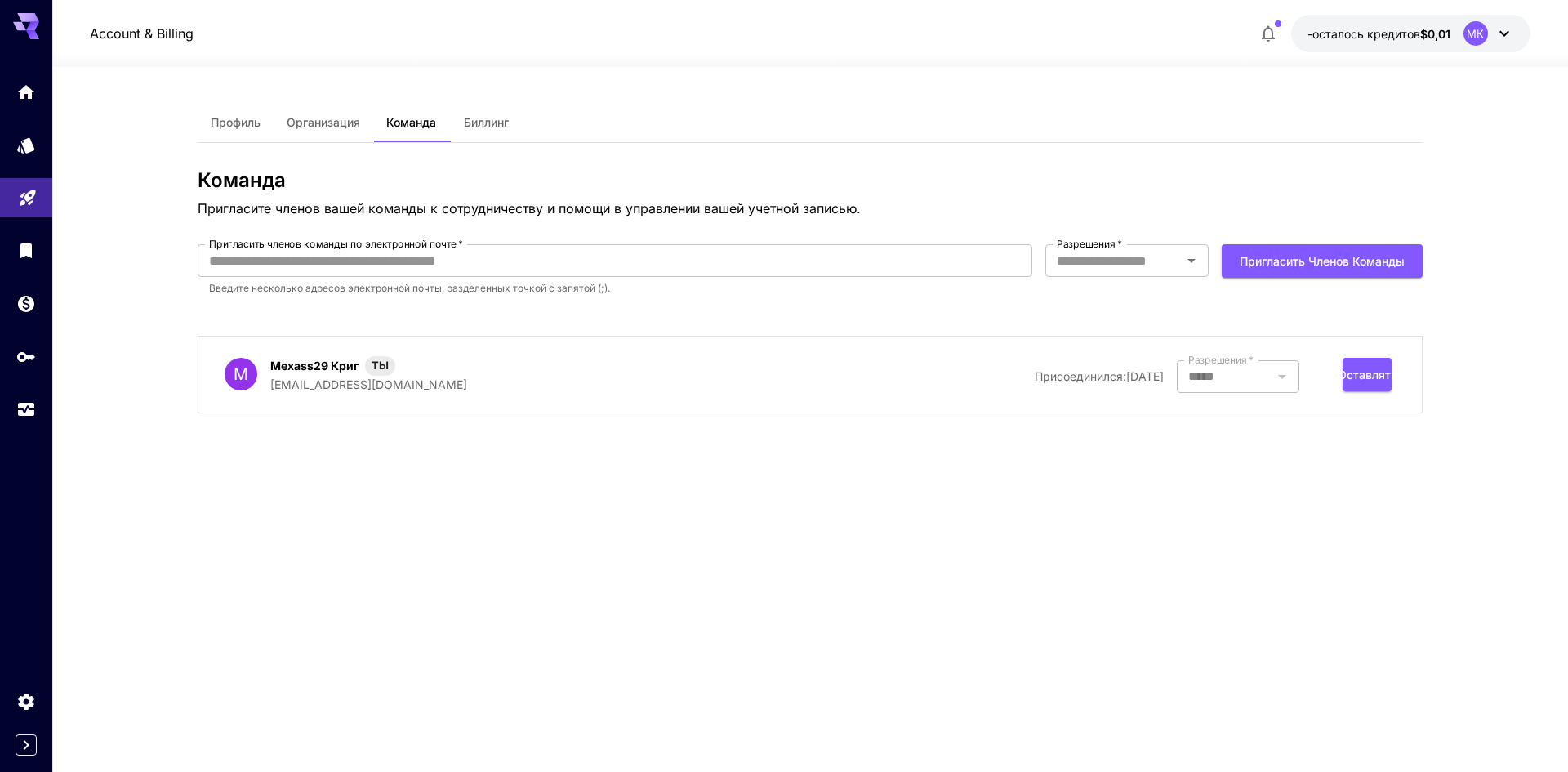
click at [475, 123] on font "Биллинг" at bounding box center [486, 122] width 45 height 14
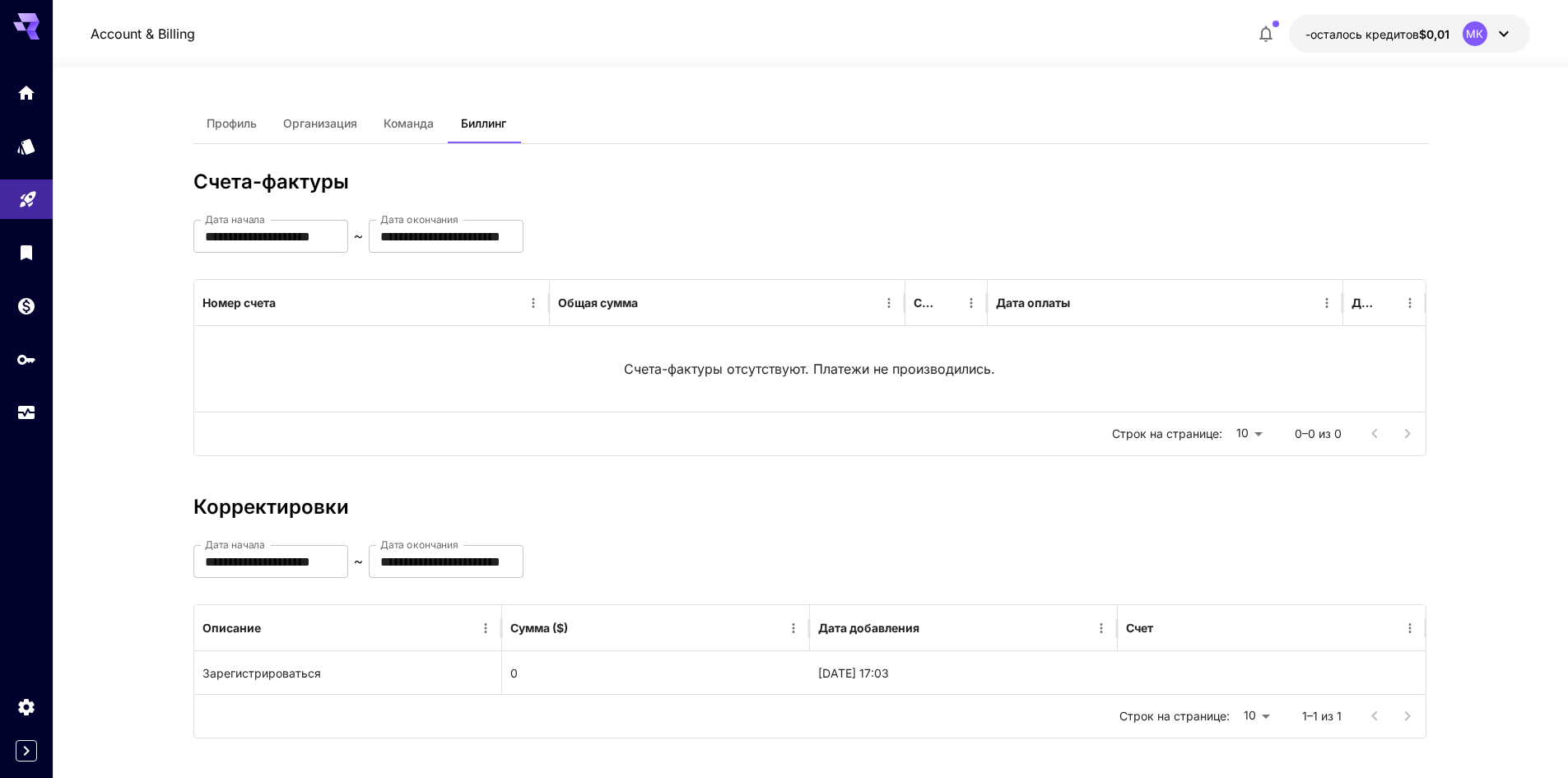
click at [231, 128] on font "Профиль" at bounding box center [231, 123] width 50 height 14
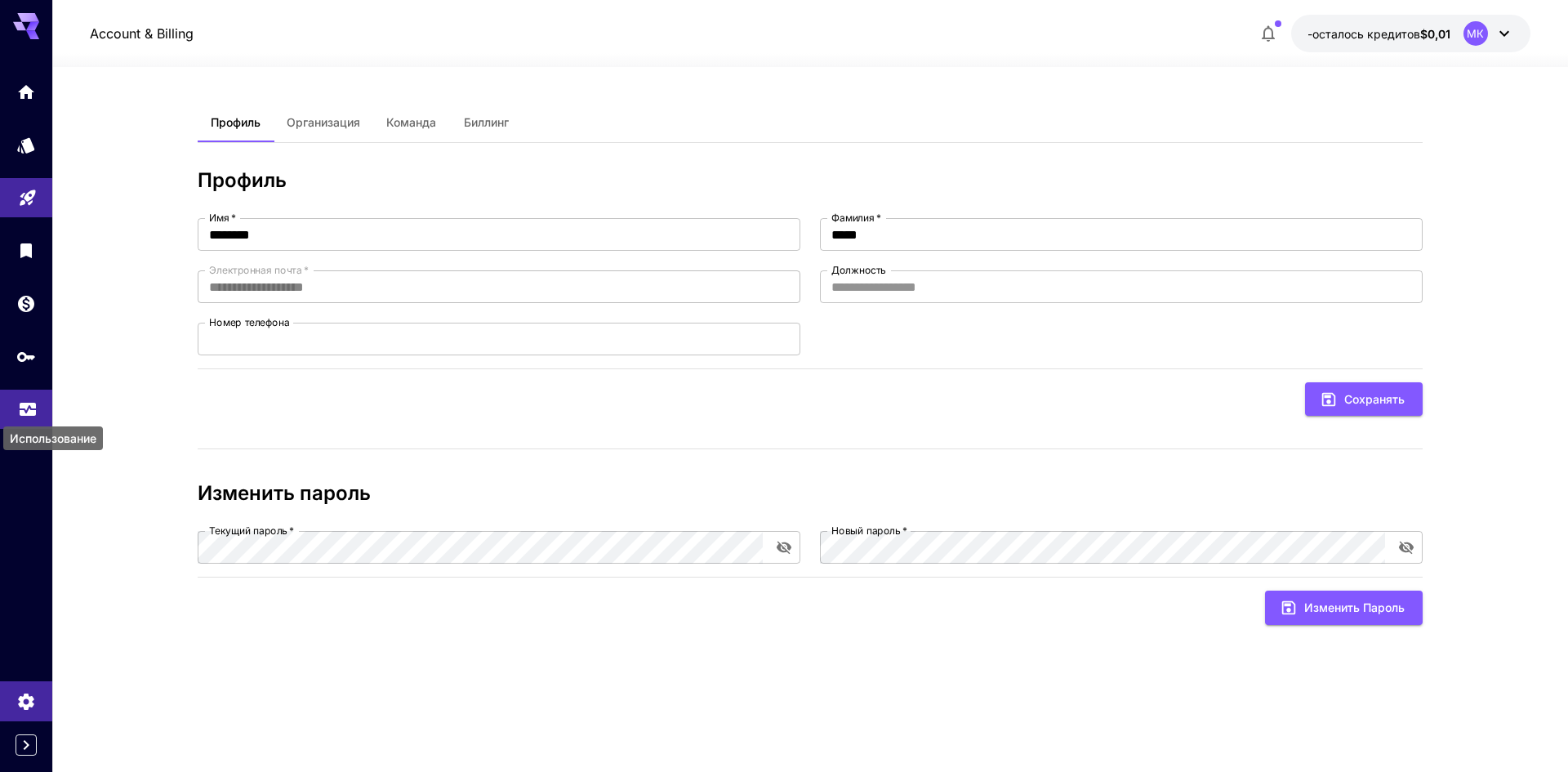
click at [20, 404] on icon "Использование" at bounding box center [28, 402] width 16 height 8
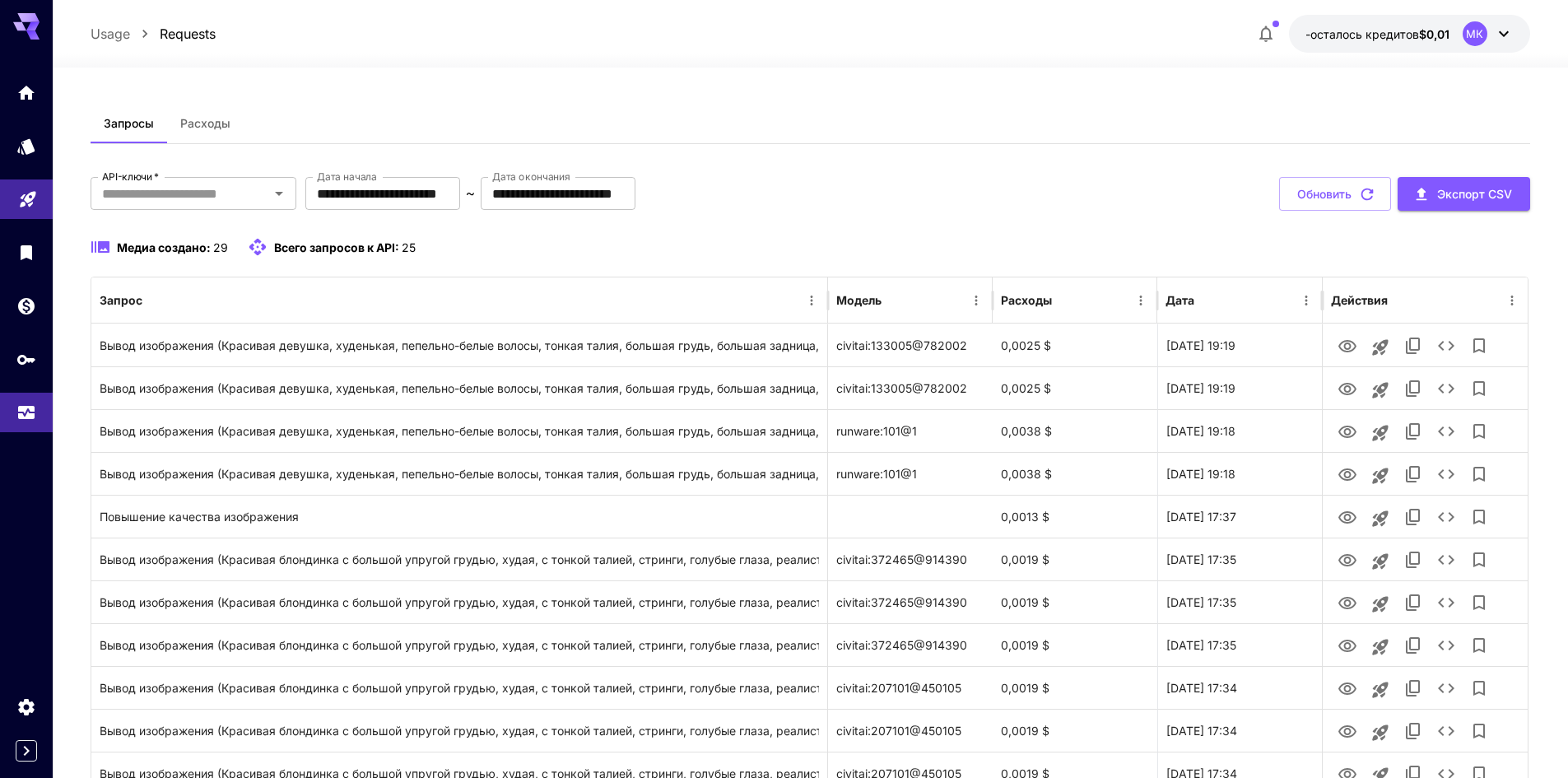
click at [1351, 188] on button "Обновить" at bounding box center [1335, 193] width 112 height 34
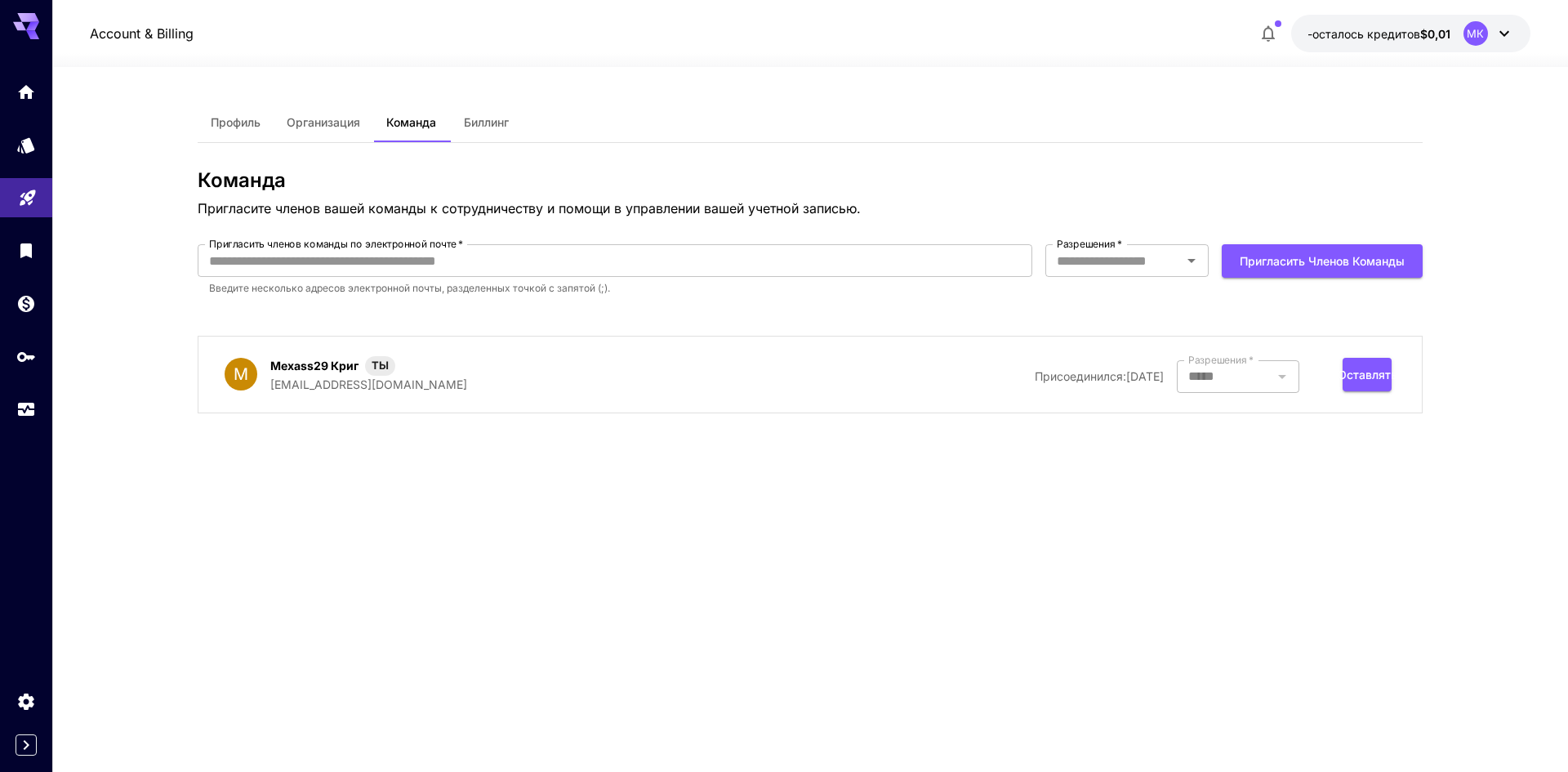
drag, startPoint x: 1198, startPoint y: 385, endPoint x: 1184, endPoint y: 389, distance: 14.6
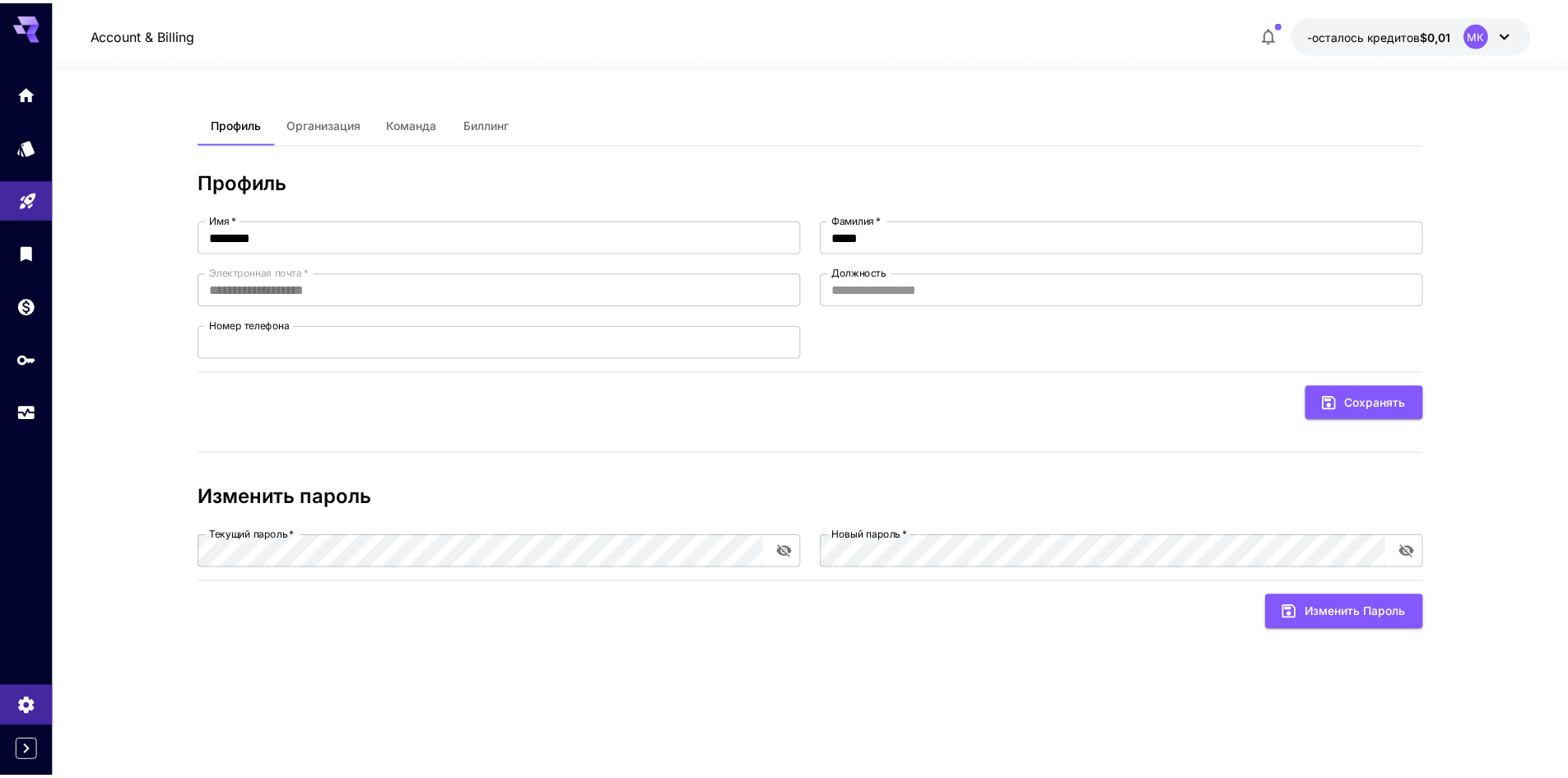
scroll to position [412, 0]
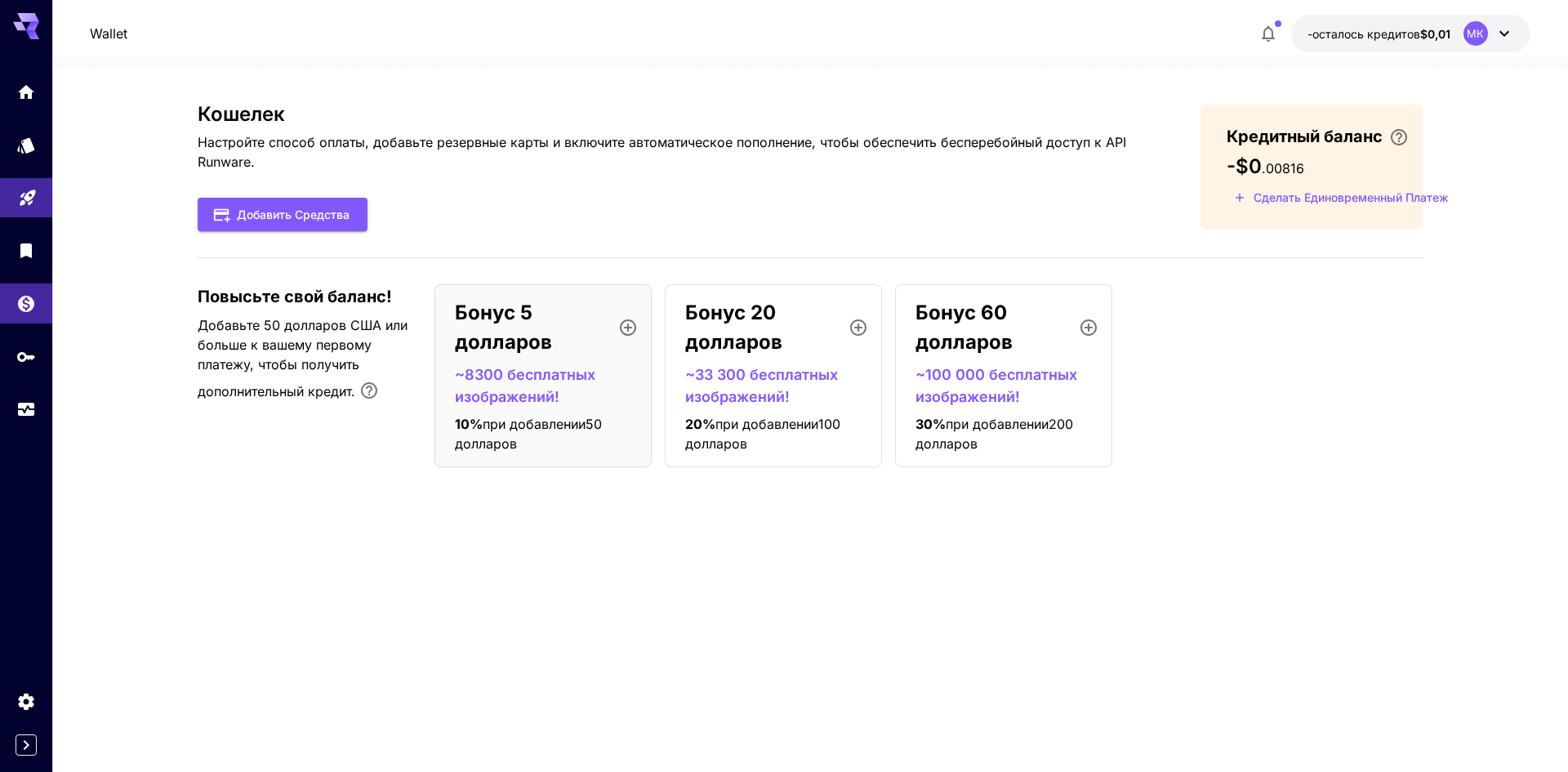
drag, startPoint x: 1046, startPoint y: 378, endPoint x: 1032, endPoint y: 379, distance: 14.0
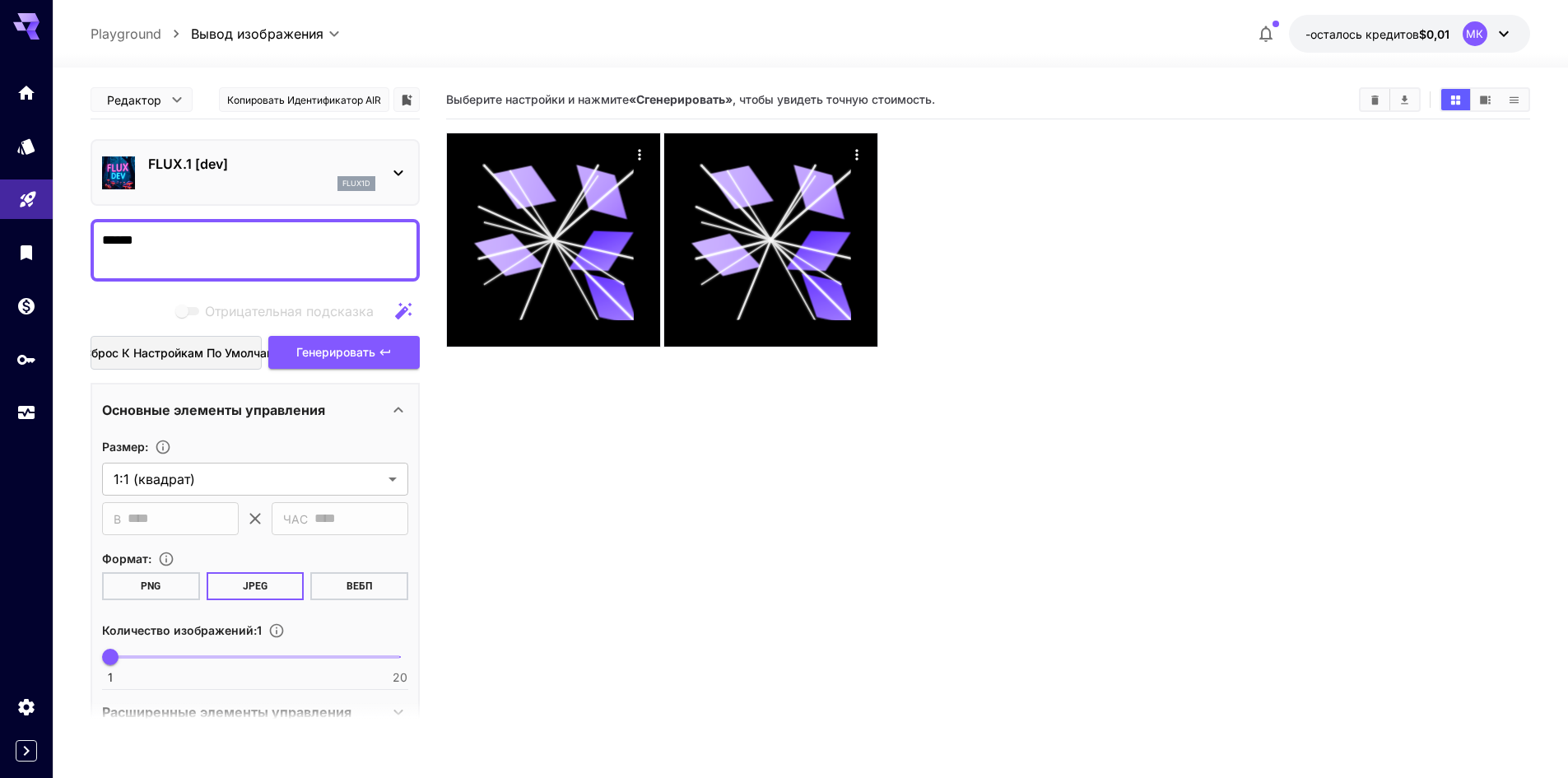
drag, startPoint x: 1028, startPoint y: 379, endPoint x: 1017, endPoint y: 379, distance: 11.0
drag, startPoint x: 1042, startPoint y: 187, endPoint x: 1066, endPoint y: 180, distance: 25.0
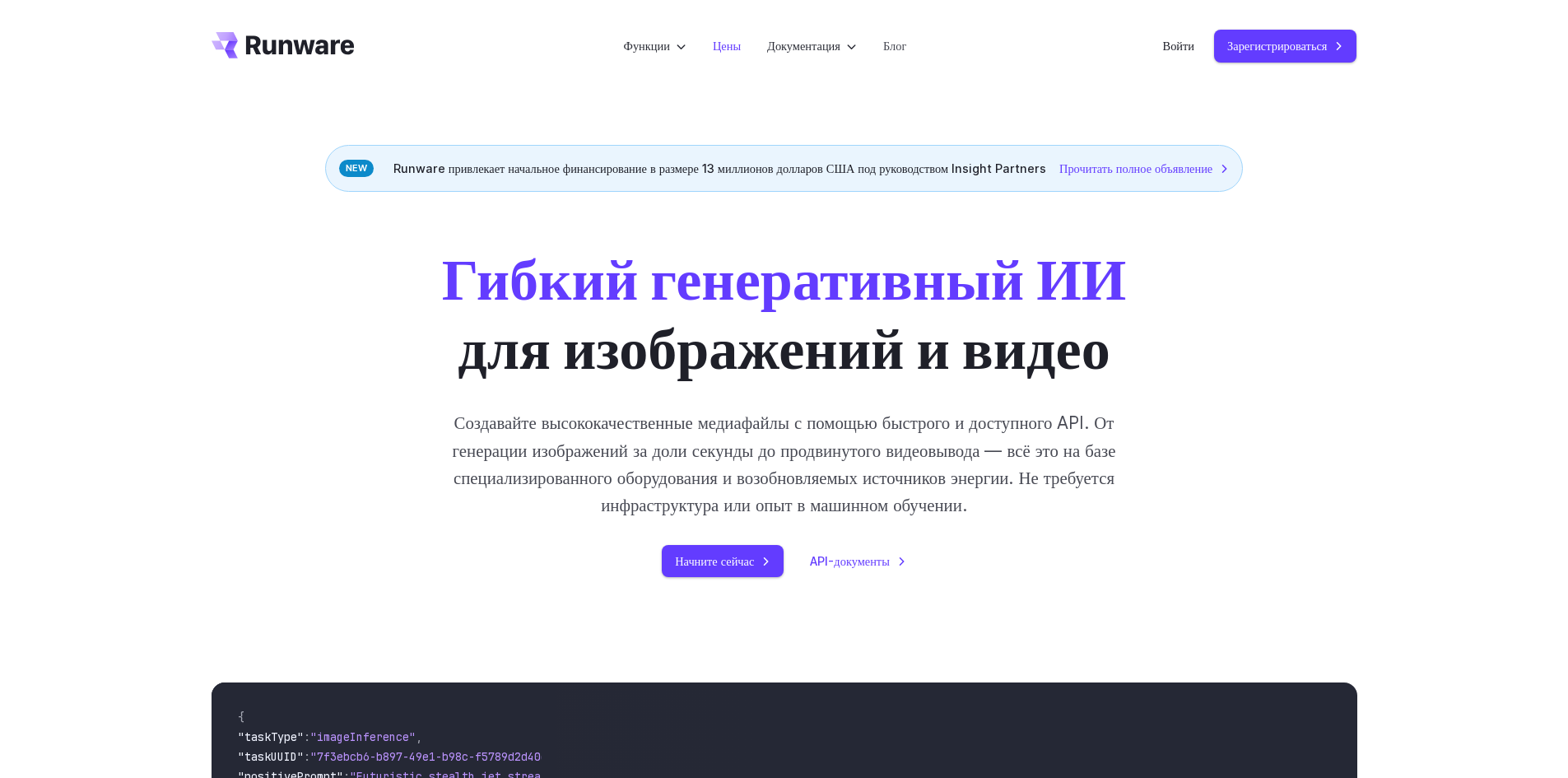
click at [738, 49] on font "Цены" at bounding box center [727, 45] width 28 height 14
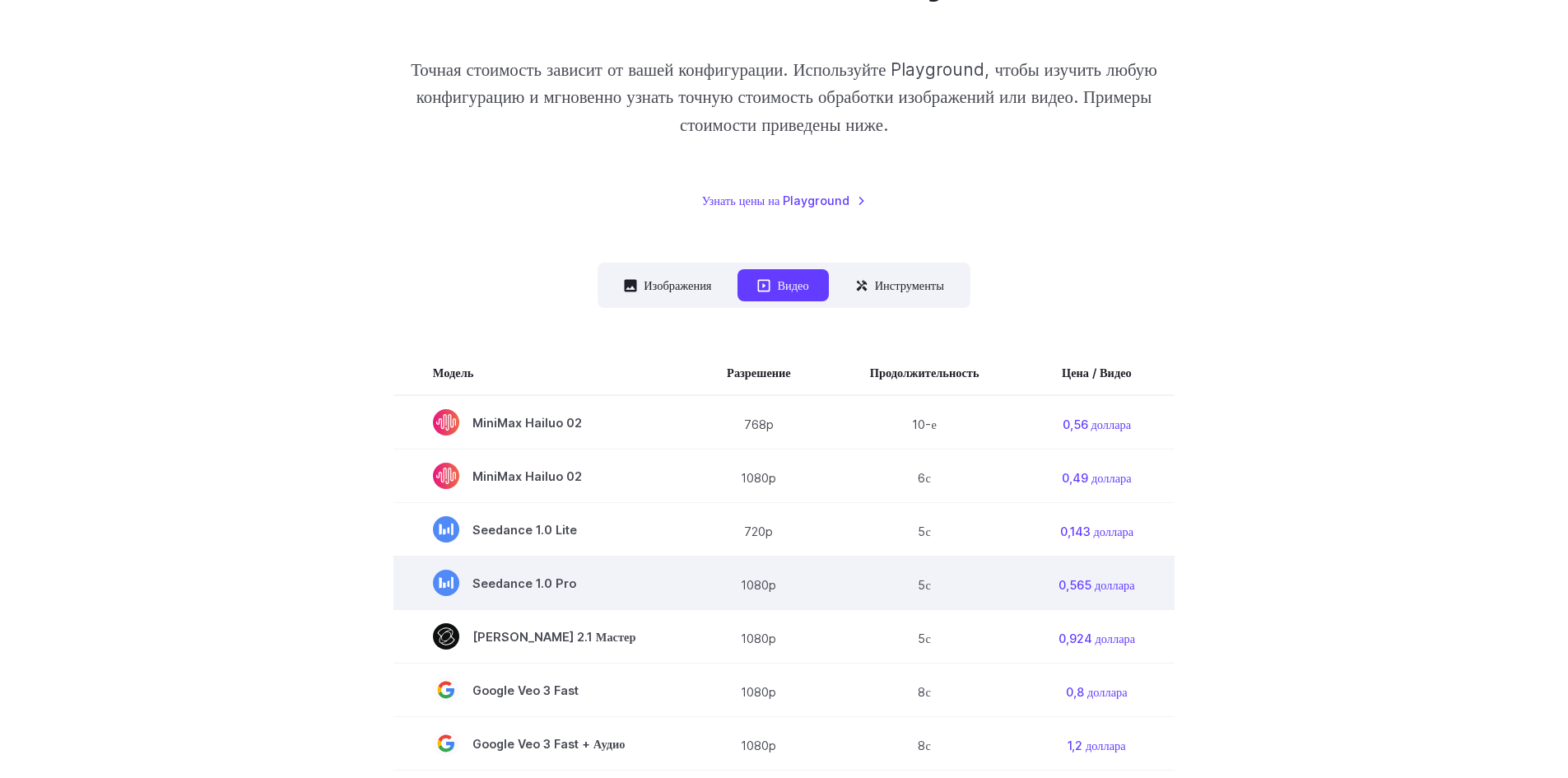
scroll to position [247, 0]
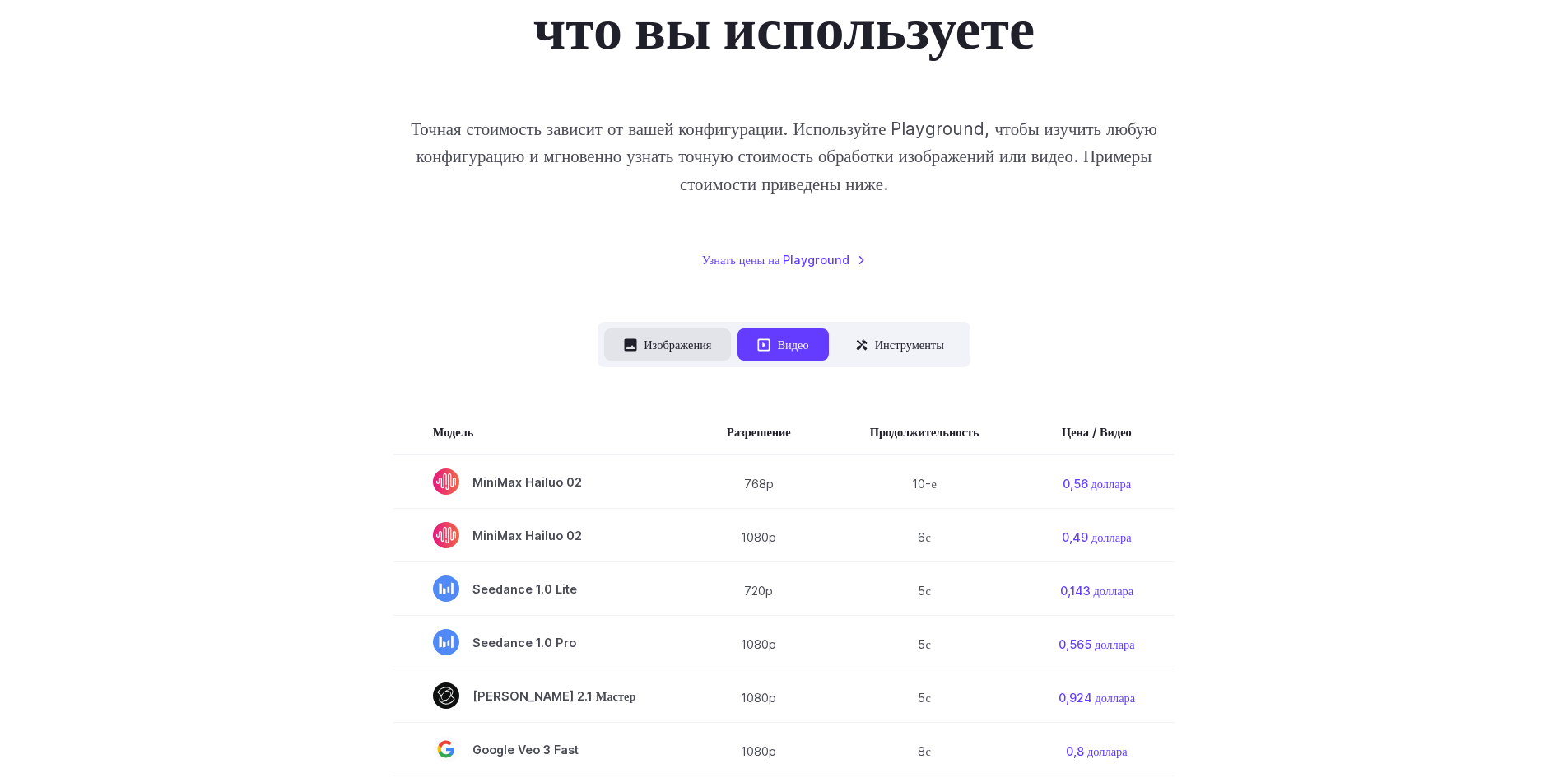
click at [693, 359] on button "Изображения" at bounding box center [667, 344] width 127 height 32
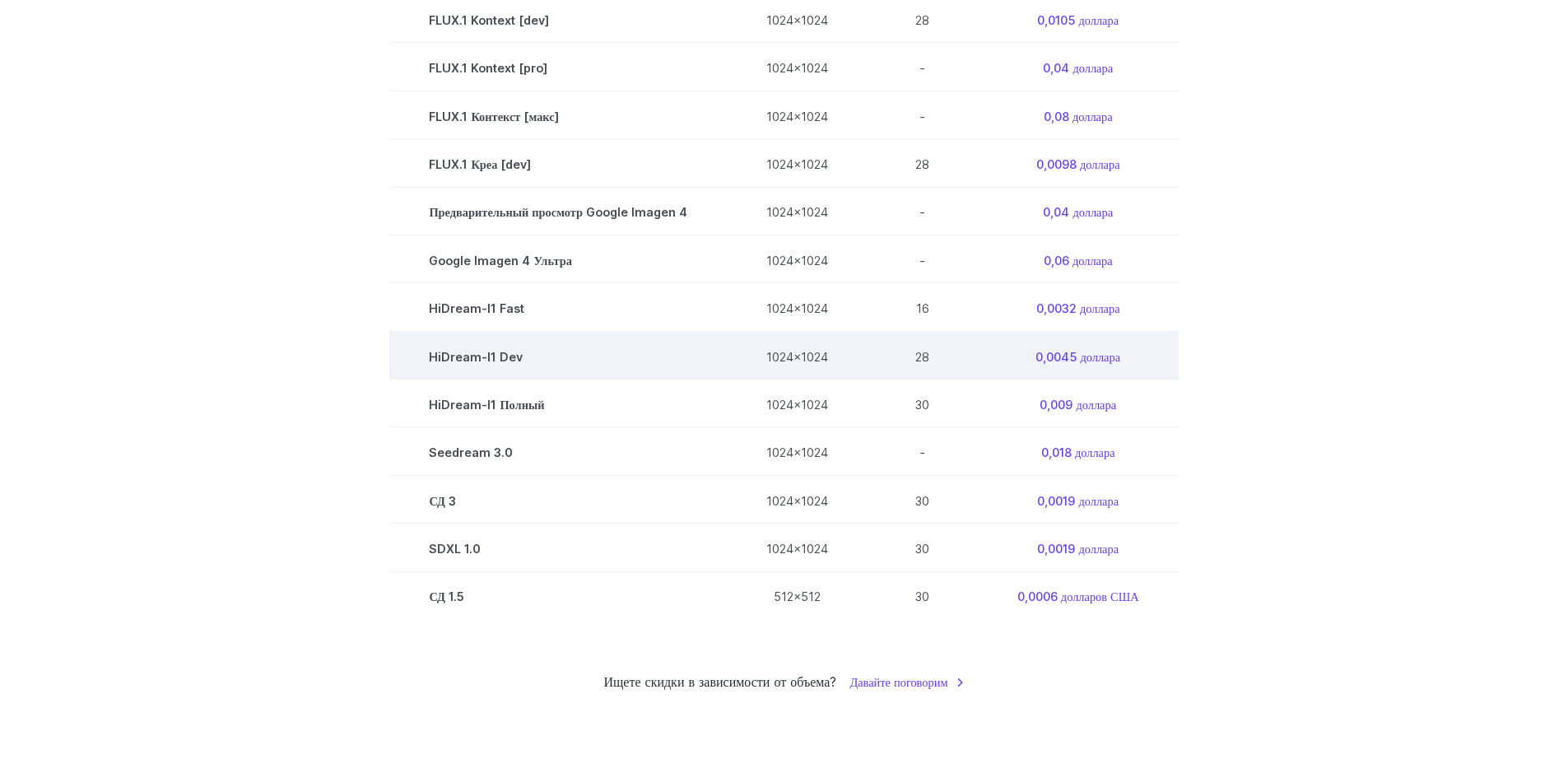
scroll to position [1152, 0]
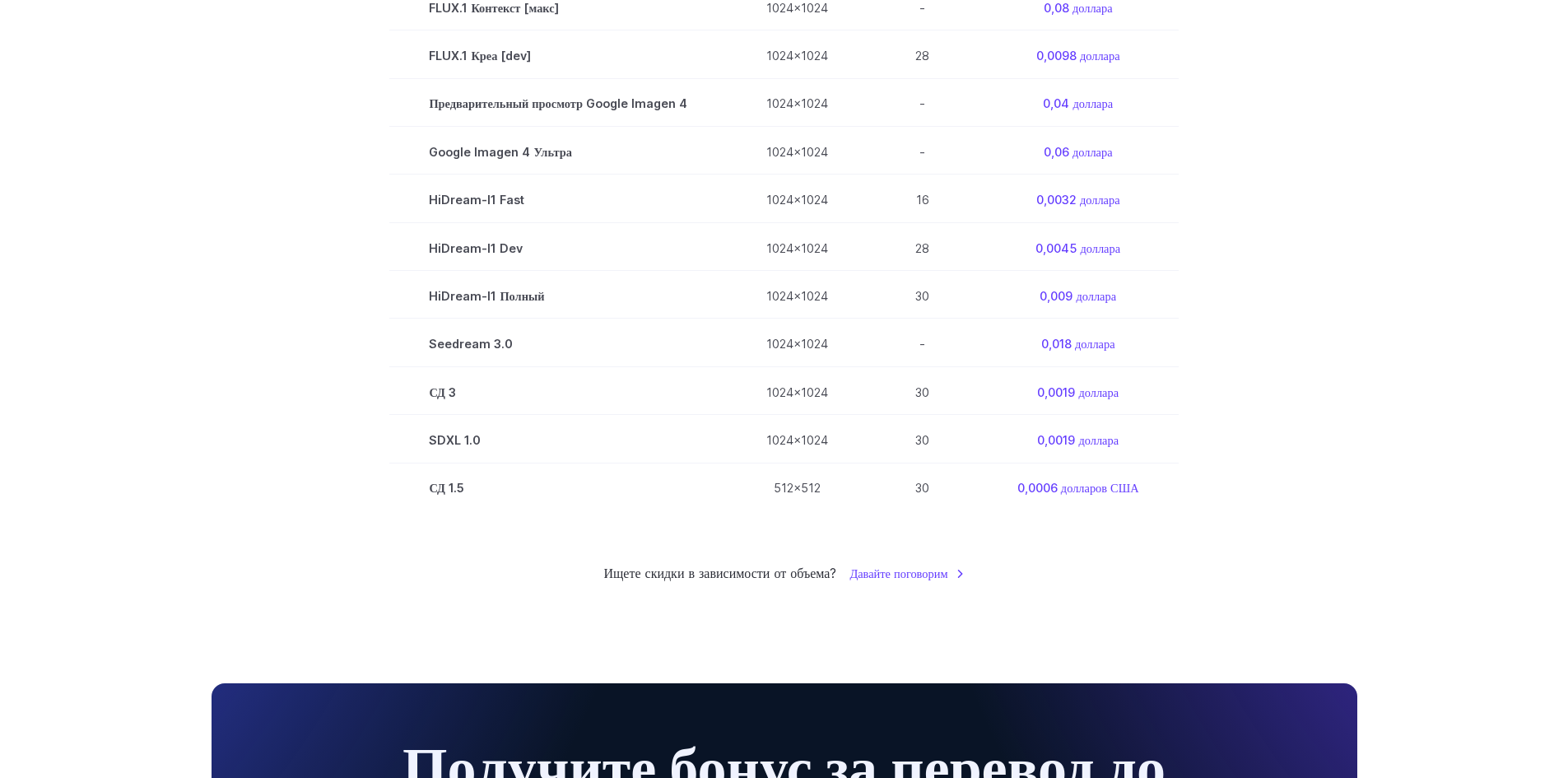
drag, startPoint x: 1465, startPoint y: 362, endPoint x: 1377, endPoint y: 353, distance: 88.5
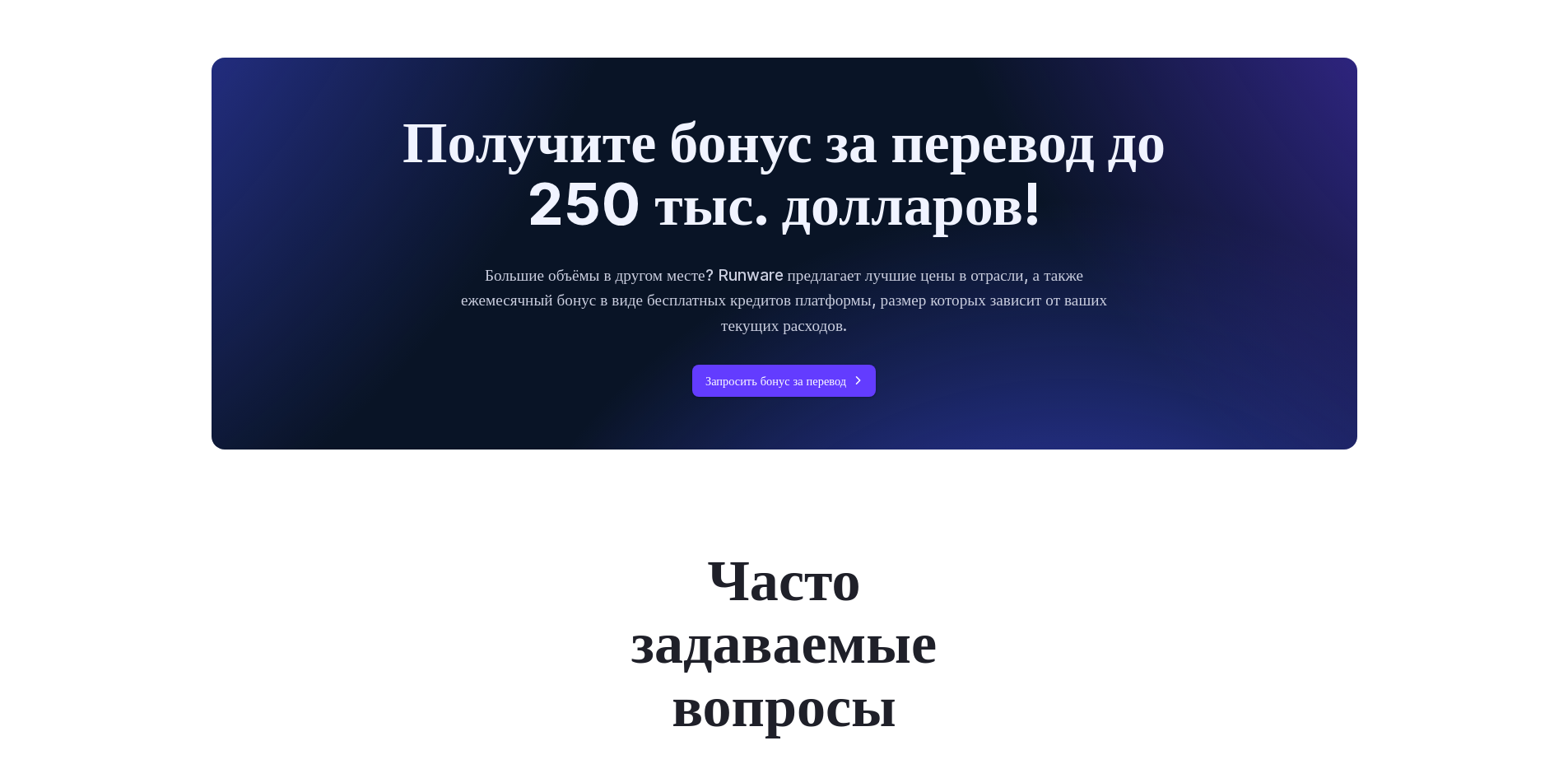
scroll to position [1894, 0]
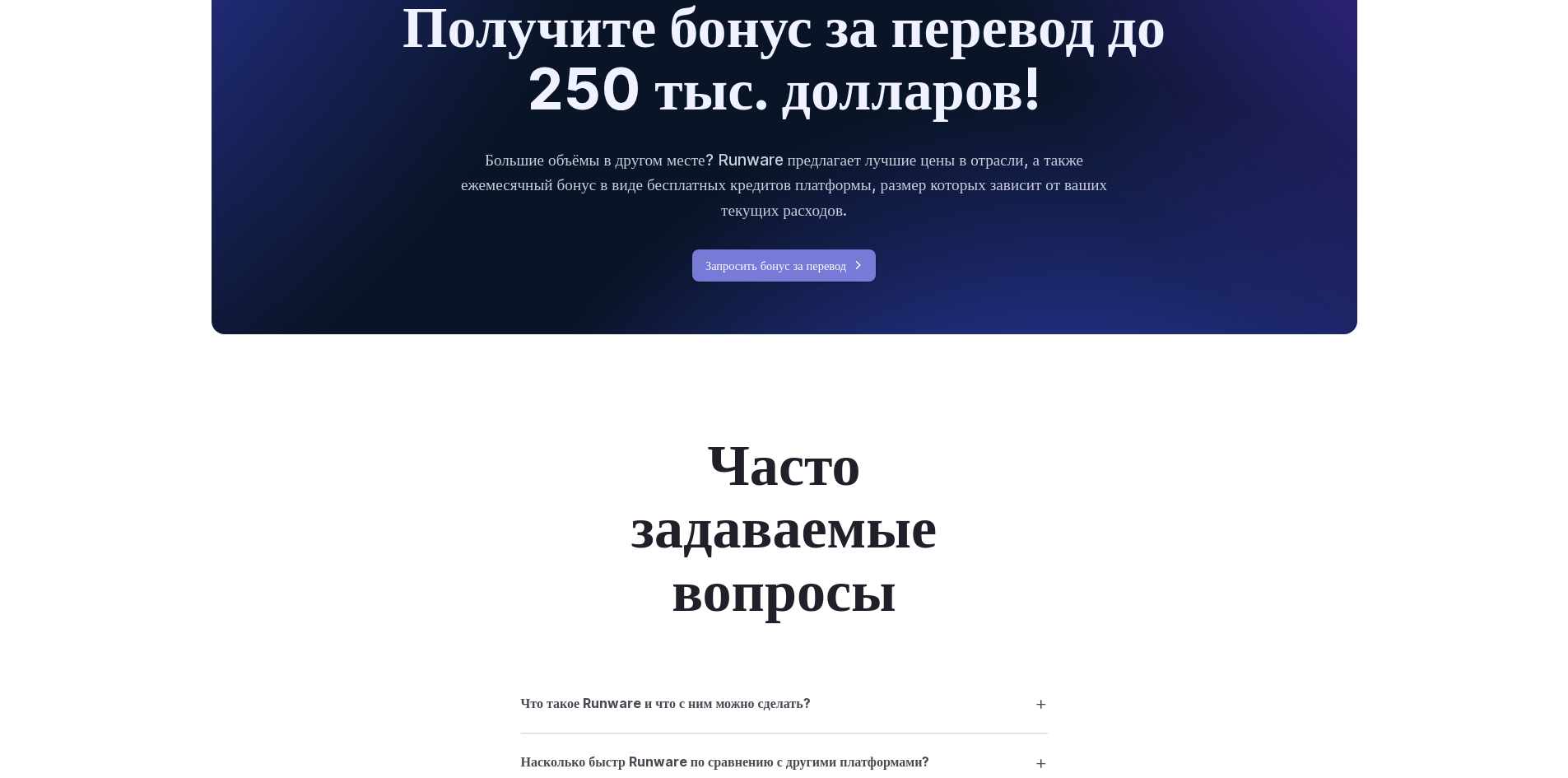
click at [801, 265] on font "Запросить бонус за перевод" at bounding box center [776, 265] width 141 height 14
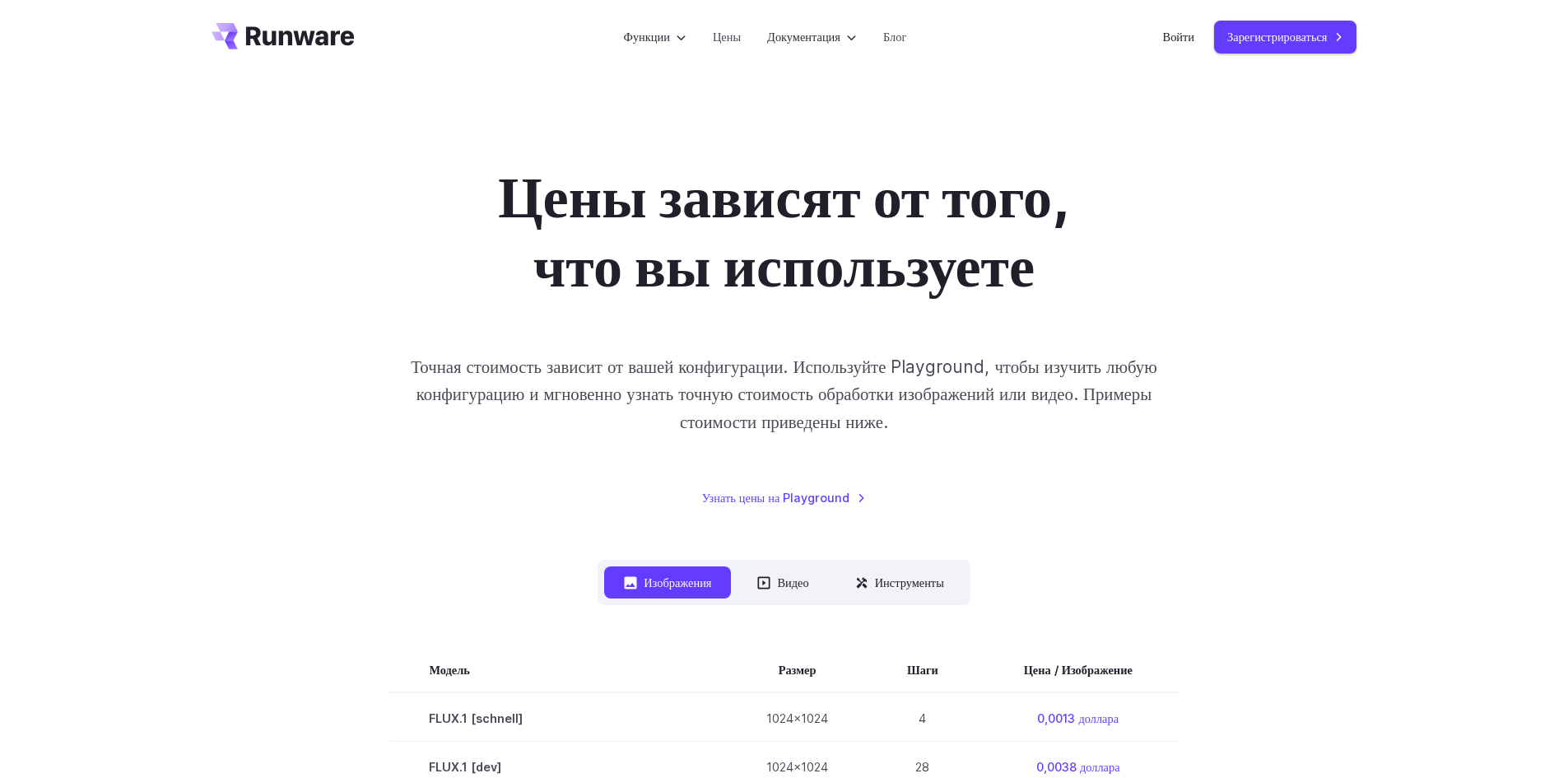
scroll to position [0, 0]
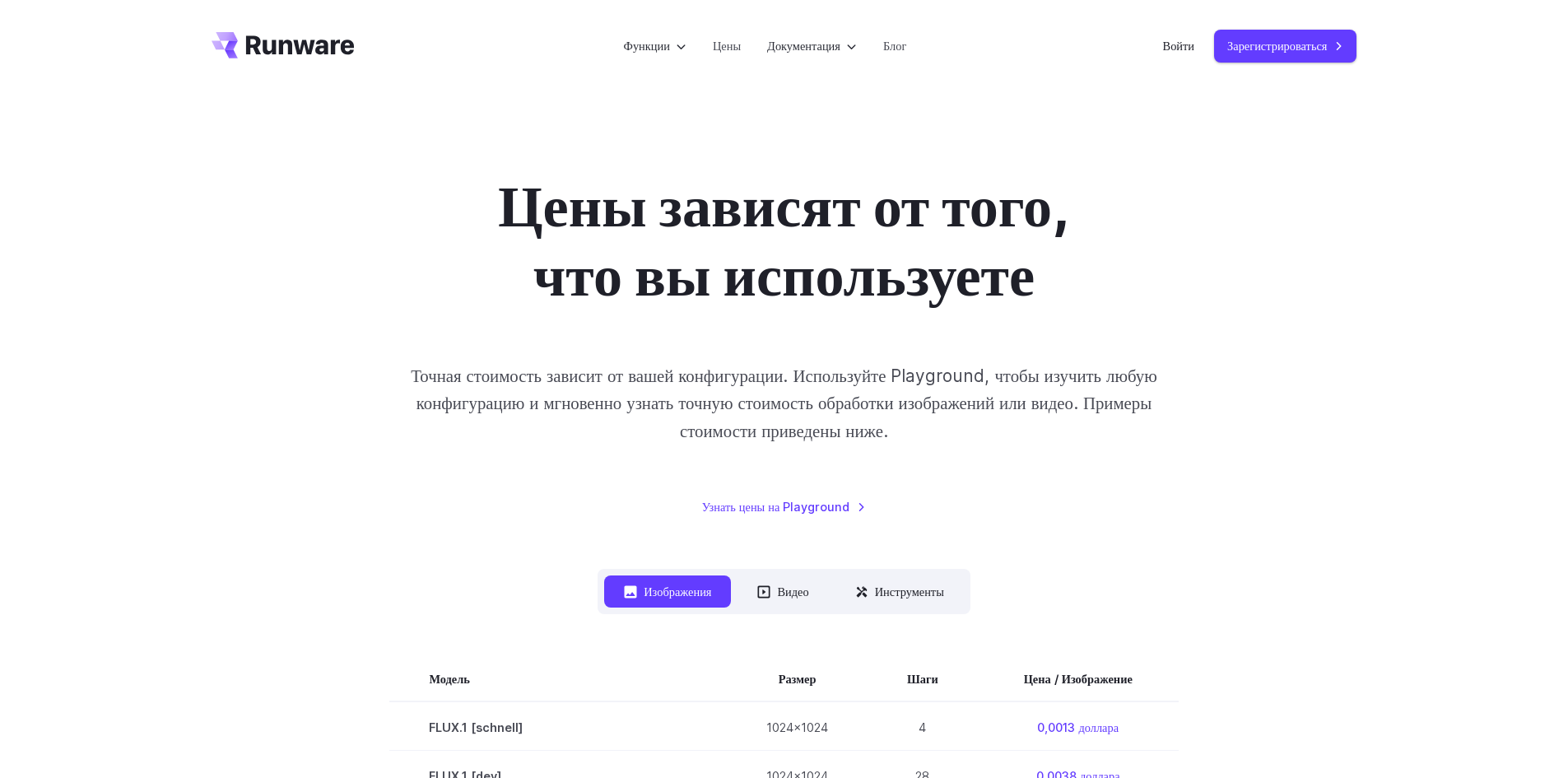
drag, startPoint x: 862, startPoint y: 206, endPoint x: 835, endPoint y: 203, distance: 27.2
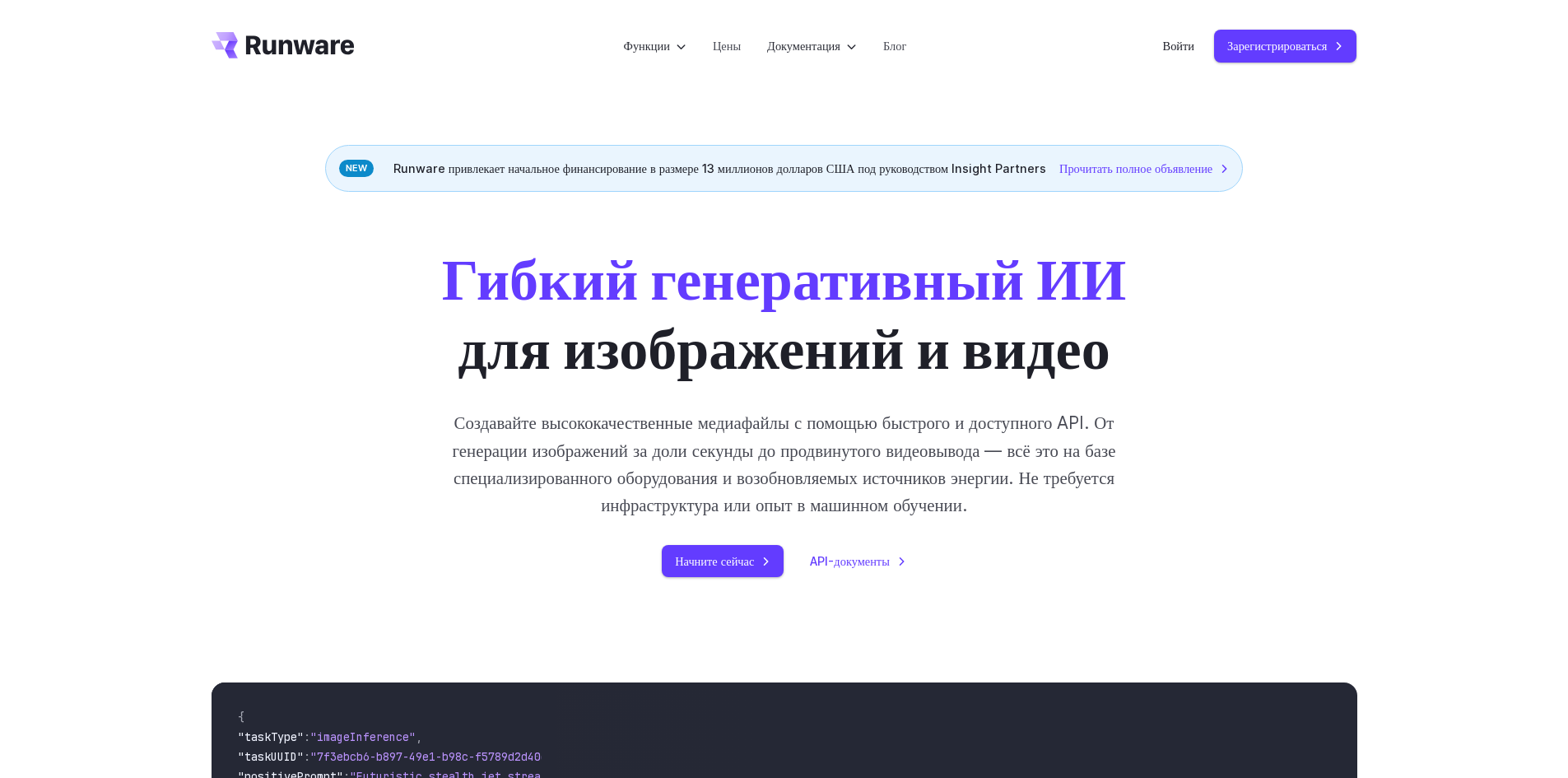
drag, startPoint x: 613, startPoint y: 196, endPoint x: 585, endPoint y: 198, distance: 28.1
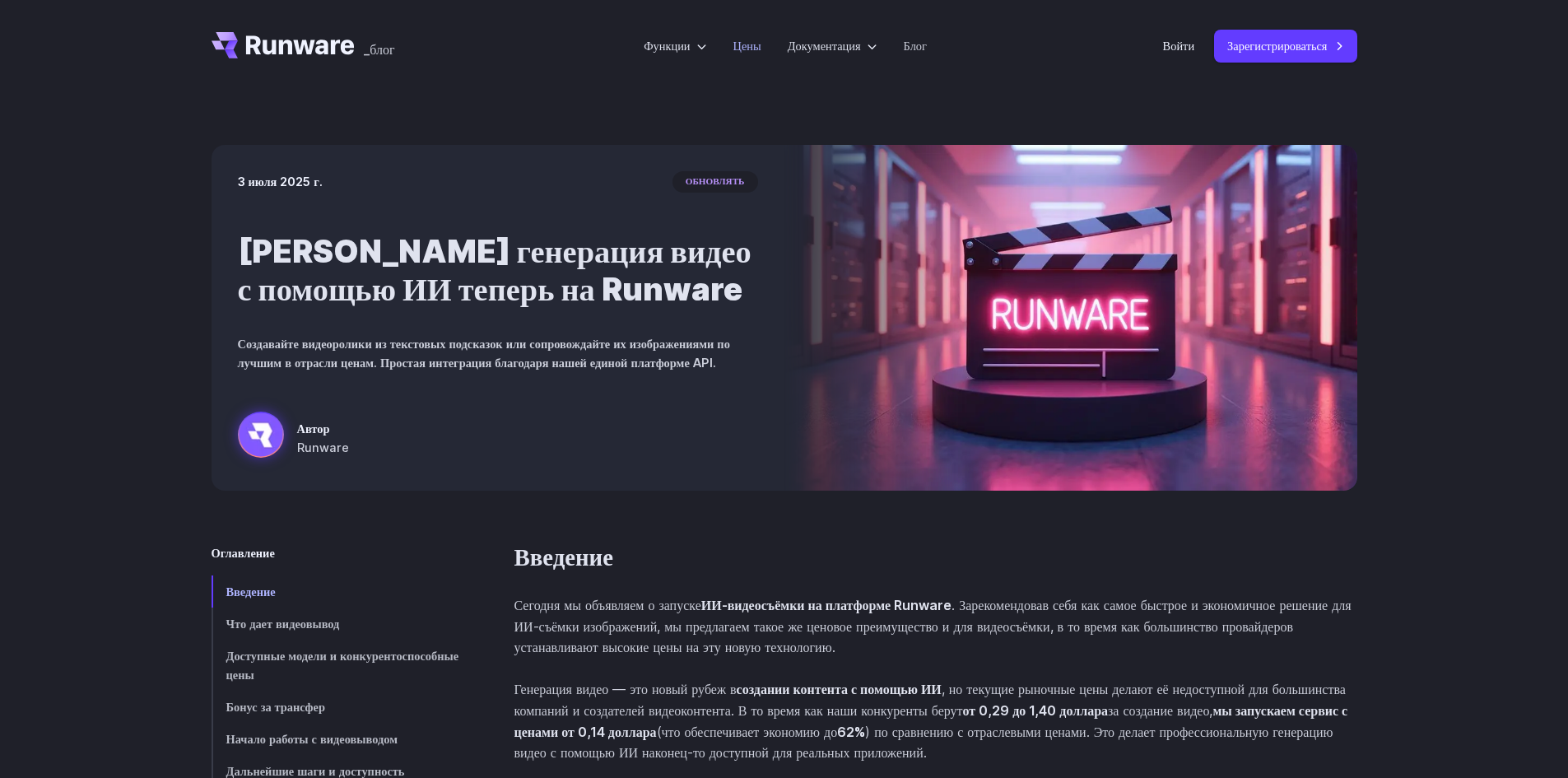
click at [750, 44] on font "Цены" at bounding box center [747, 45] width 28 height 14
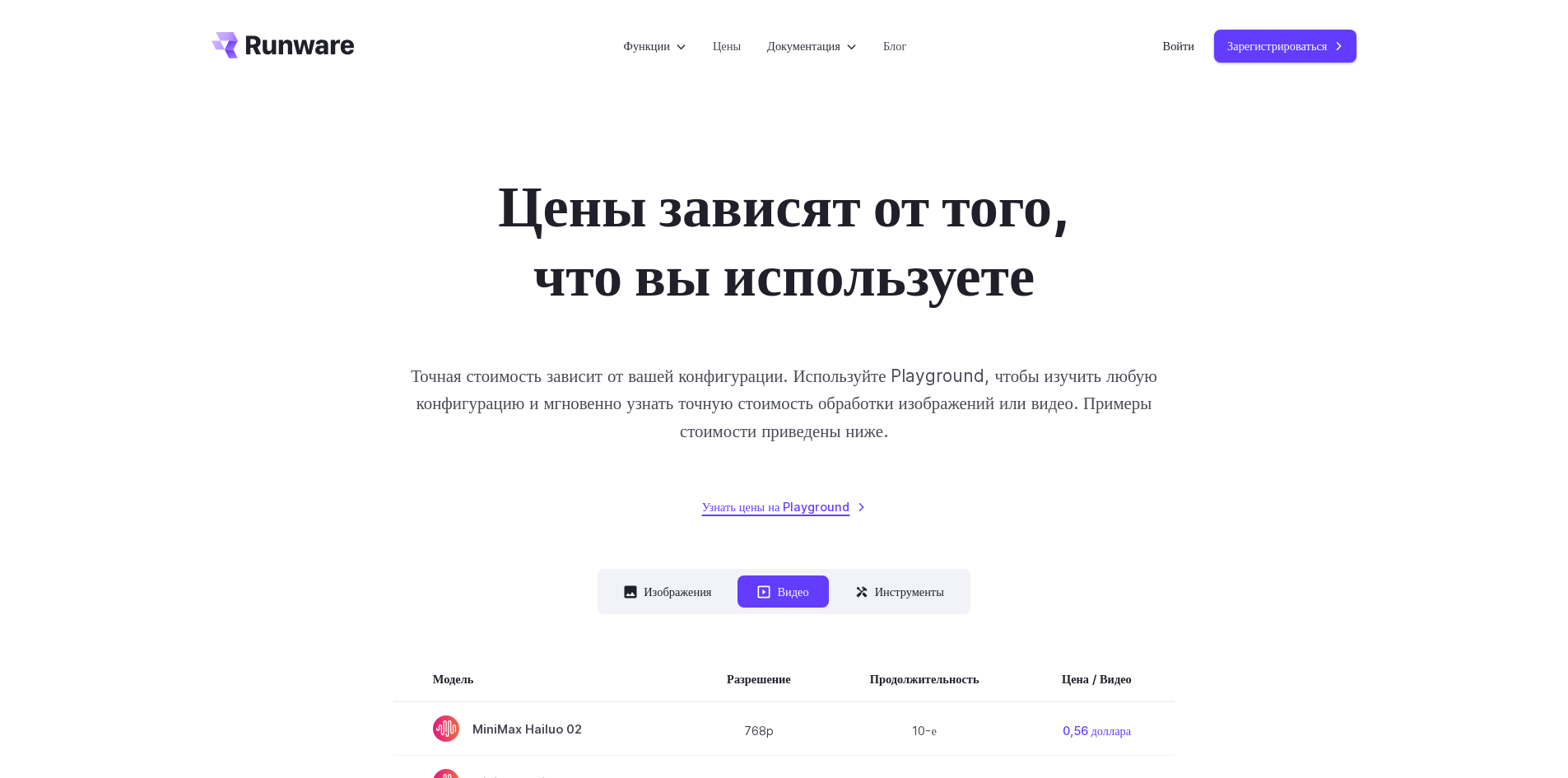
click at [804, 513] on font "Узнать цены на Playground" at bounding box center [776, 506] width 148 height 14
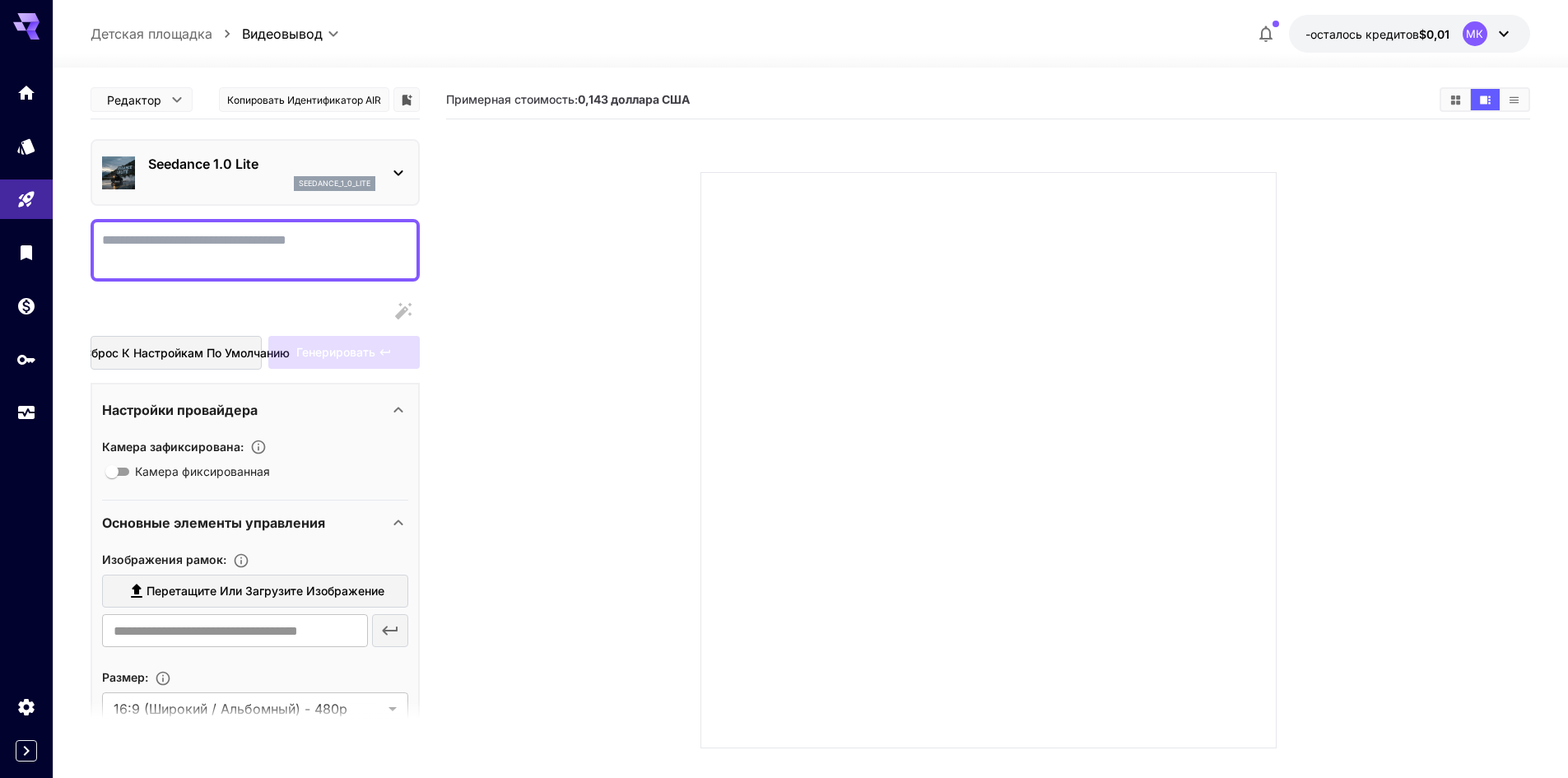
click at [181, 145] on div "Seedance 1.0 Lite seedance_1_0_lite" at bounding box center [255, 172] width 329 height 67
click at [183, 149] on div "Seedance 1.0 Lite seedance_1_0_lite" at bounding box center [255, 172] width 306 height 50
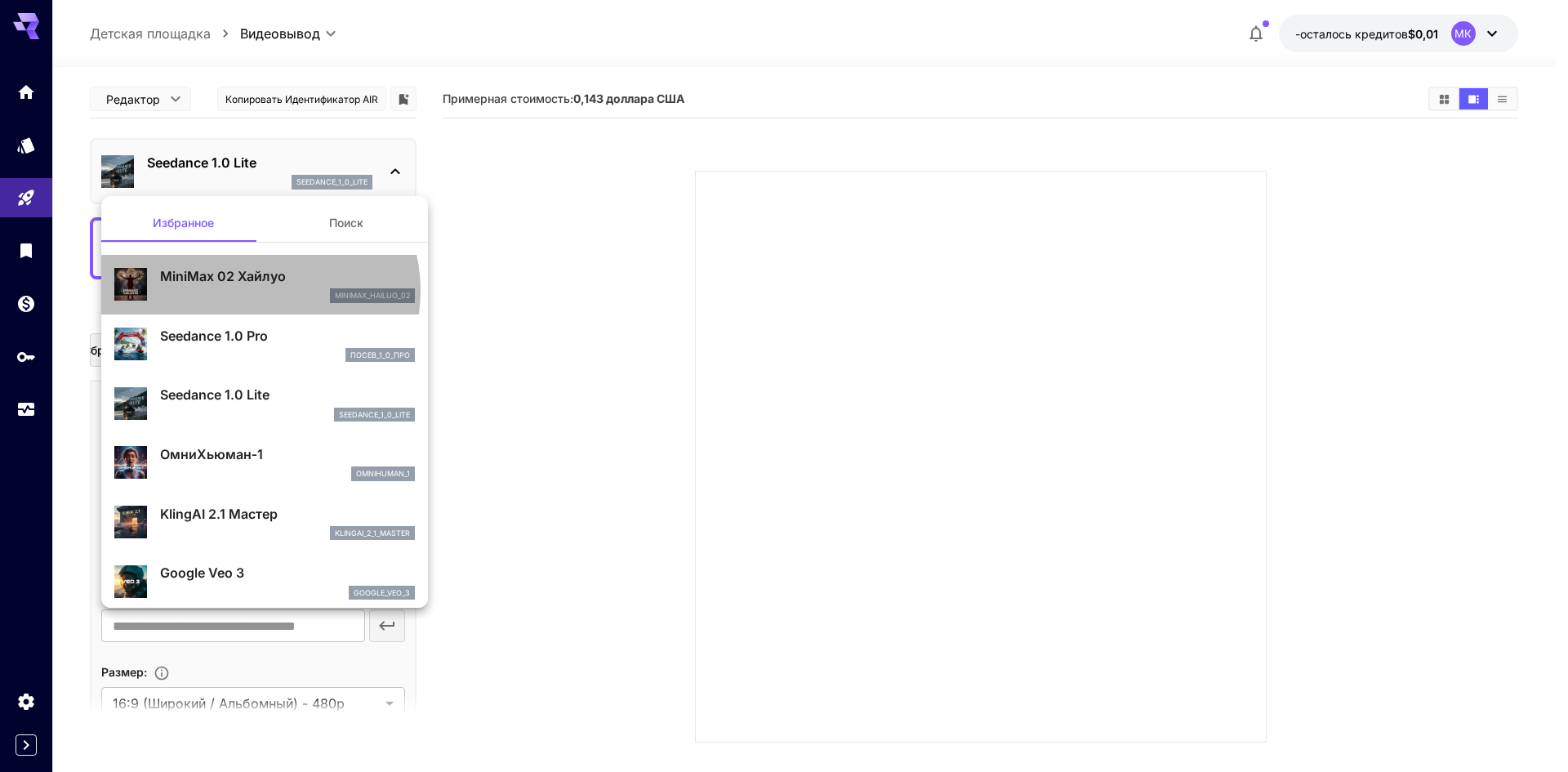
click at [257, 291] on div "minimax_hailuo_02" at bounding box center [287, 295] width 255 height 15
type input "**********"
type input "***"
type input "*"
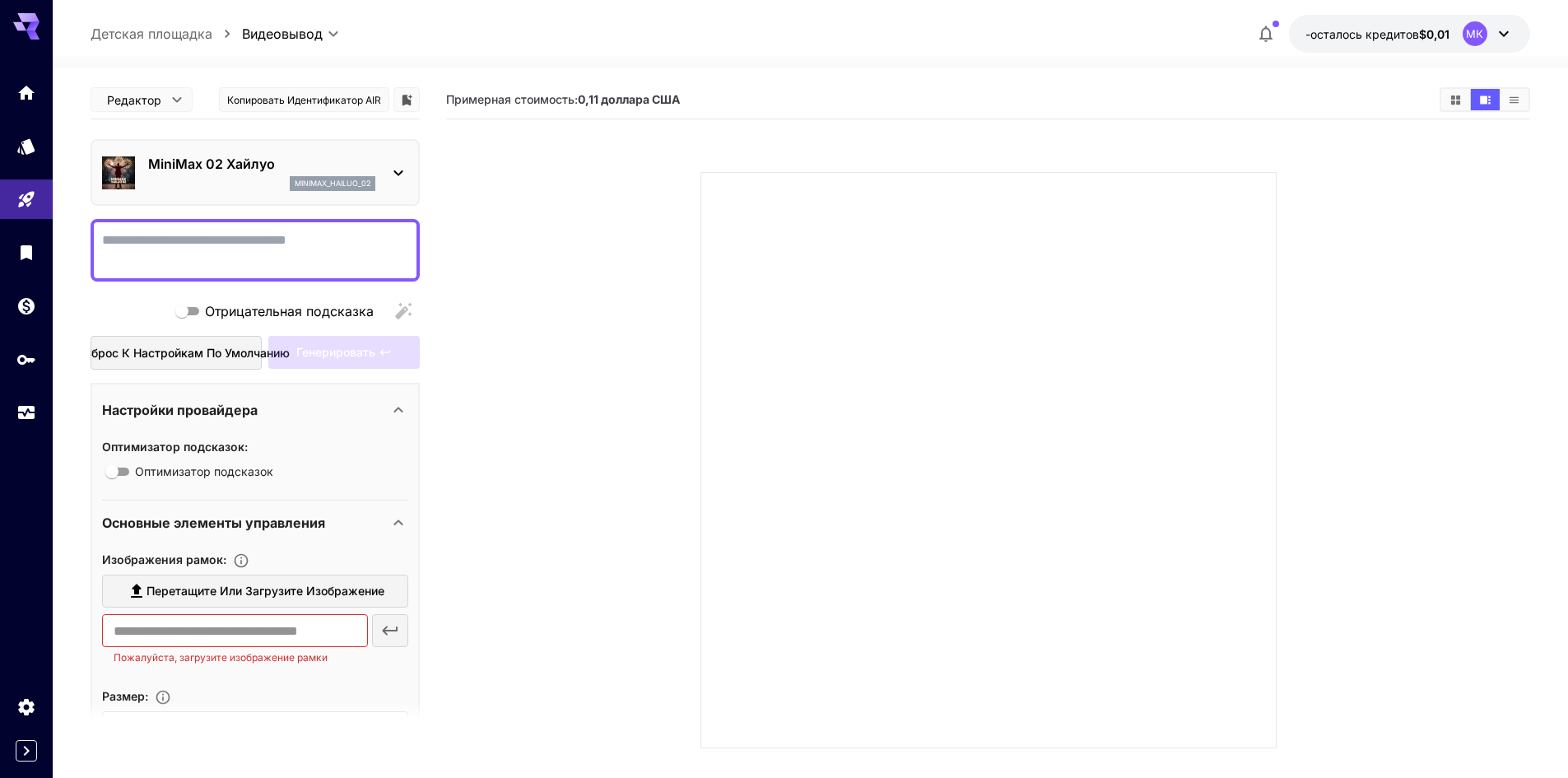
click at [182, 30] on font "Детская площадка" at bounding box center [151, 33] width 122 height 17
type input "**********"
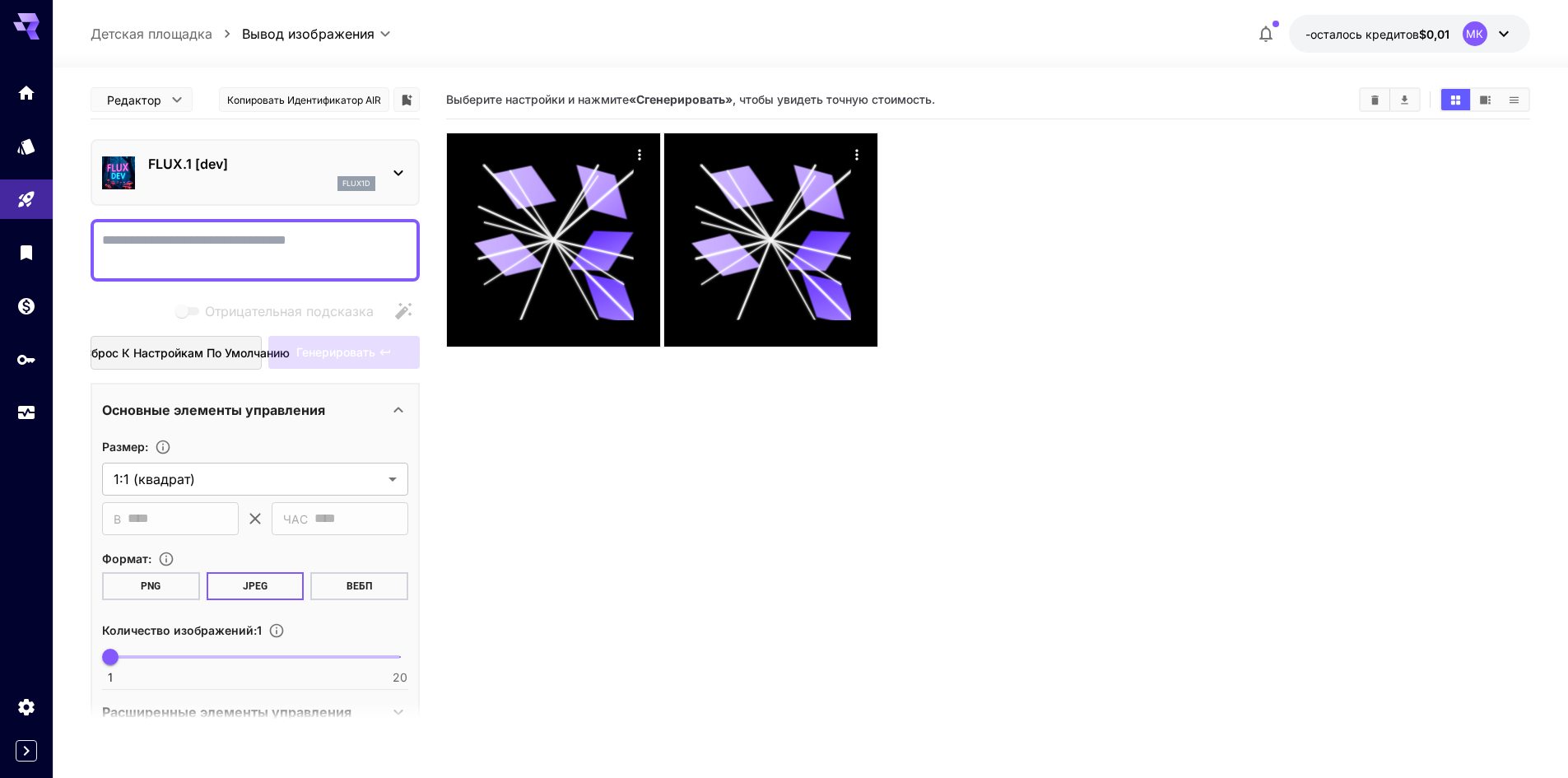
click at [216, 170] on font "FLUX.1 [dev]" at bounding box center [188, 164] width 80 height 17
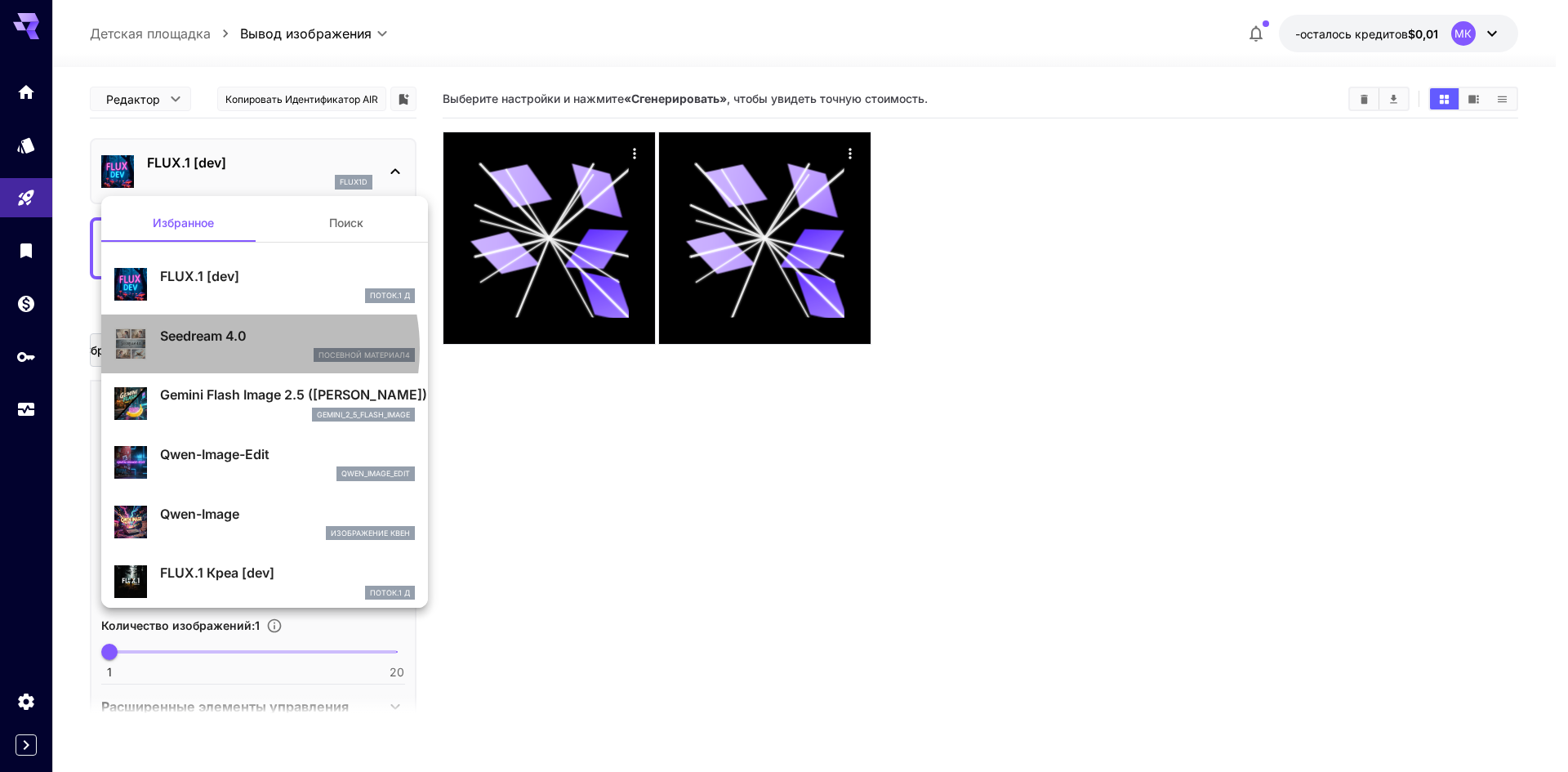
click at [221, 349] on div "посевной материал4" at bounding box center [287, 355] width 255 height 15
type input "**********"
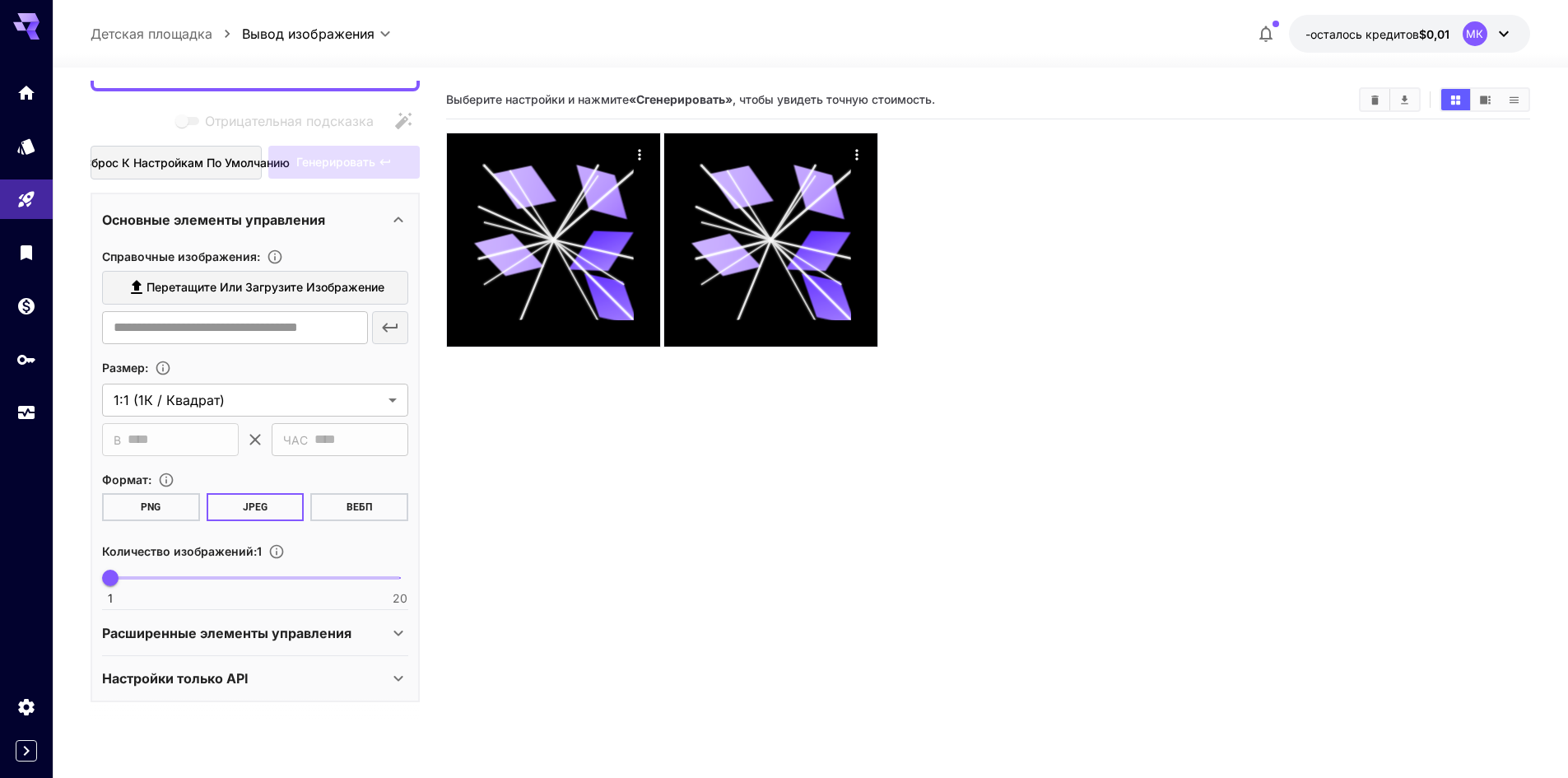
scroll to position [191, 0]
click at [273, 632] on font "Расширенные элементы управления" at bounding box center [226, 631] width 250 height 17
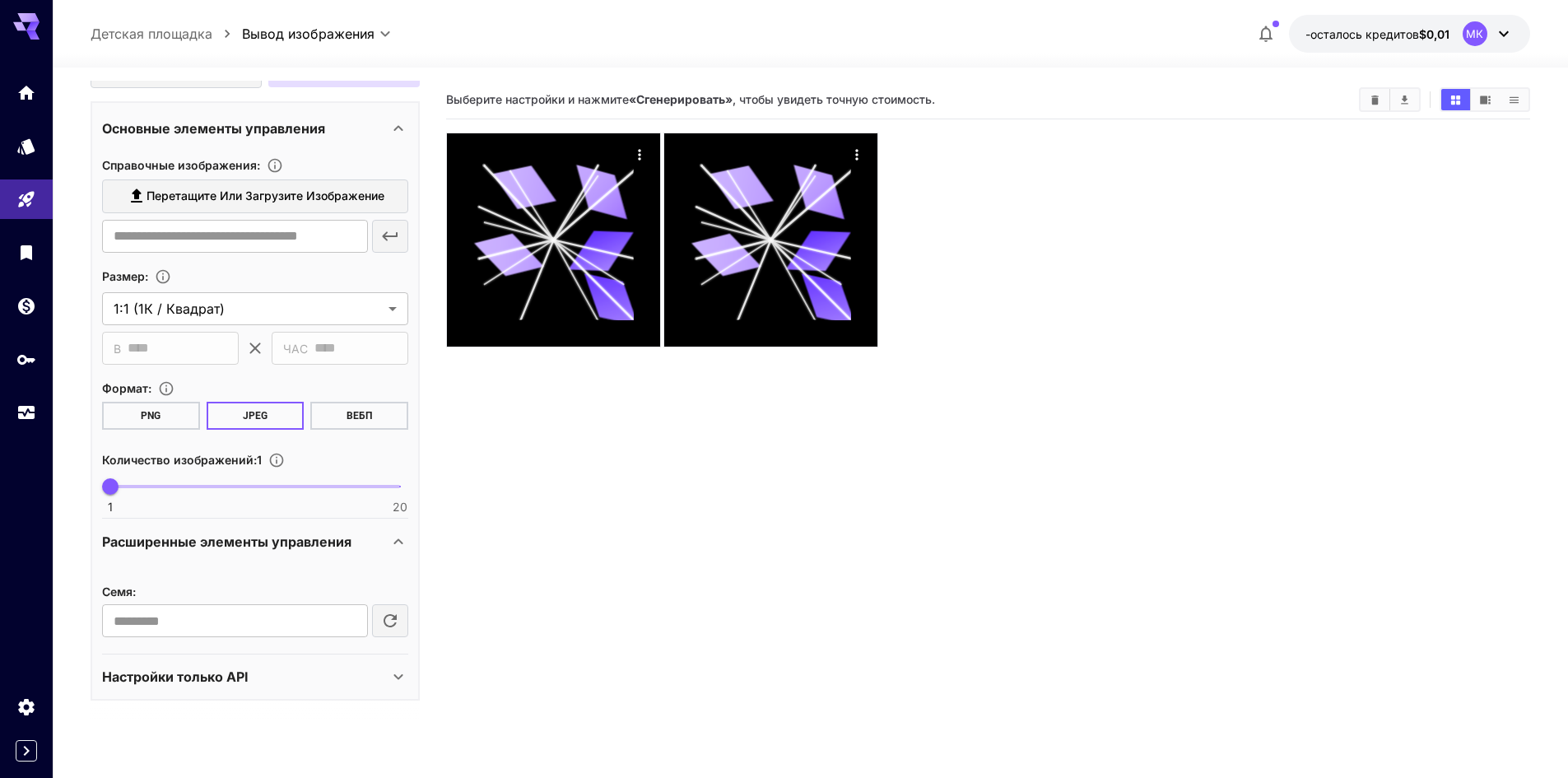
click at [297, 540] on font "Расширенные элементы управления" at bounding box center [226, 541] width 250 height 17
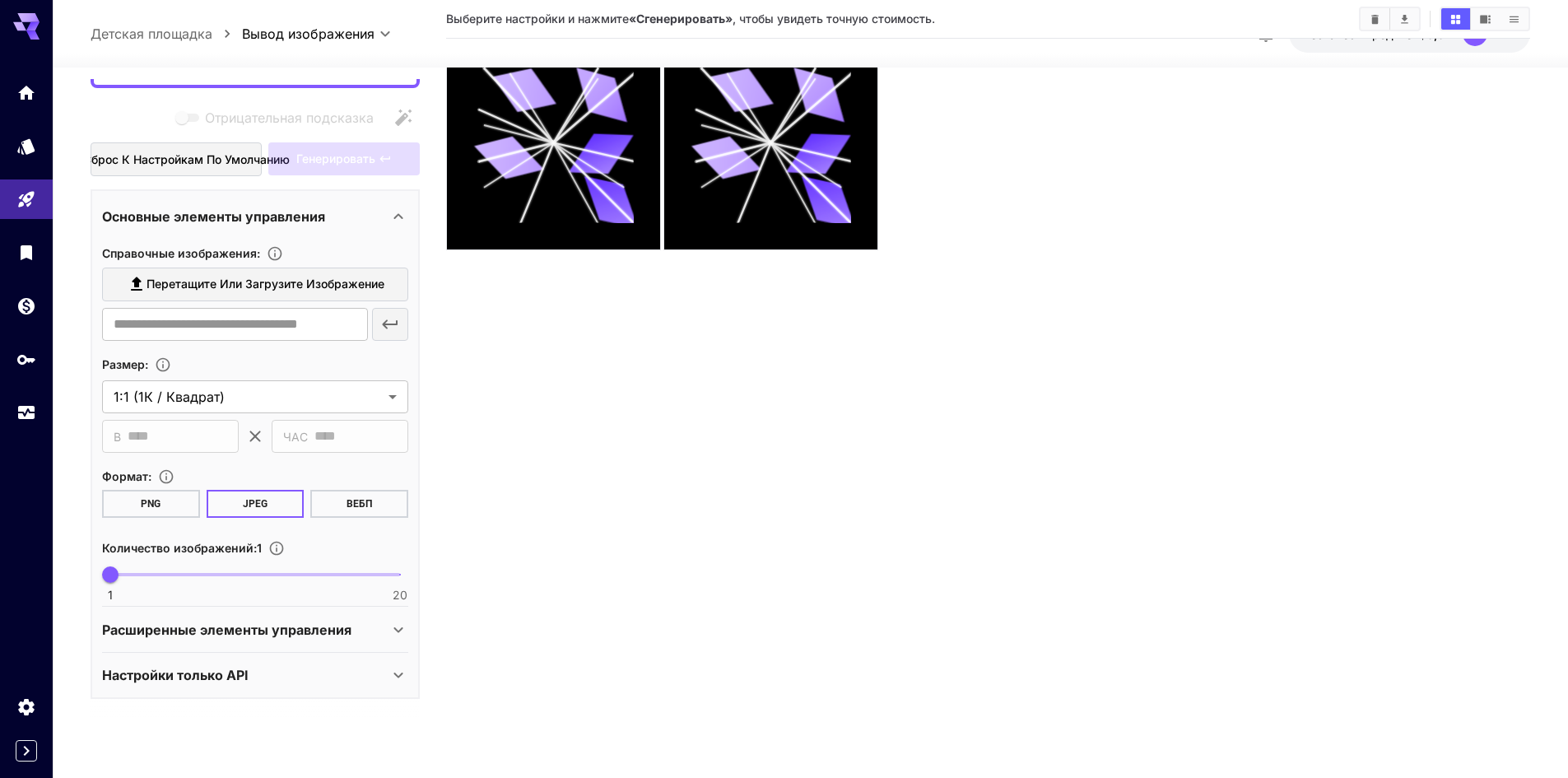
scroll to position [130, 0]
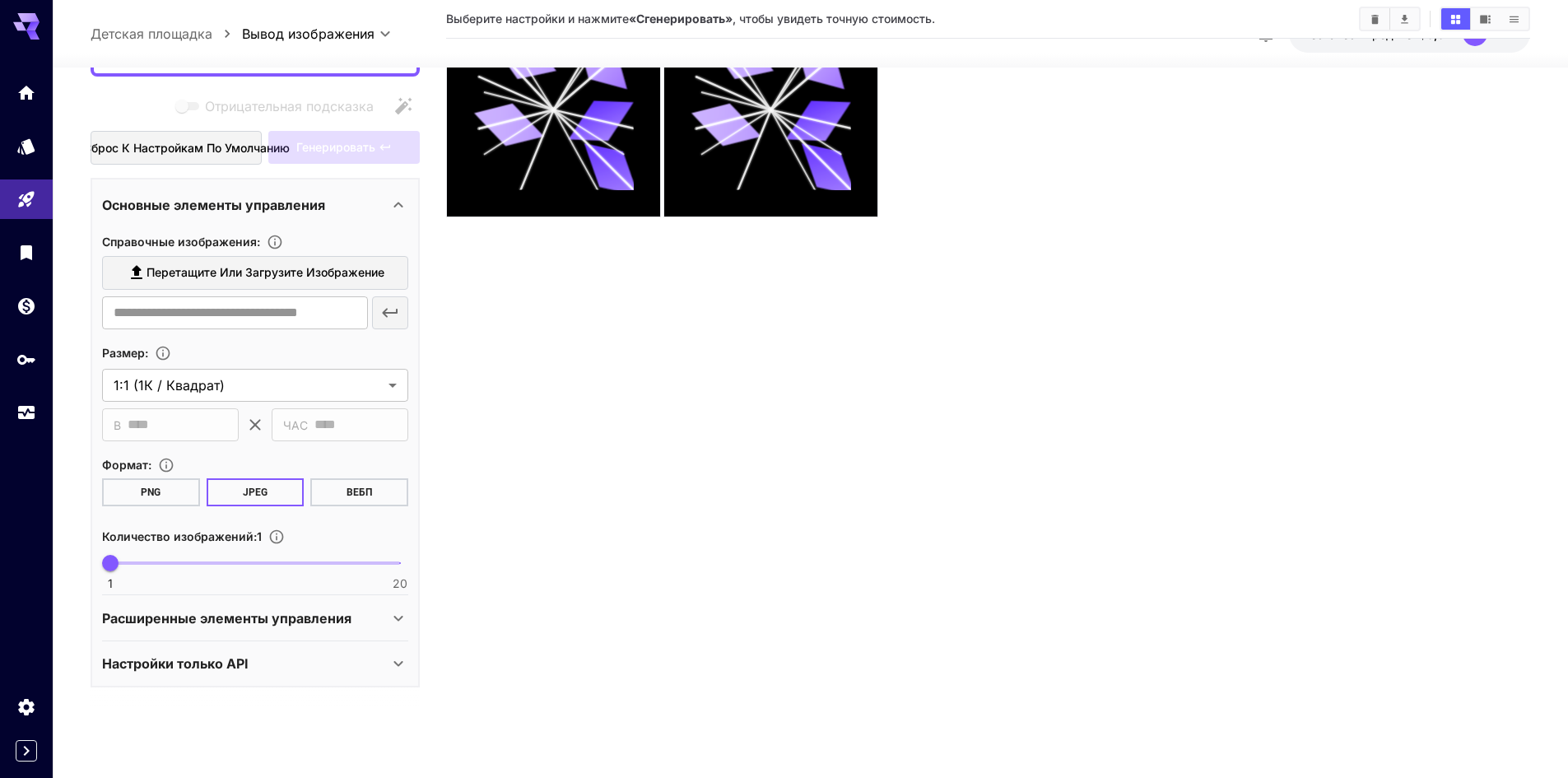
click at [265, 666] on div "Настройки только API" at bounding box center [245, 663] width 286 height 20
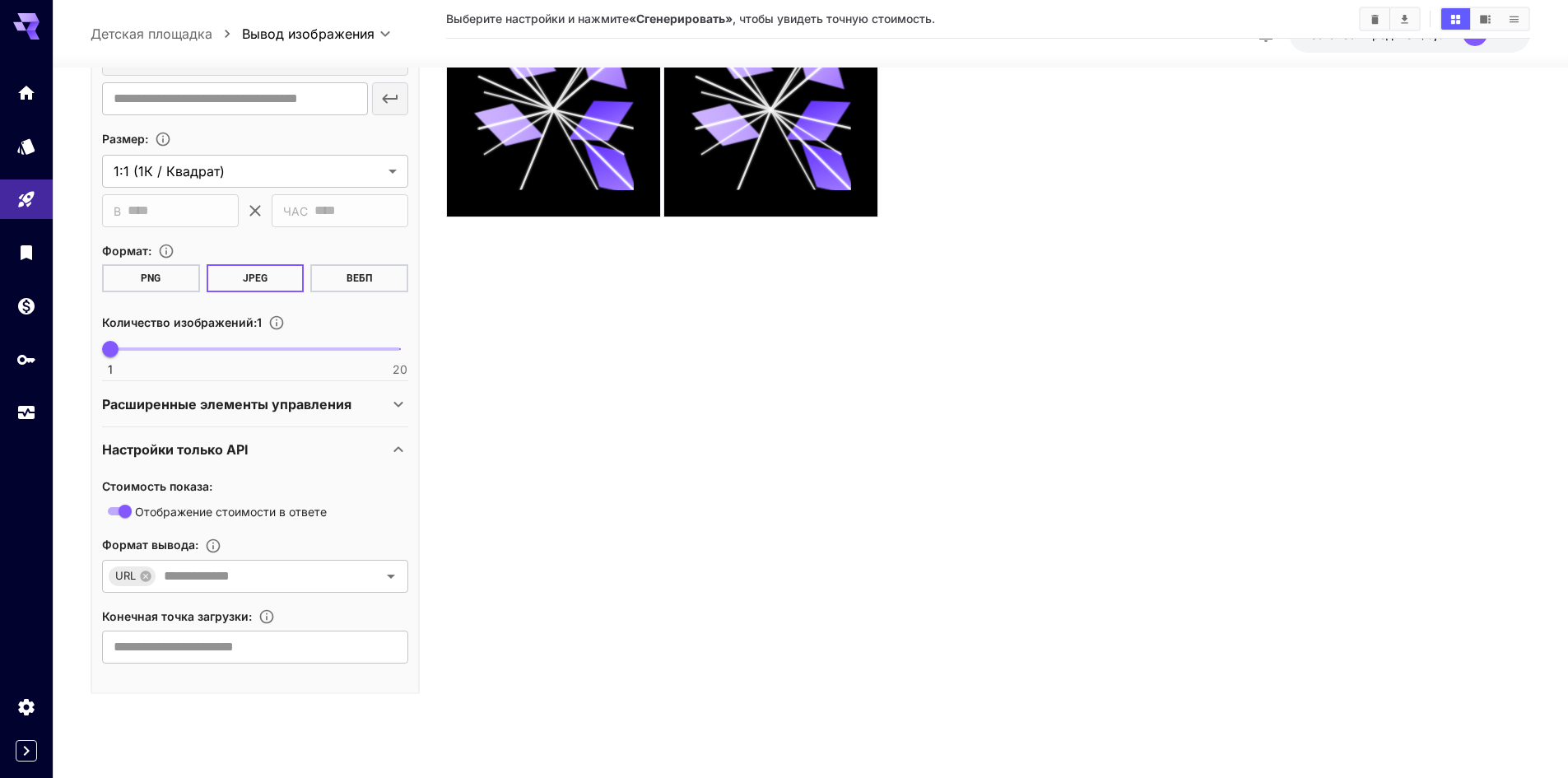
scroll to position [412, 0]
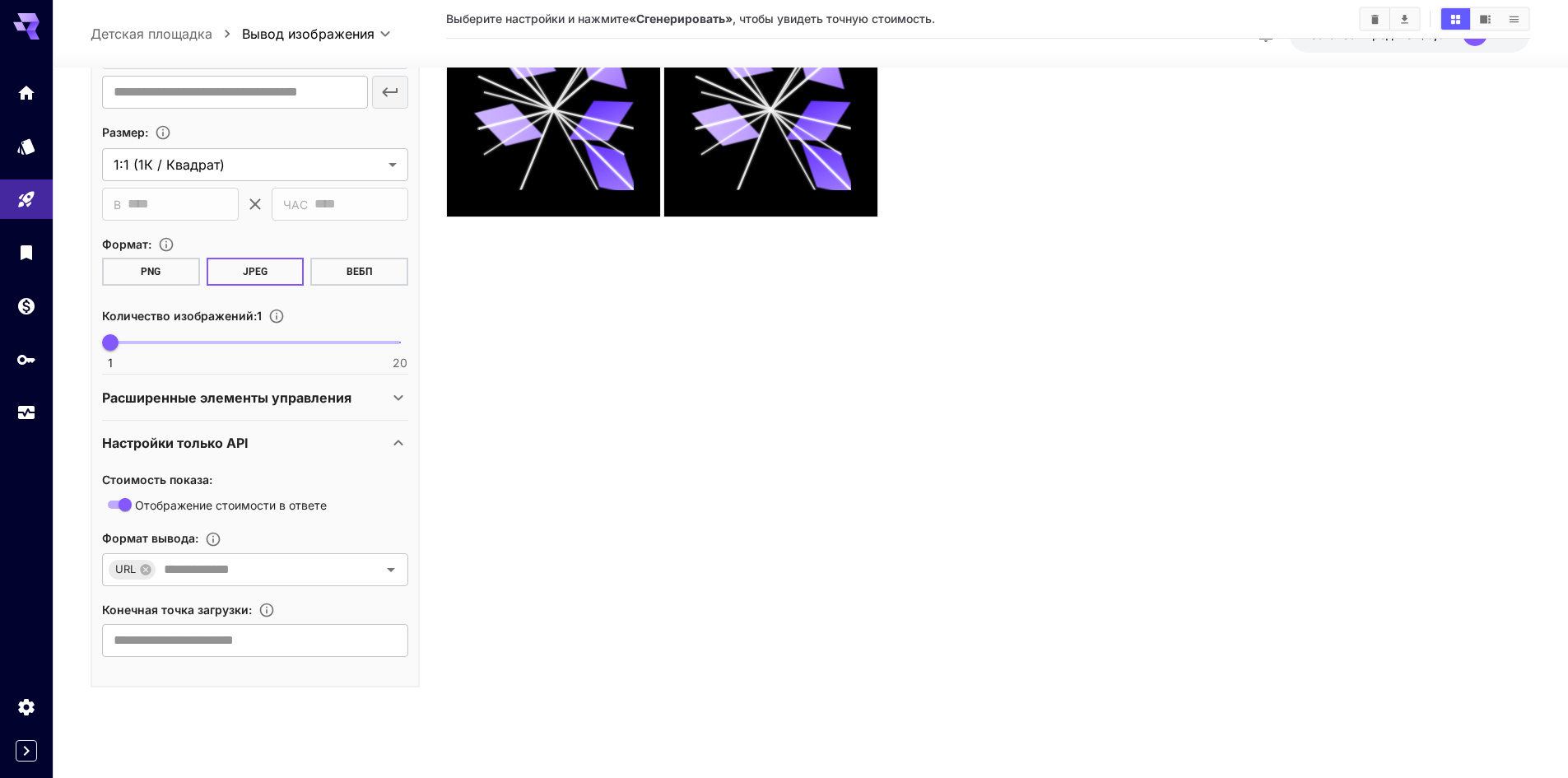
click at [229, 433] on p "Настройки только API" at bounding box center [175, 443] width 146 height 20
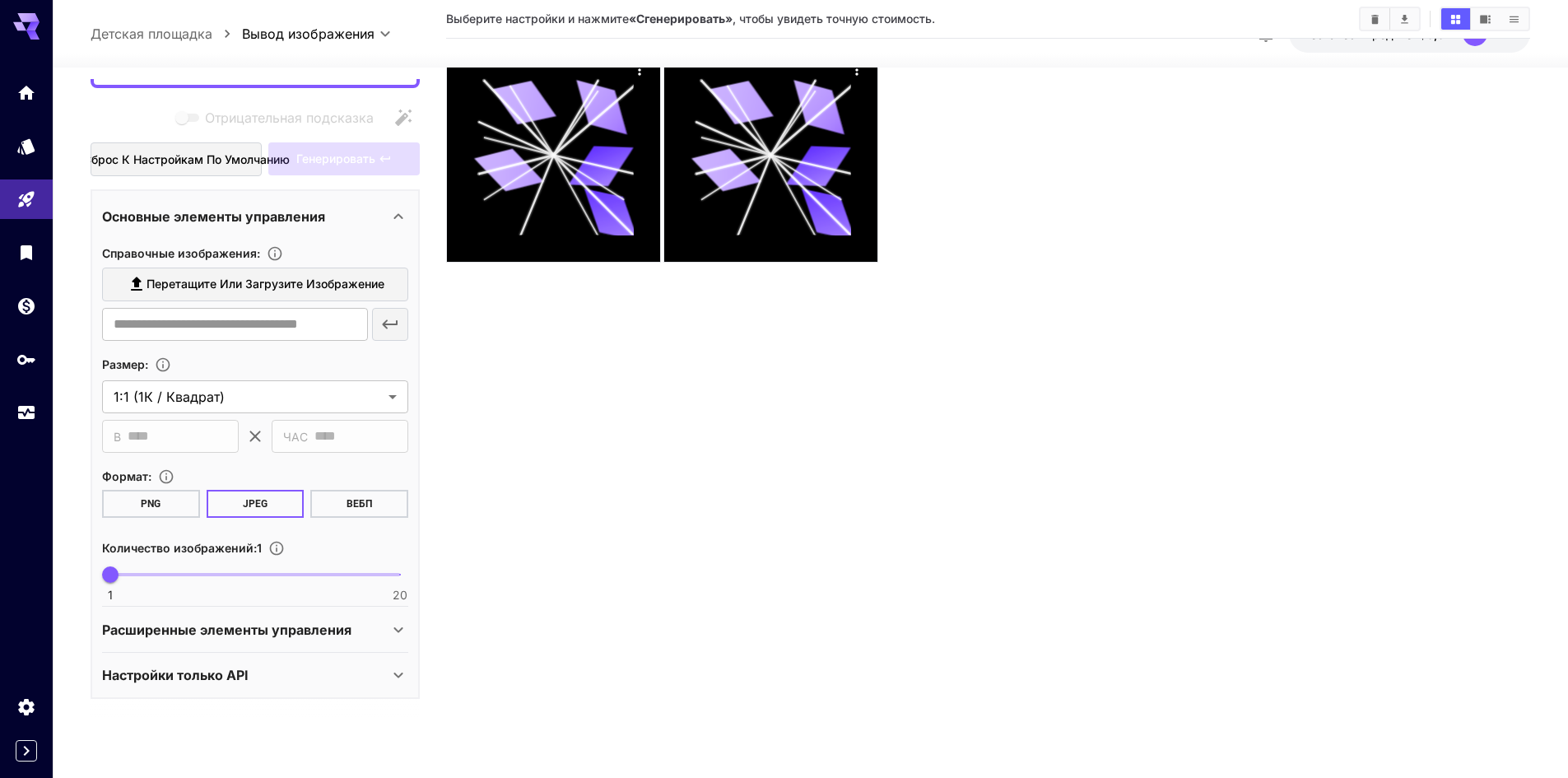
scroll to position [0, 0]
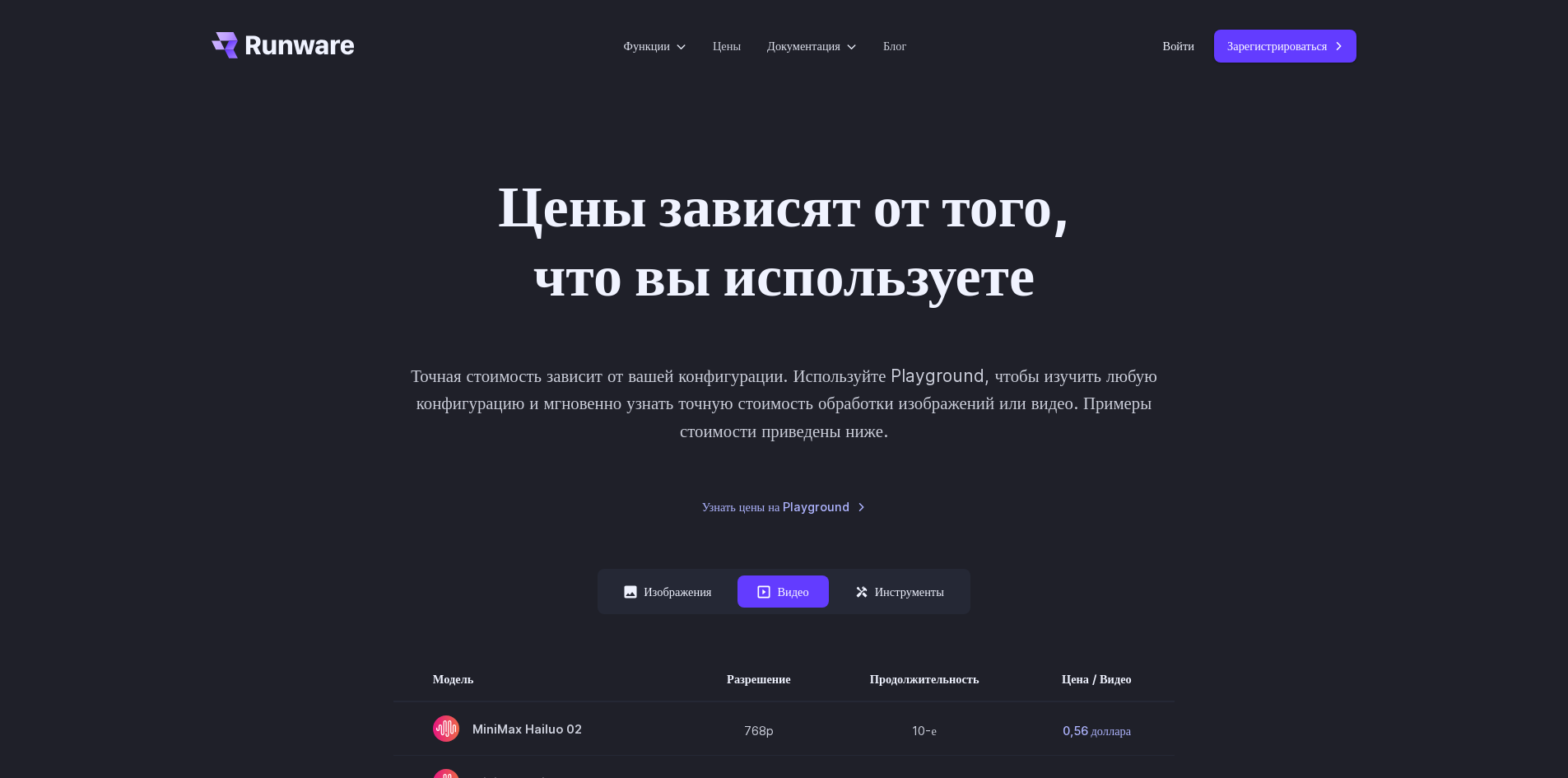
drag, startPoint x: 382, startPoint y: 124, endPoint x: 399, endPoint y: 120, distance: 17.5
